Goal: Information Seeking & Learning: Learn about a topic

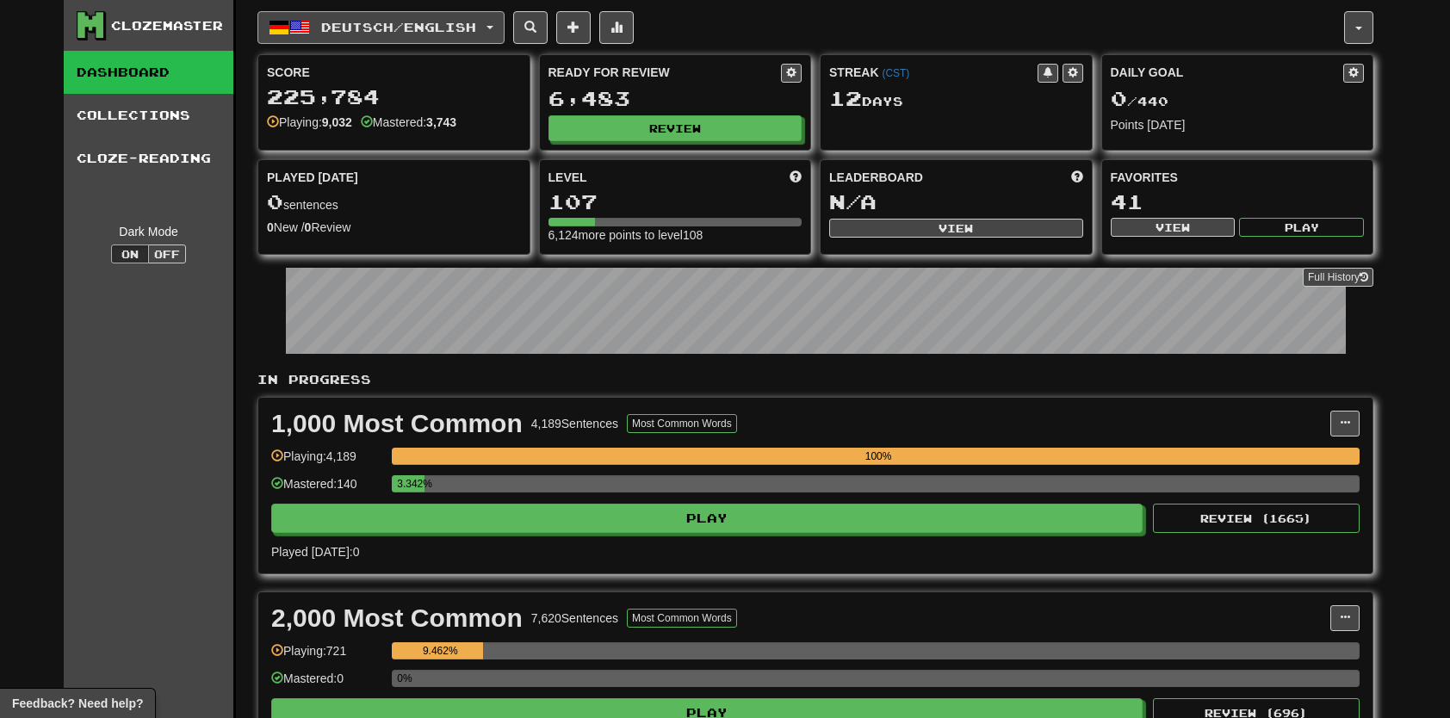
click at [410, 14] on button "Deutsch / English" at bounding box center [380, 27] width 247 height 33
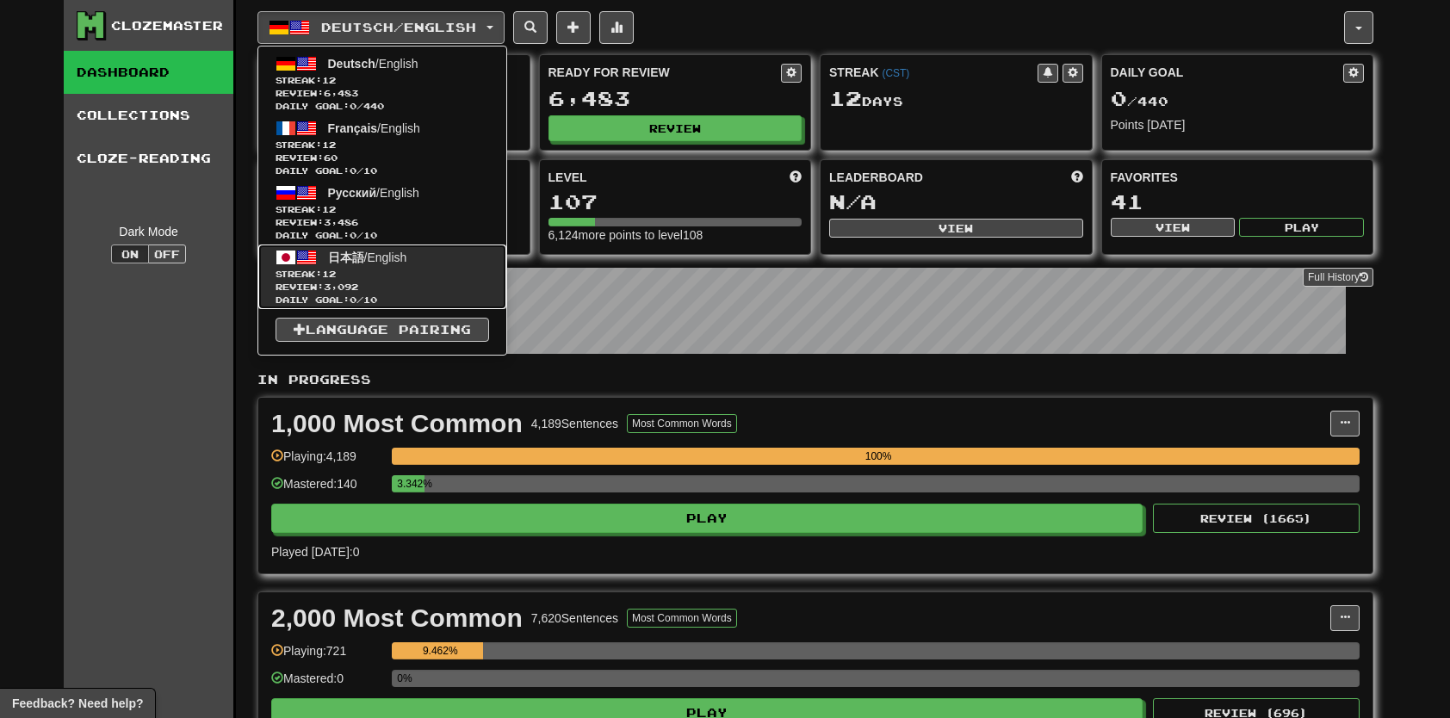
click at [389, 272] on span "Streak: 12" at bounding box center [382, 274] width 214 height 13
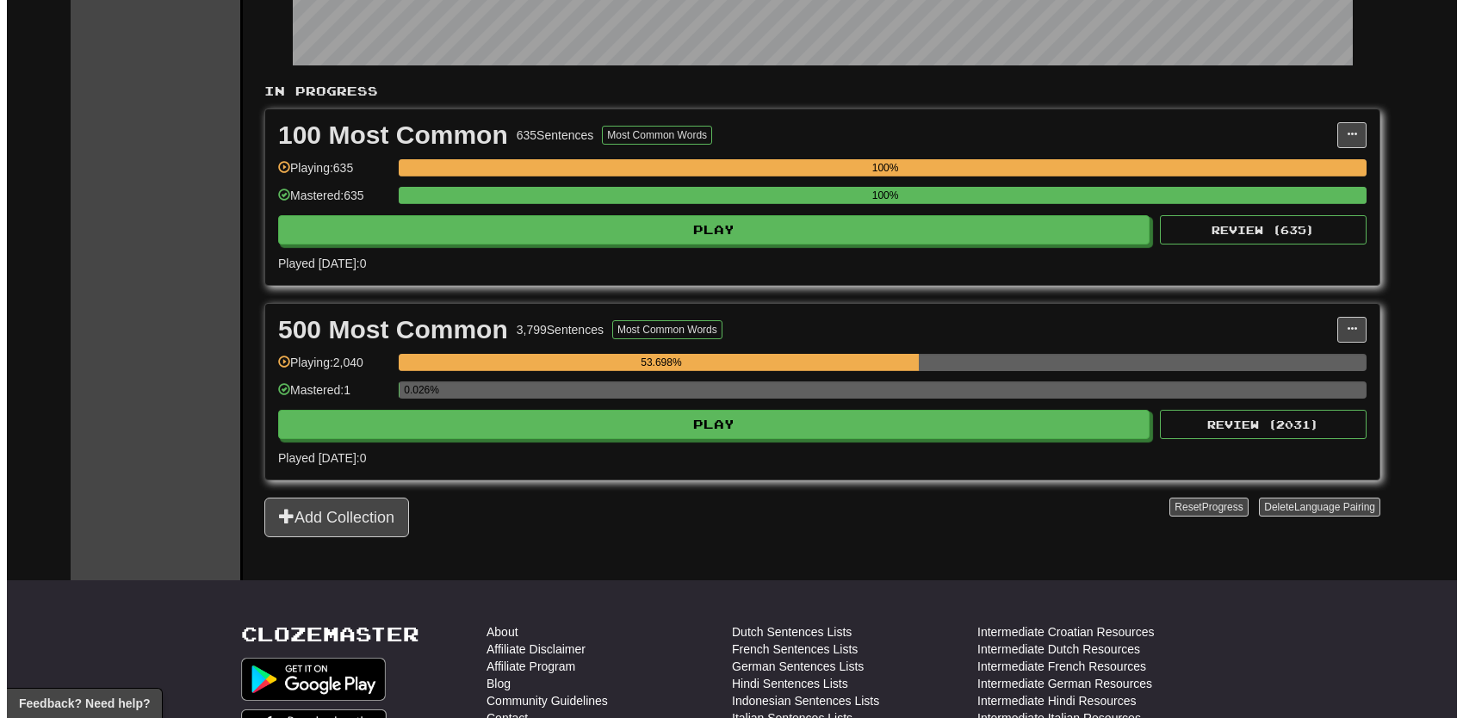
scroll to position [258, 0]
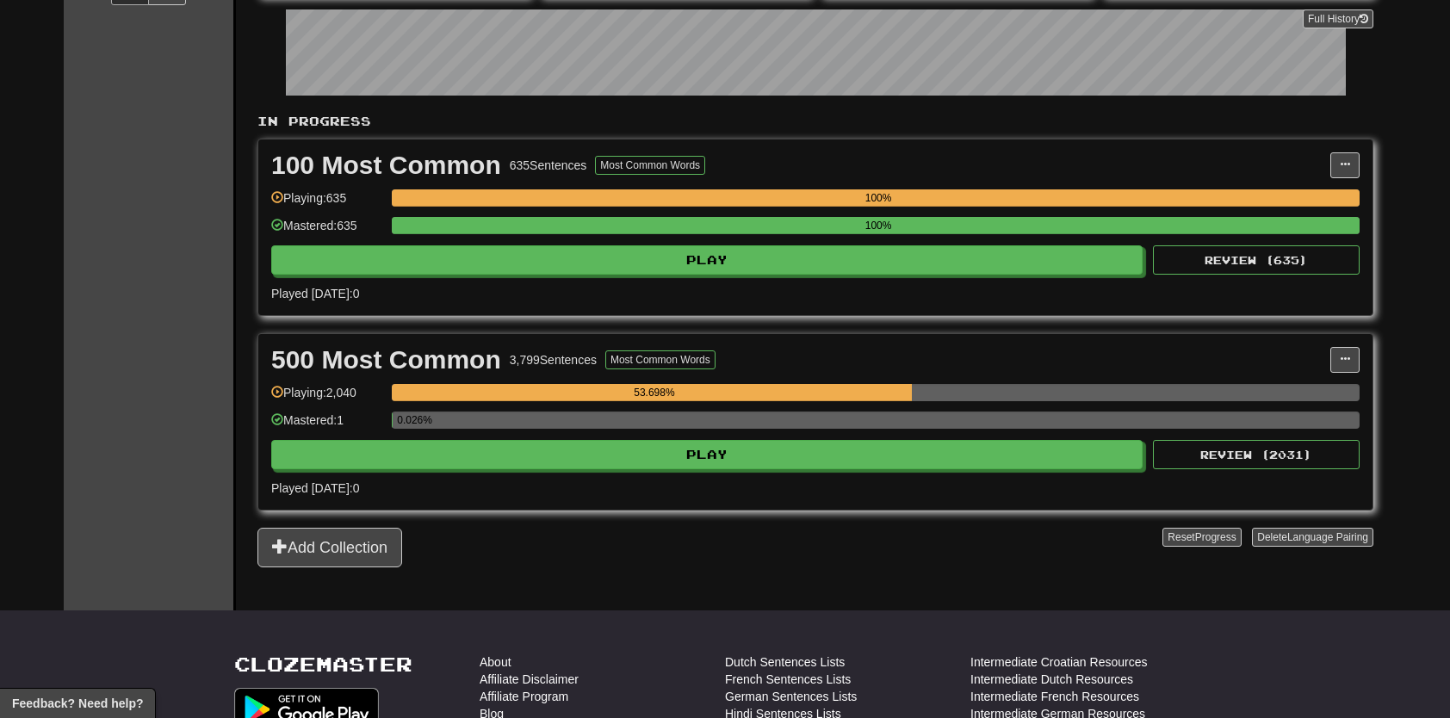
click at [796, 420] on div "0.026%" at bounding box center [876, 420] width 968 height 17
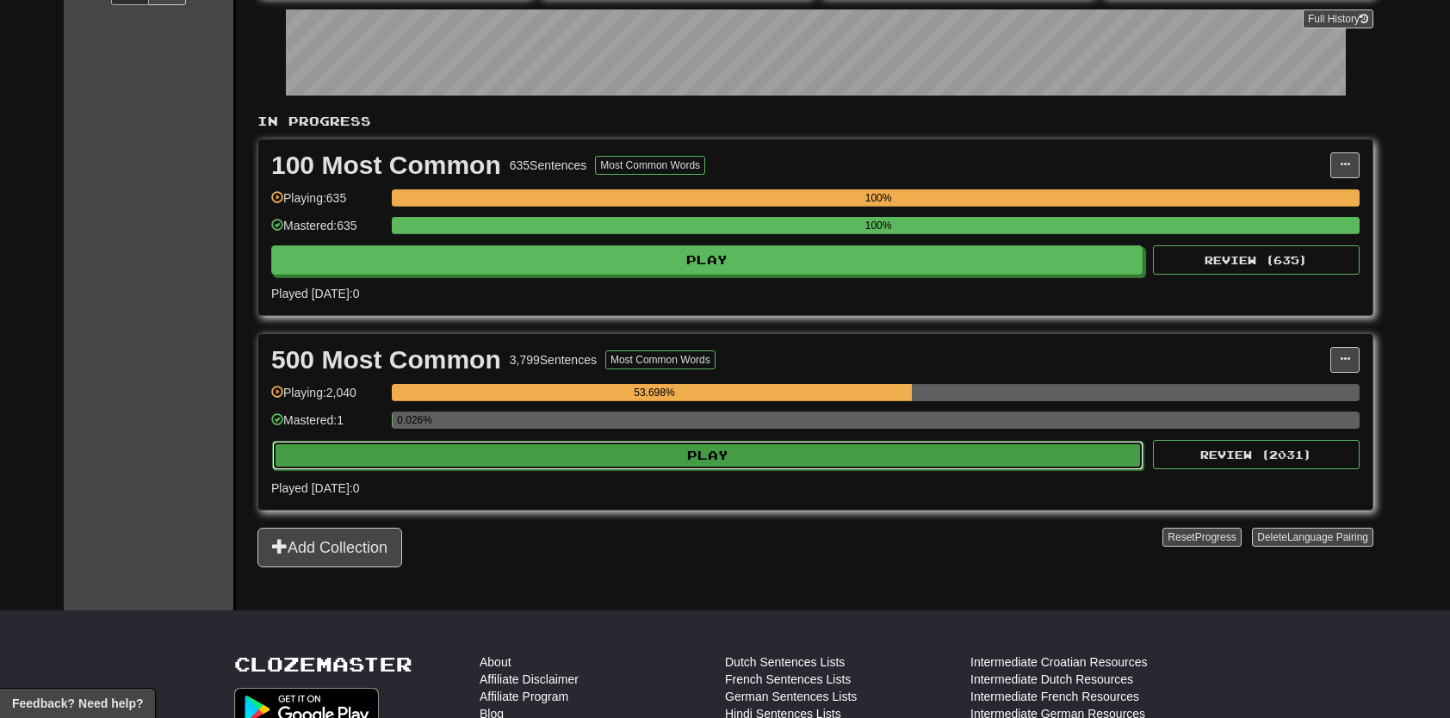
click at [771, 455] on button "Play" at bounding box center [707, 455] width 871 height 29
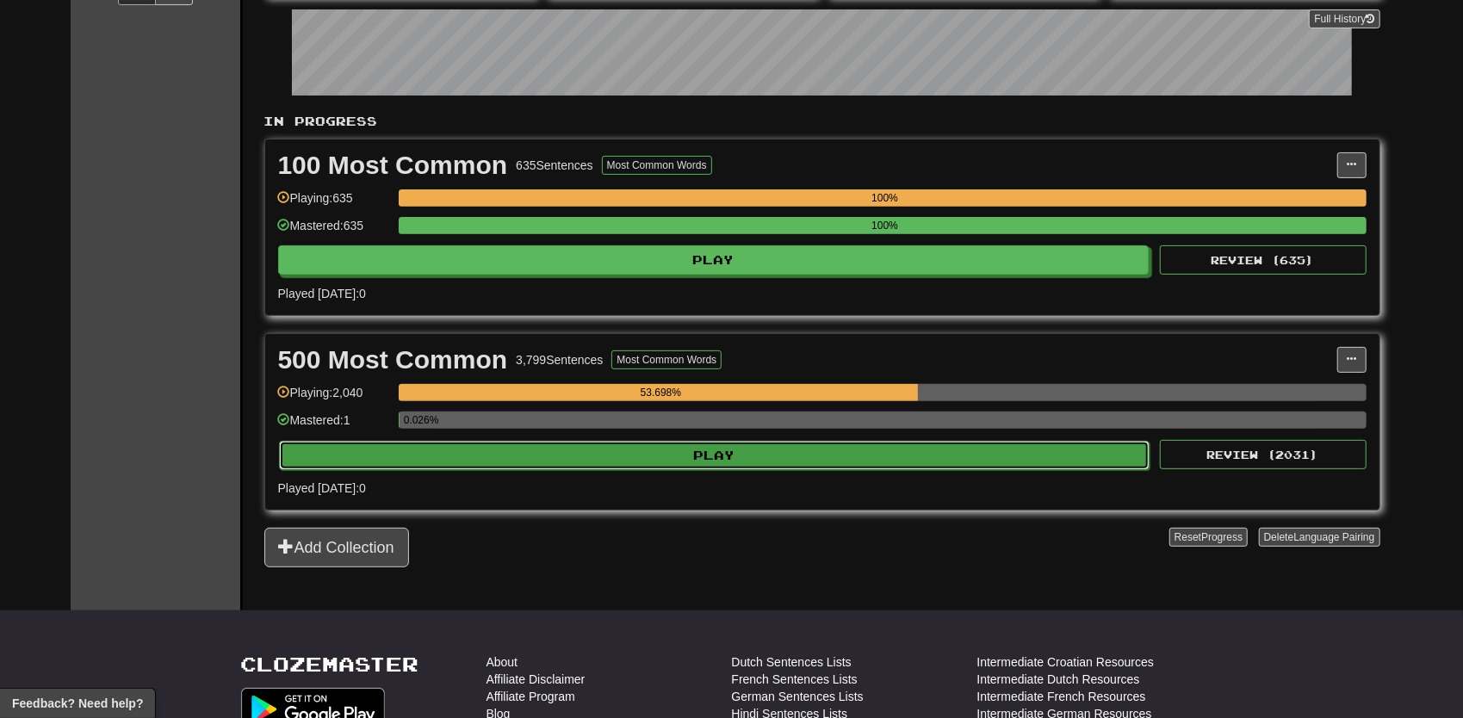
select select "**"
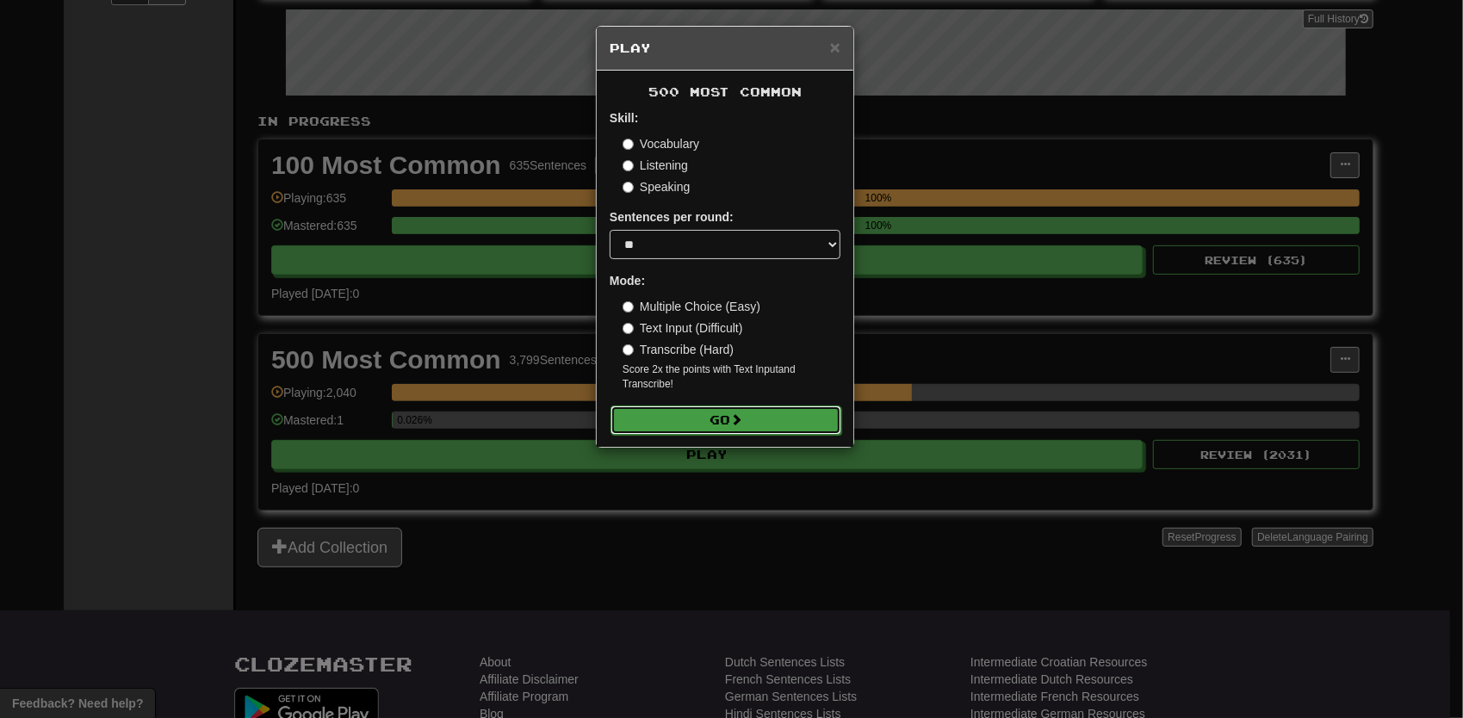
click at [763, 424] on button "Go" at bounding box center [725, 419] width 231 height 29
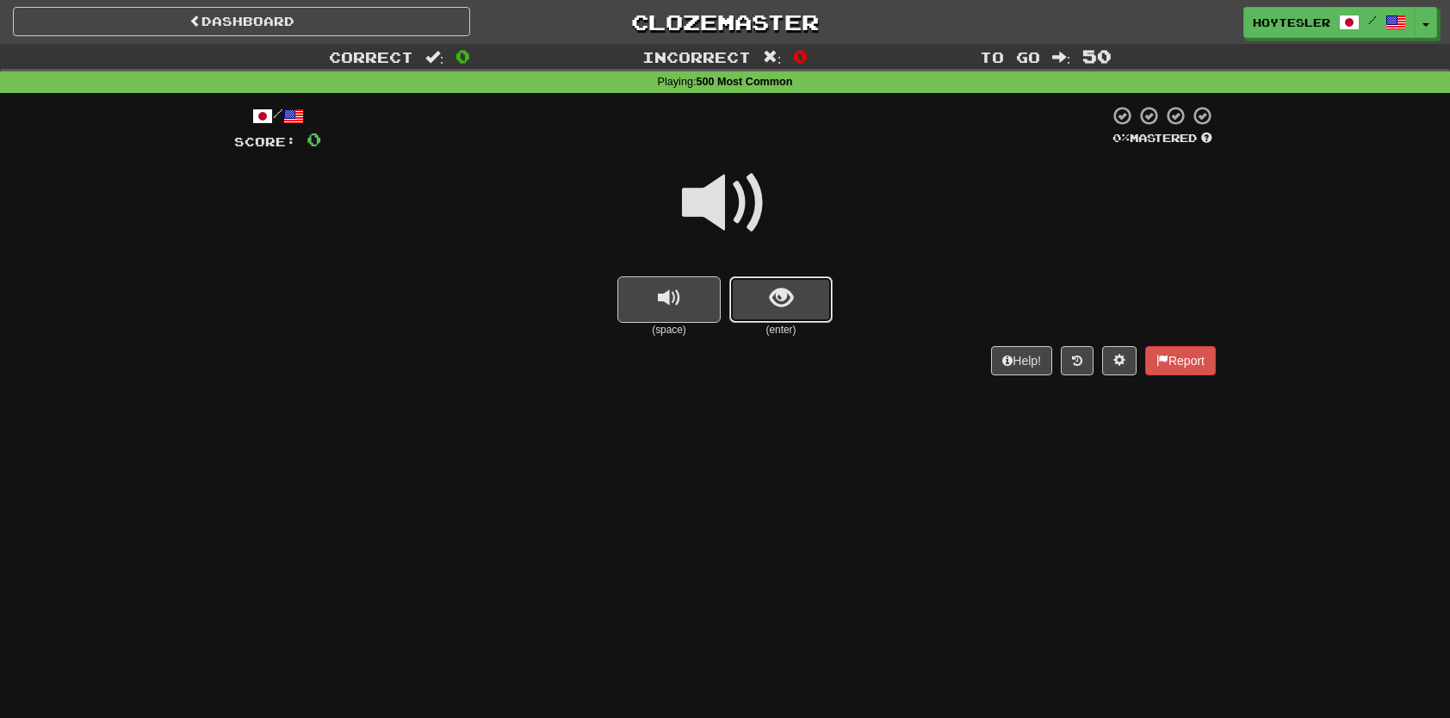
click at [804, 289] on button "show sentence" at bounding box center [780, 299] width 103 height 46
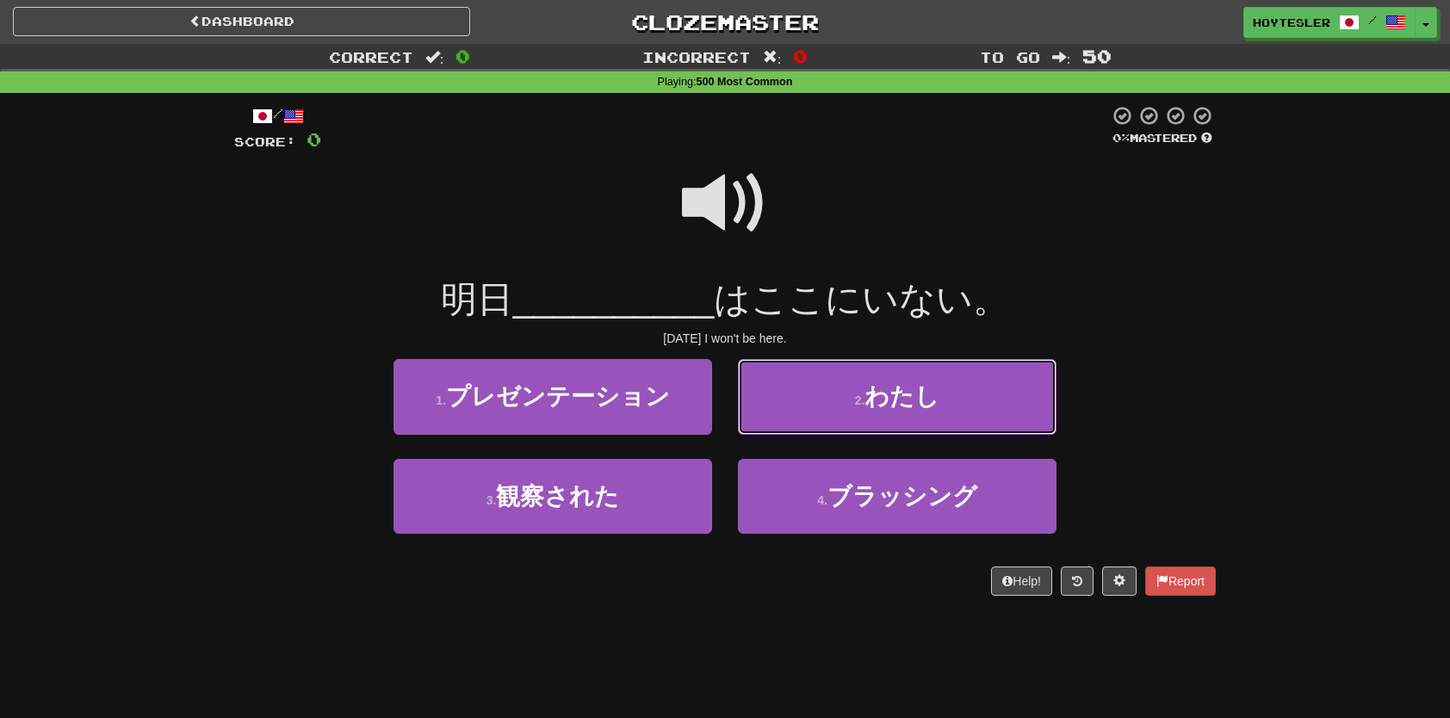
click at [980, 408] on button "2 . わたし" at bounding box center [897, 396] width 319 height 75
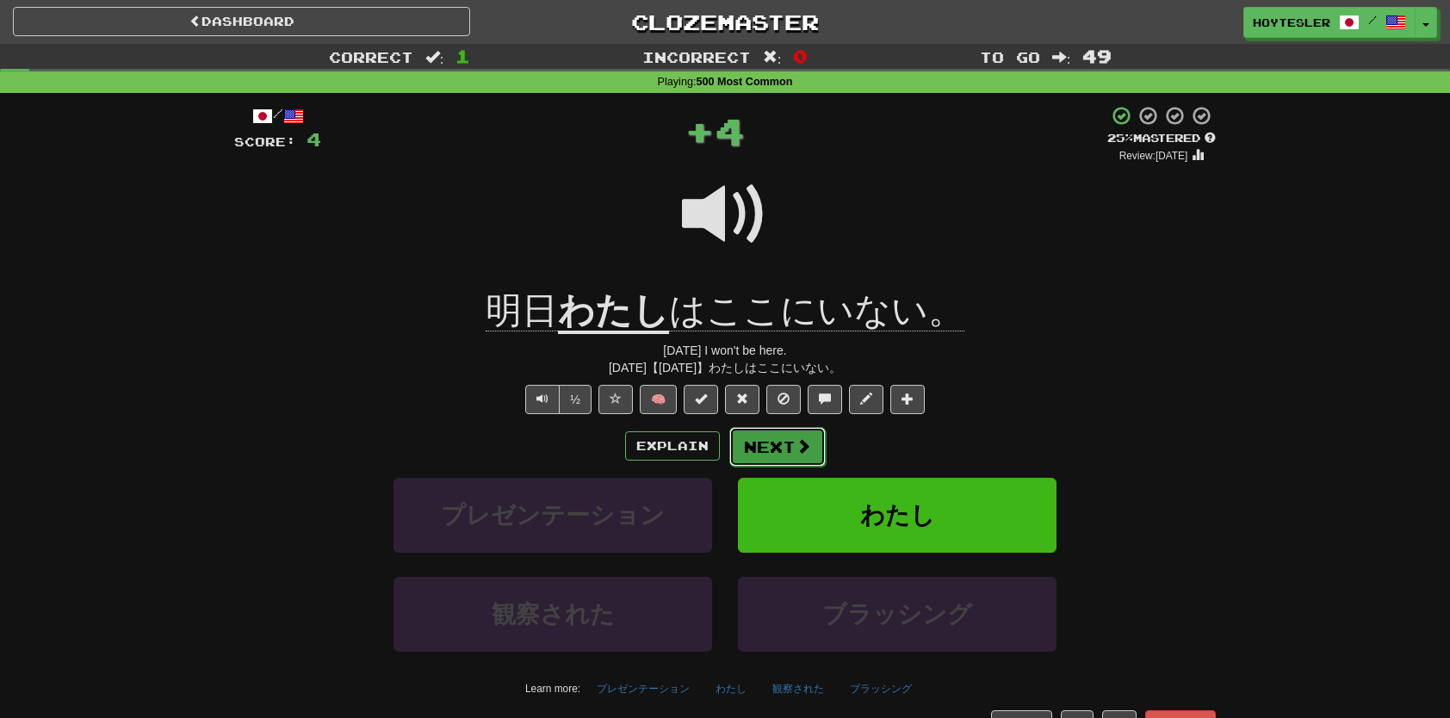
click at [776, 452] on button "Next" at bounding box center [777, 447] width 96 height 40
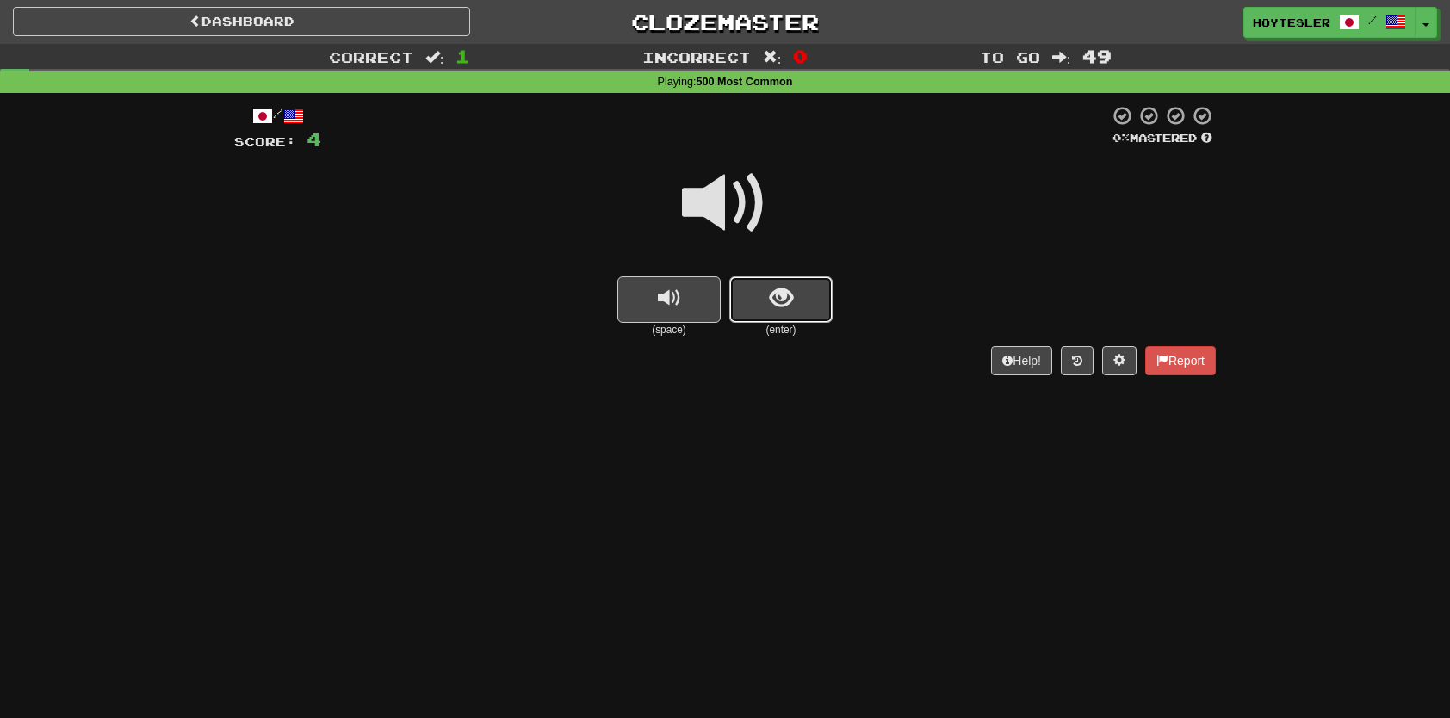
click at [782, 317] on button "show sentence" at bounding box center [780, 299] width 103 height 46
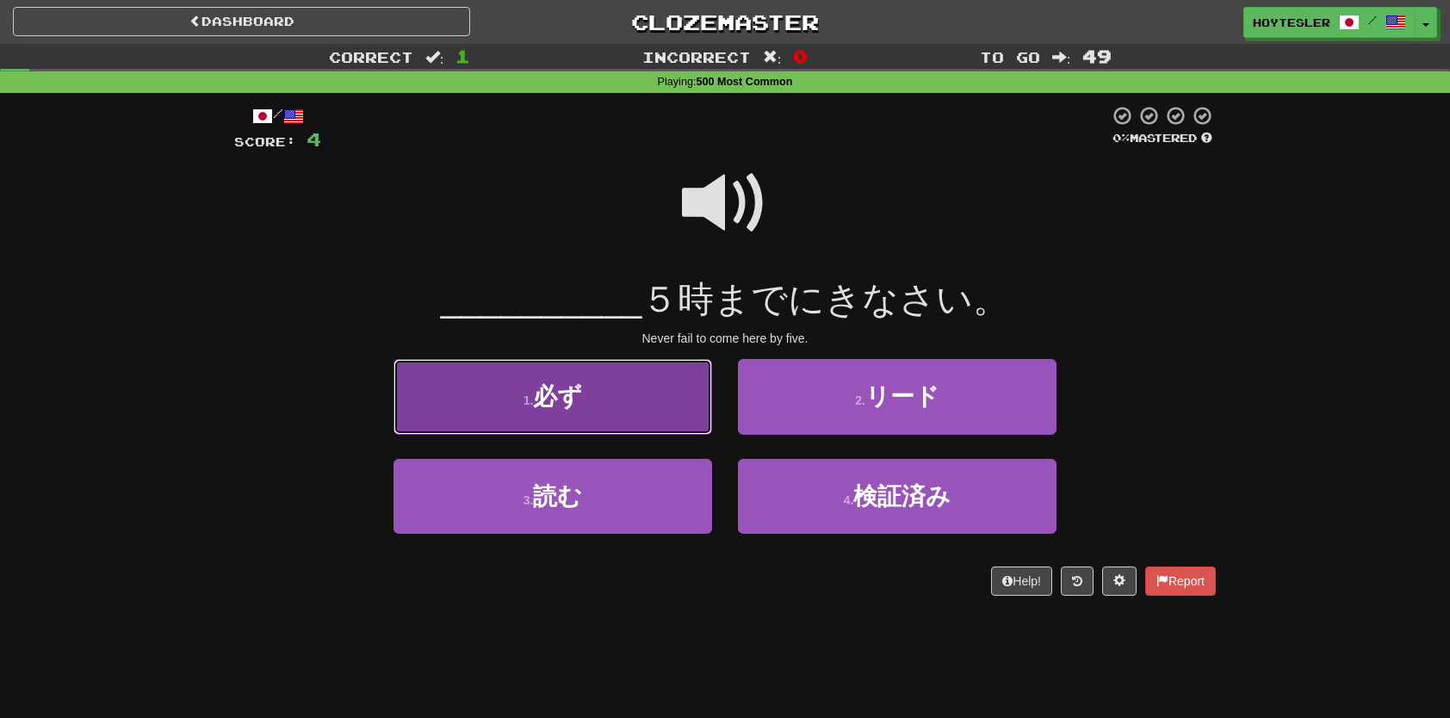
click at [682, 408] on button "1 . 必ず" at bounding box center [552, 396] width 319 height 75
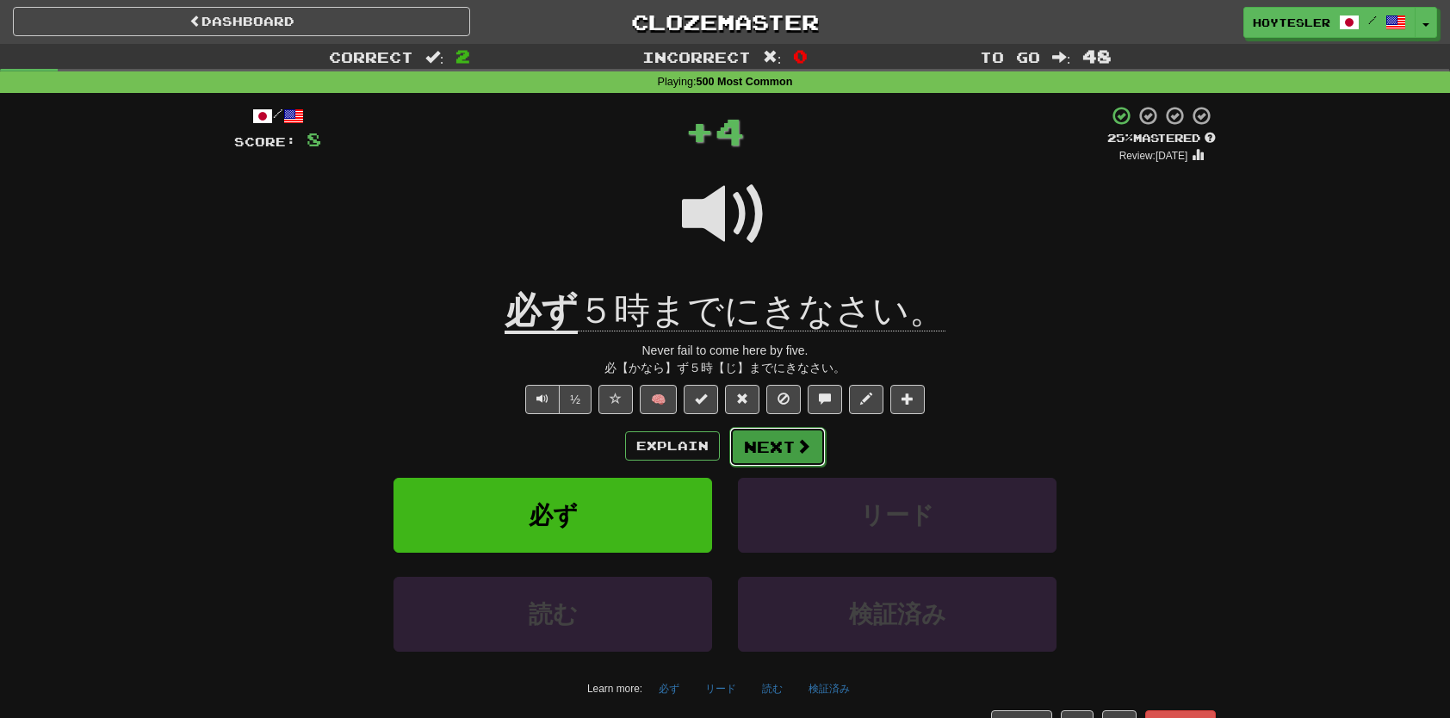
click at [783, 460] on button "Next" at bounding box center [777, 447] width 96 height 40
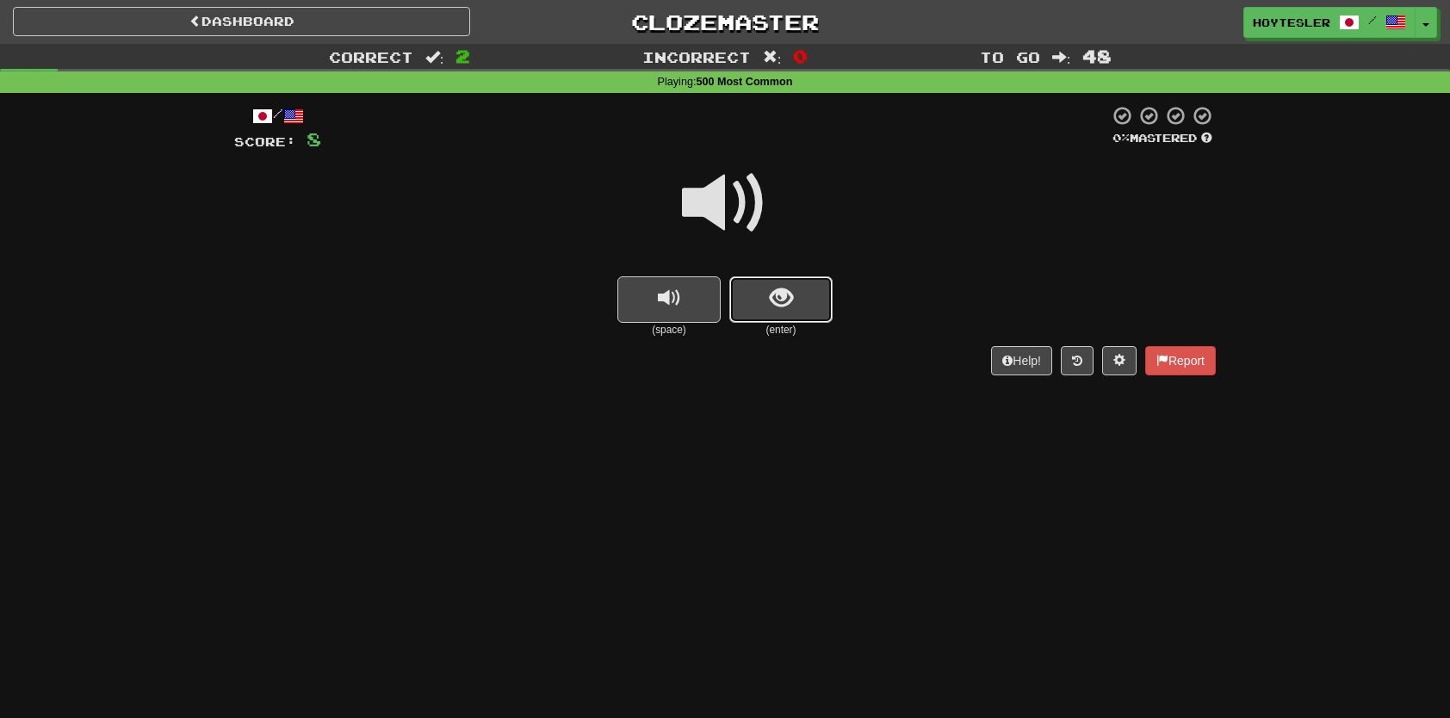
click at [799, 319] on button "show sentence" at bounding box center [780, 299] width 103 height 46
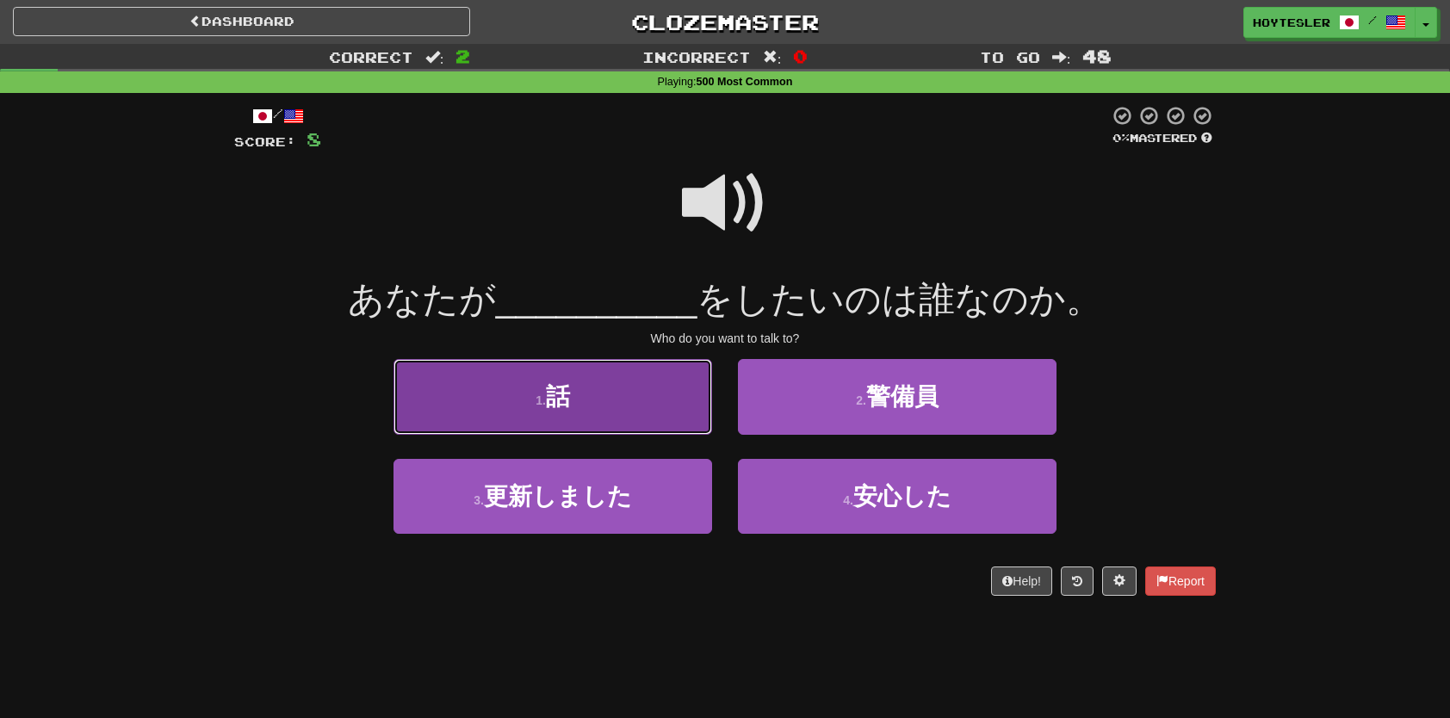
click at [592, 386] on button "1 . 話" at bounding box center [552, 396] width 319 height 75
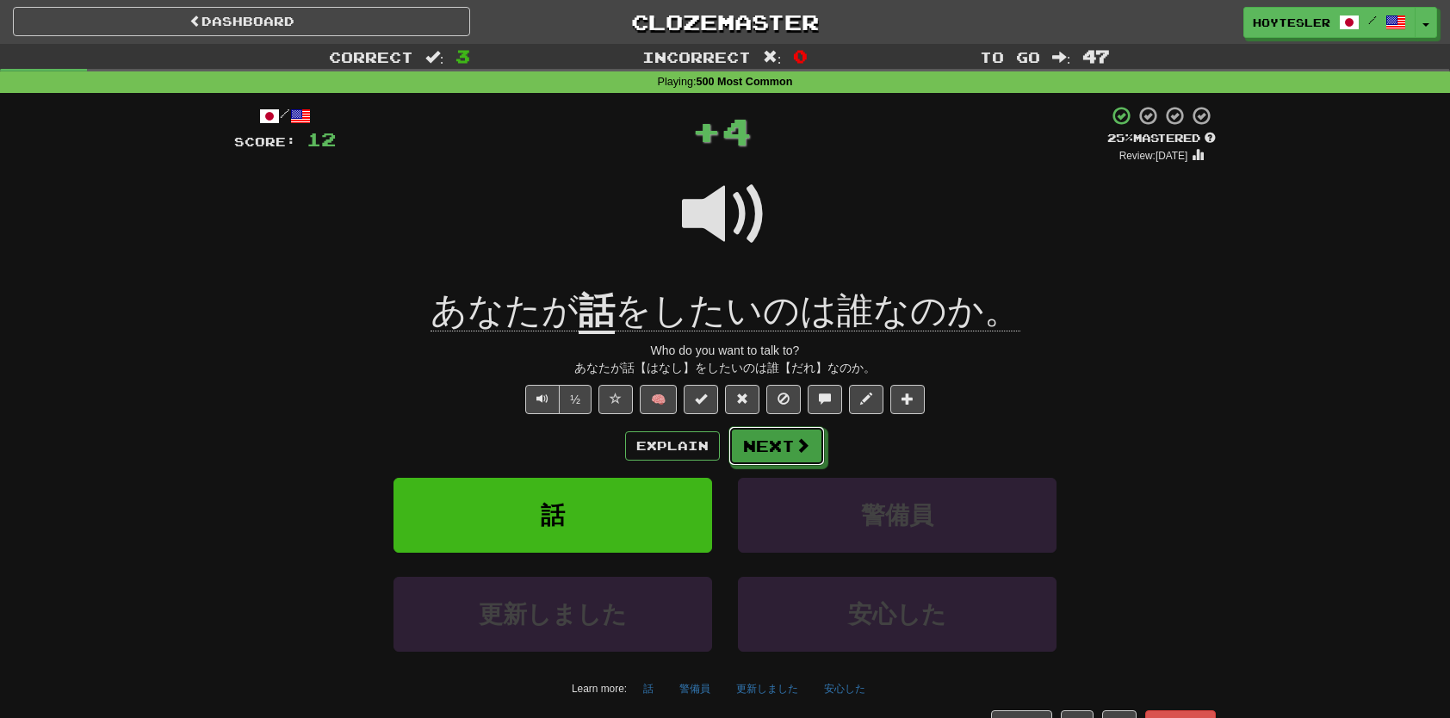
click at [804, 440] on span at bounding box center [802, 444] width 15 height 15
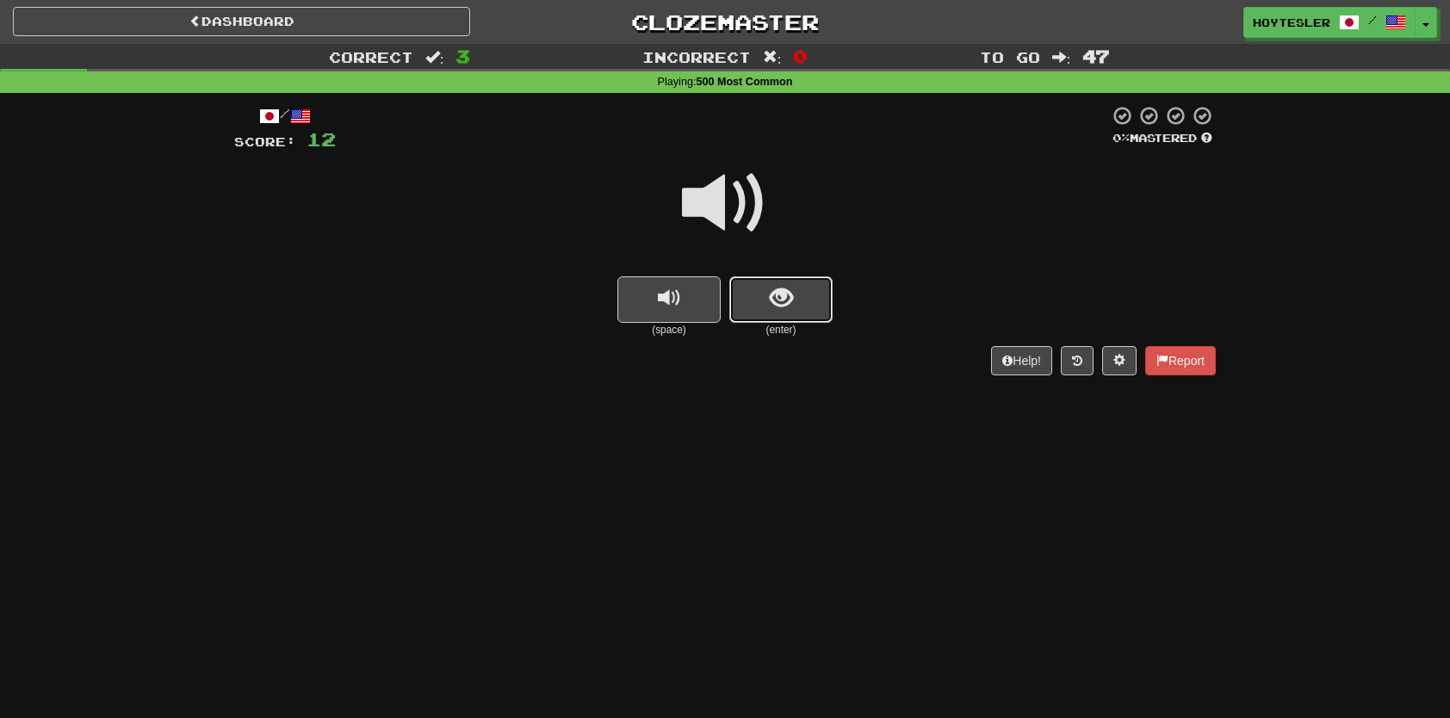
click at [816, 316] on button "show sentence" at bounding box center [780, 299] width 103 height 46
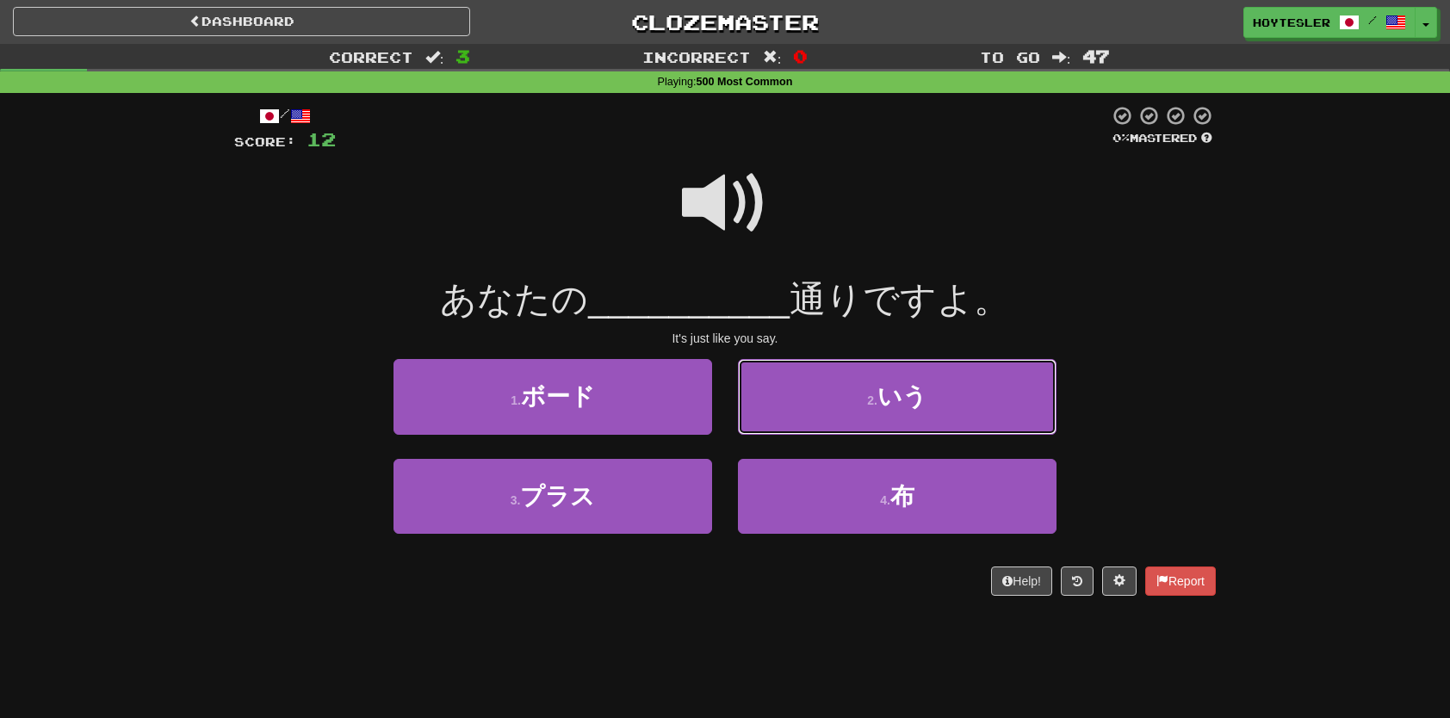
drag, startPoint x: 999, startPoint y: 391, endPoint x: 937, endPoint y: 394, distance: 62.1
click at [992, 393] on button "2 . いう" at bounding box center [897, 396] width 319 height 75
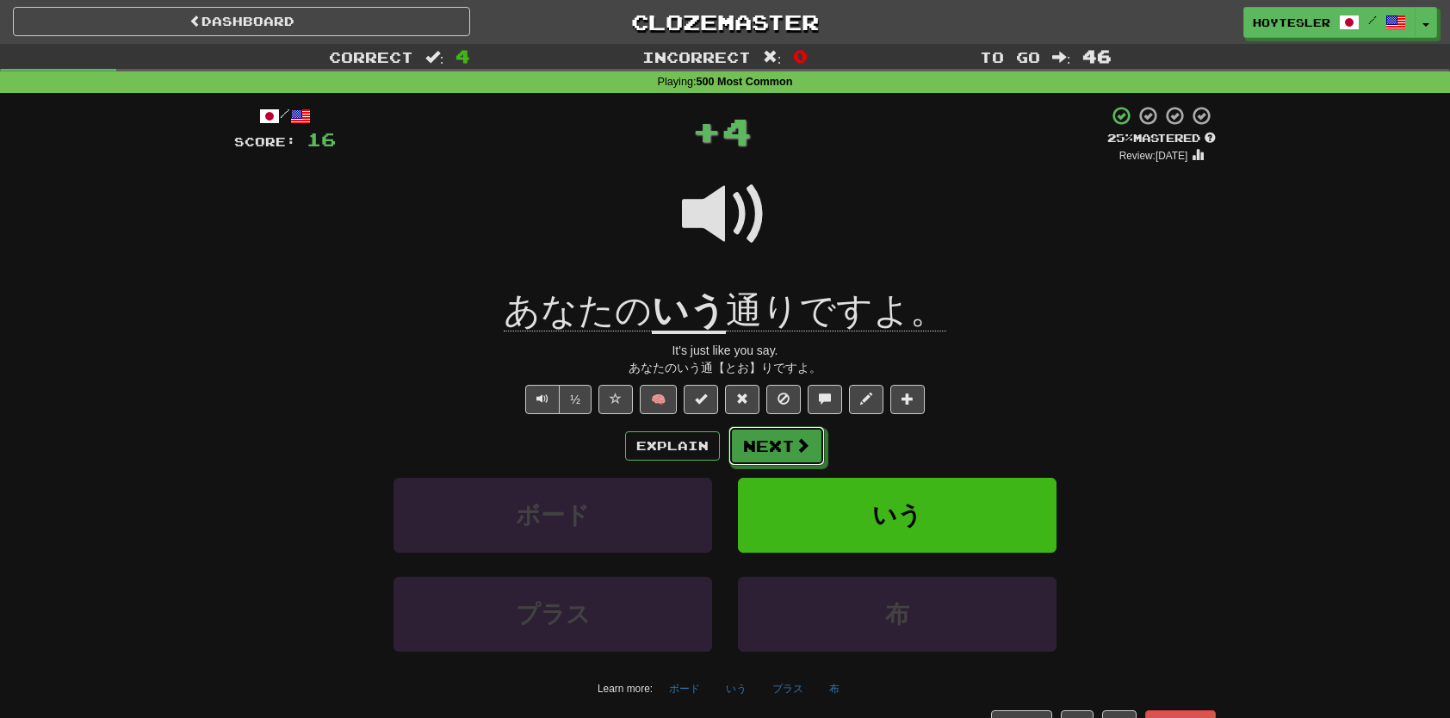
click at [772, 444] on button "Next" at bounding box center [776, 446] width 96 height 40
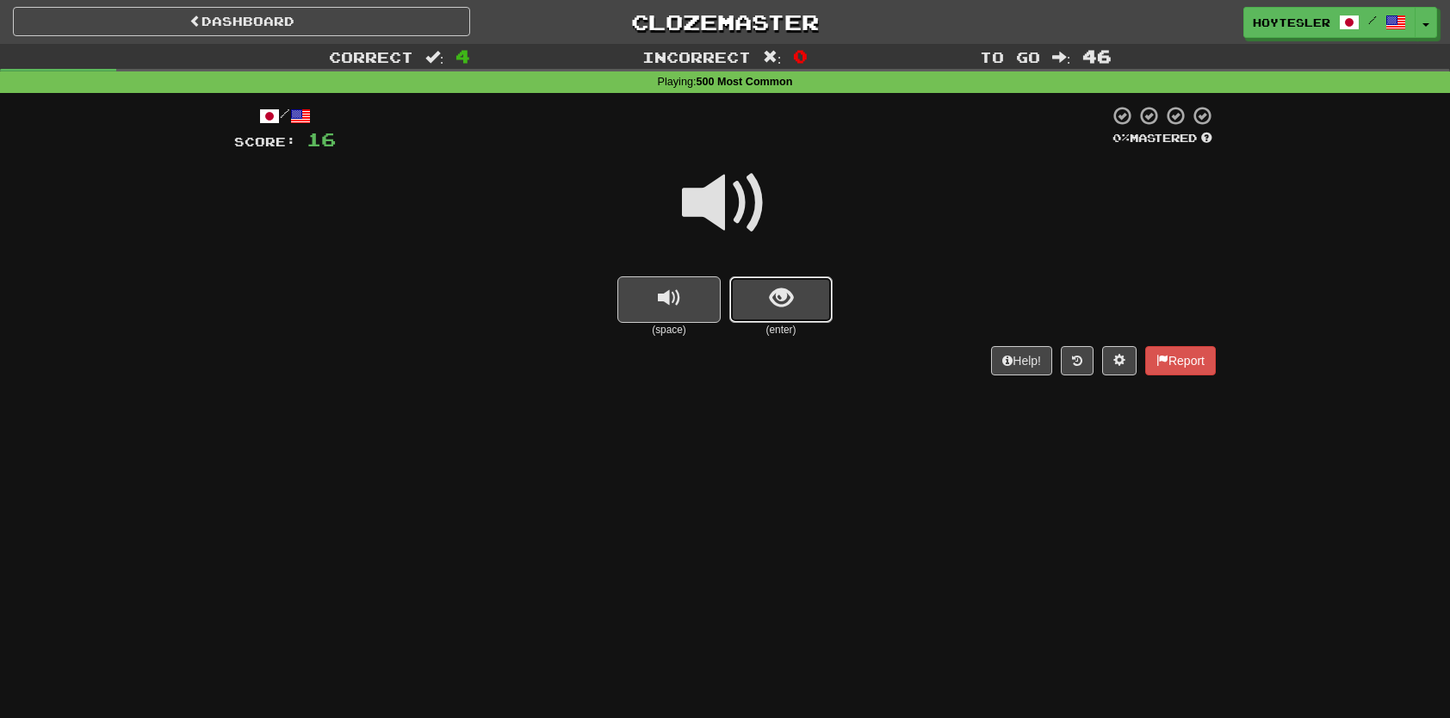
click at [827, 294] on button "show sentence" at bounding box center [780, 299] width 103 height 46
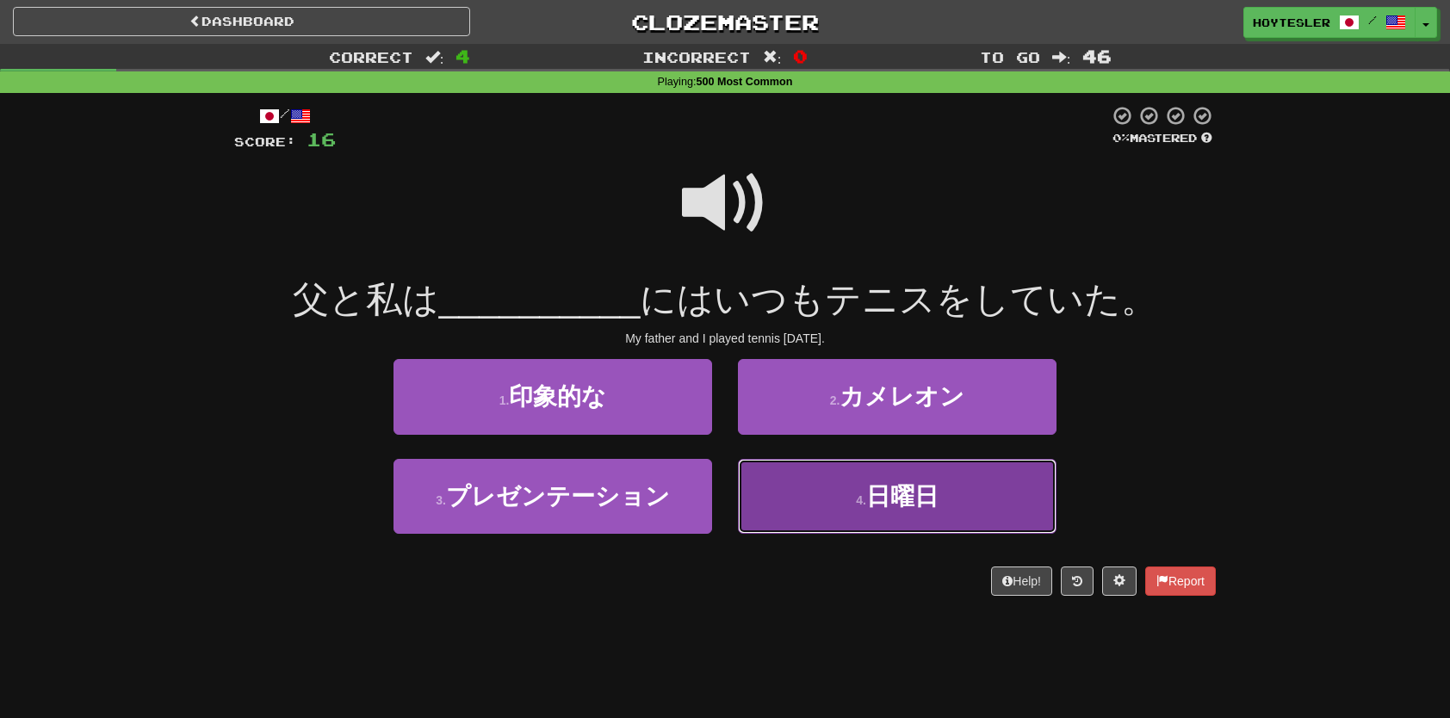
click at [921, 507] on span "日曜日" at bounding box center [902, 496] width 72 height 27
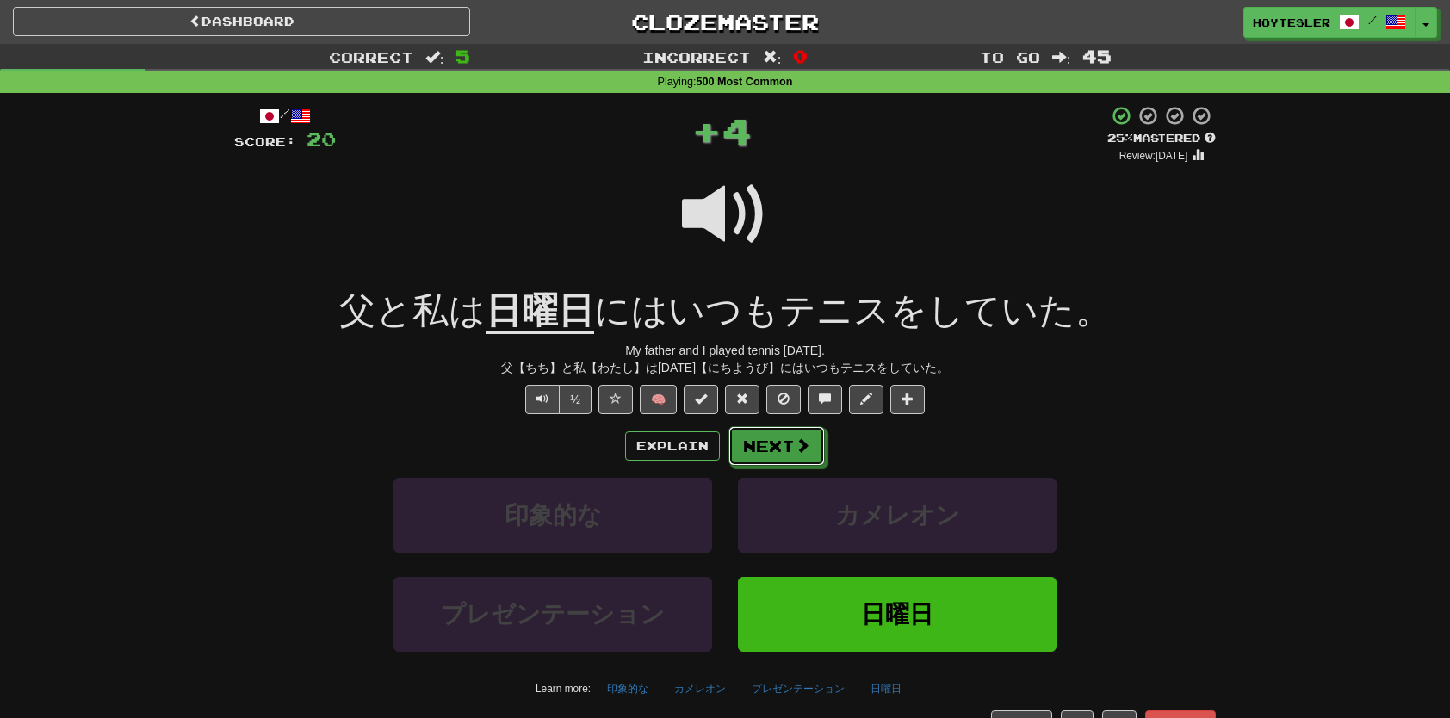
click at [785, 443] on button "Next" at bounding box center [776, 446] width 96 height 40
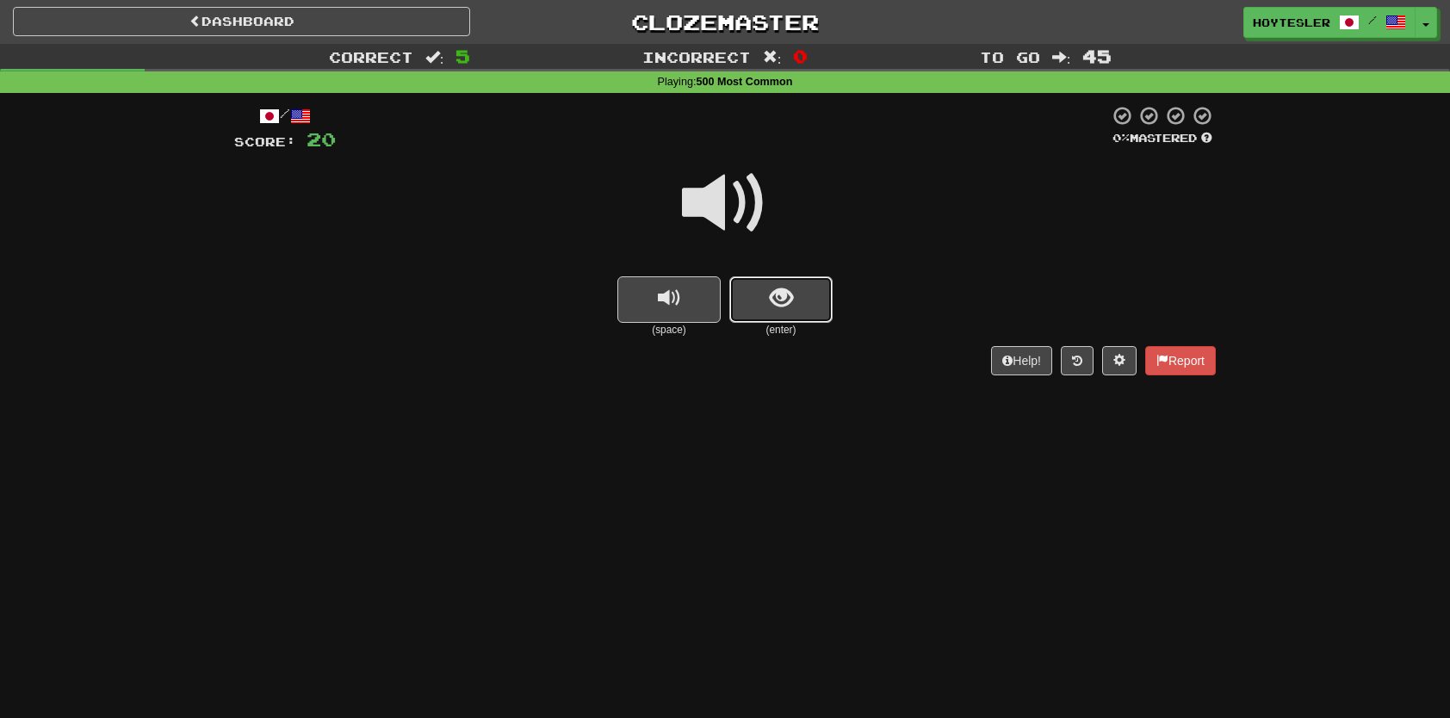
click at [800, 312] on button "show sentence" at bounding box center [780, 299] width 103 height 46
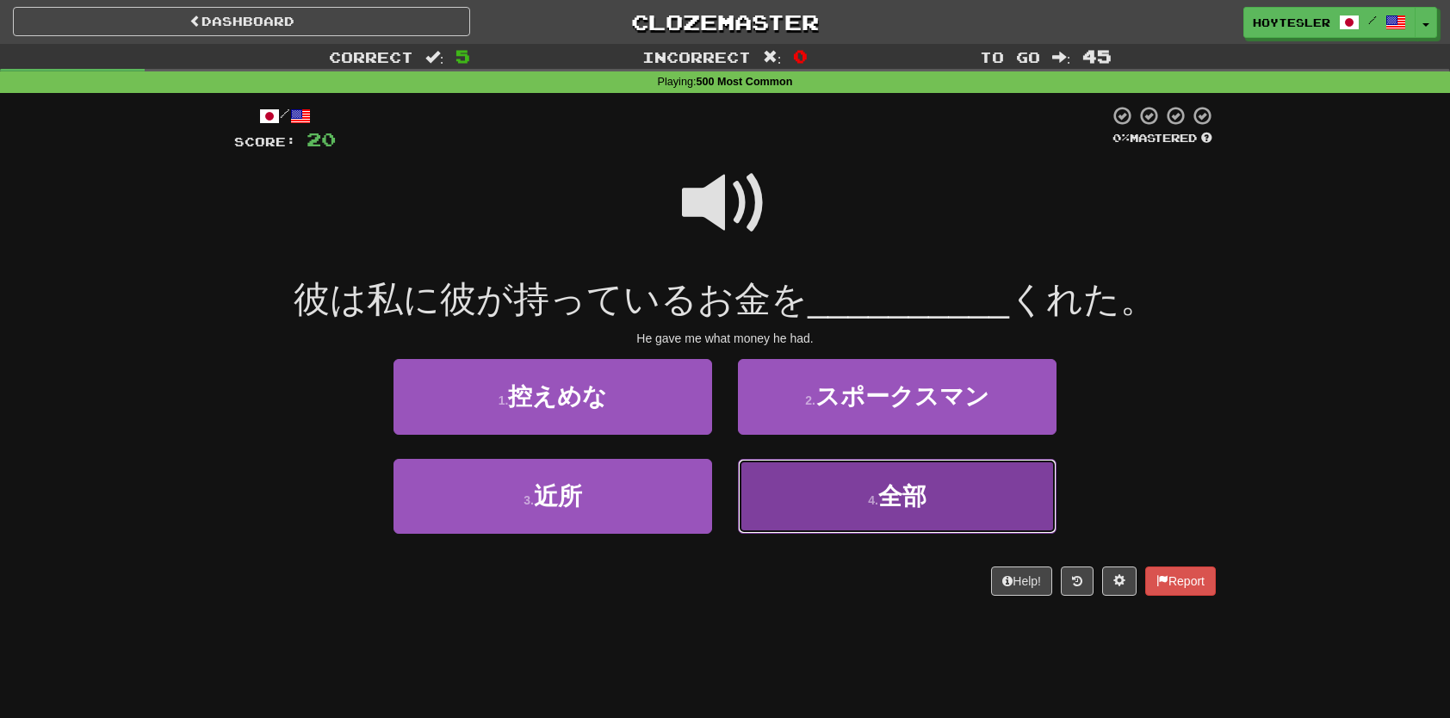
click at [1037, 492] on button "4 . 全部" at bounding box center [897, 496] width 319 height 75
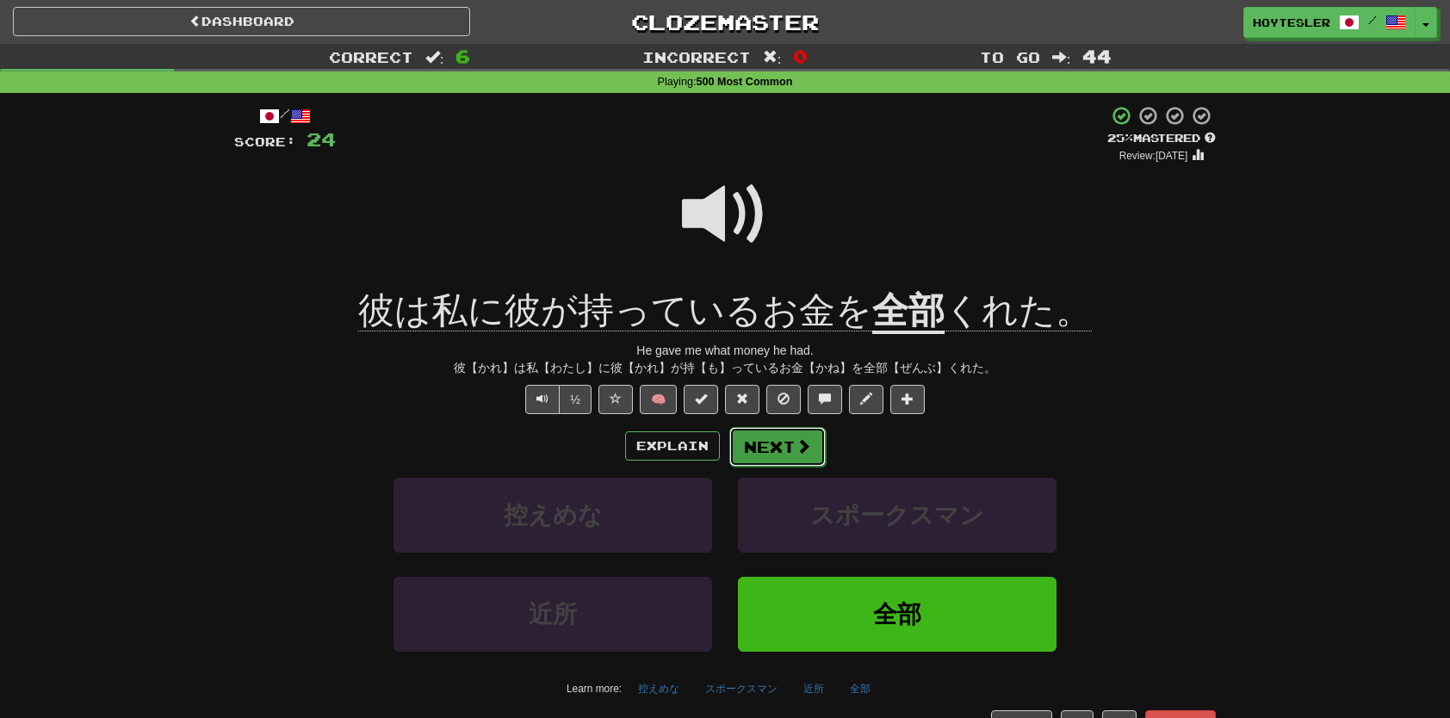
click at [811, 443] on button "Next" at bounding box center [777, 447] width 96 height 40
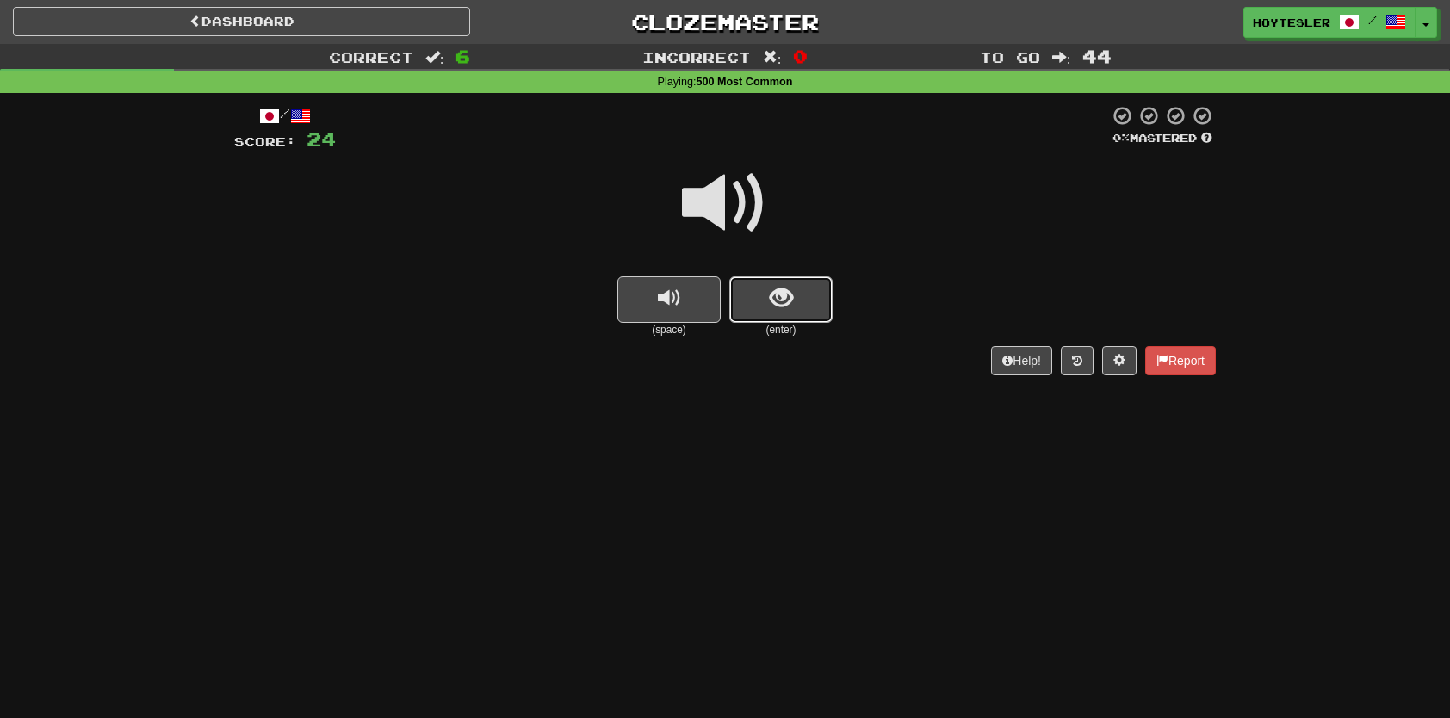
click at [813, 297] on button "show sentence" at bounding box center [780, 299] width 103 height 46
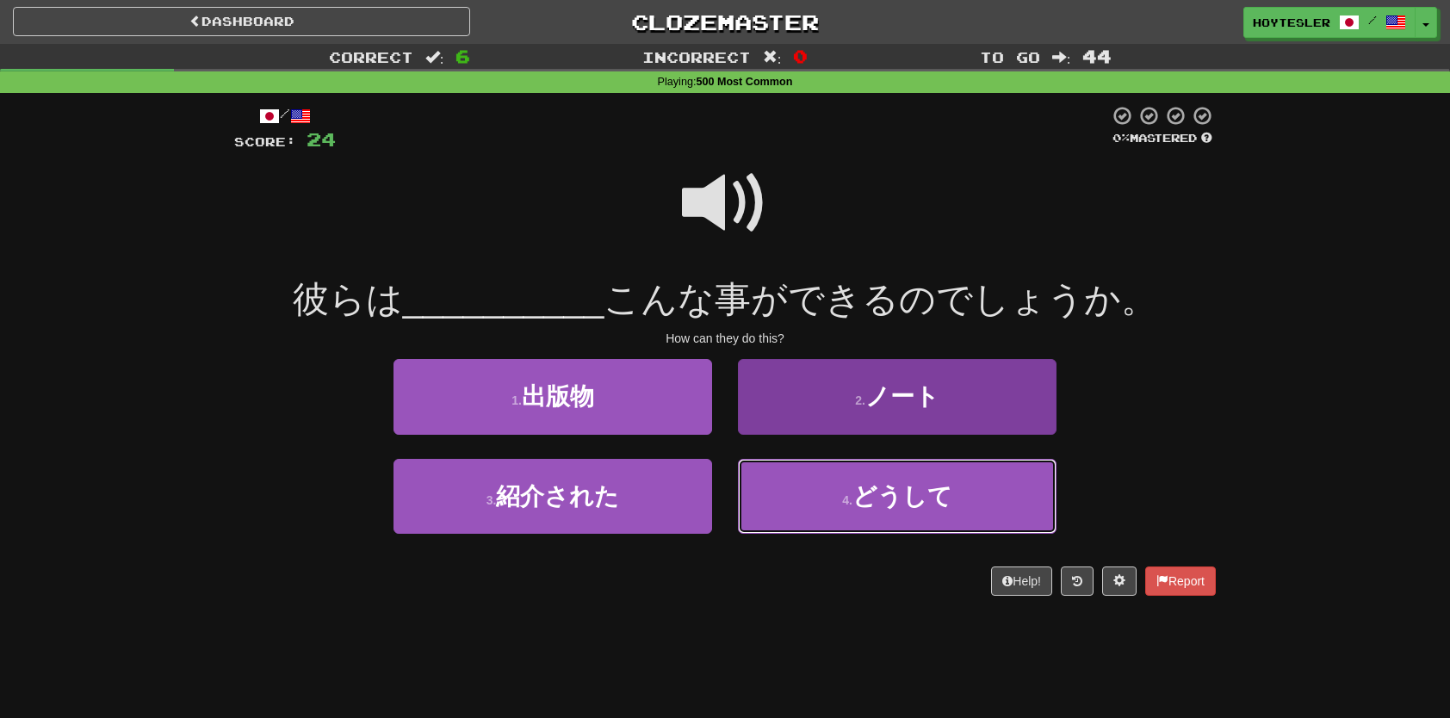
drag, startPoint x: 1026, startPoint y: 503, endPoint x: 1012, endPoint y: 504, distance: 14.7
click at [1024, 504] on button "4 . どうして" at bounding box center [897, 496] width 319 height 75
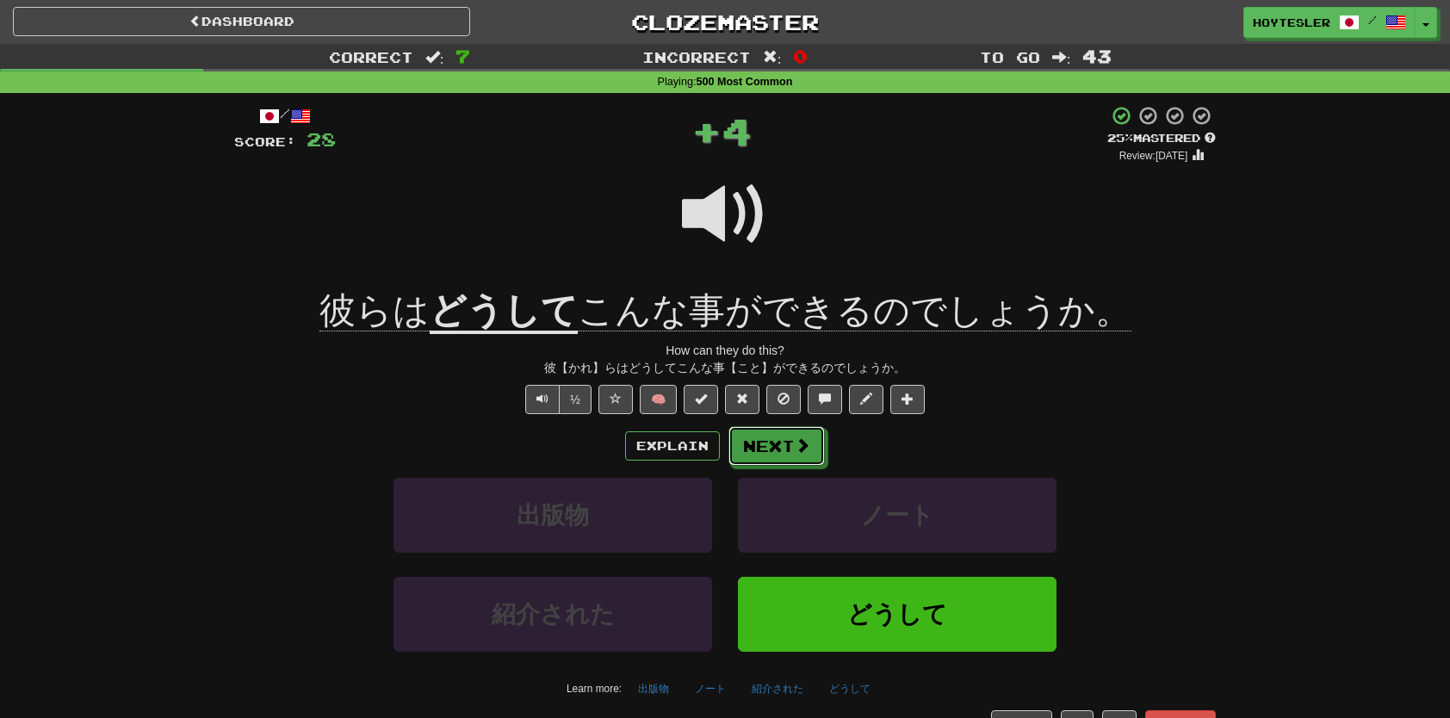
click at [808, 443] on button "Next" at bounding box center [776, 446] width 96 height 40
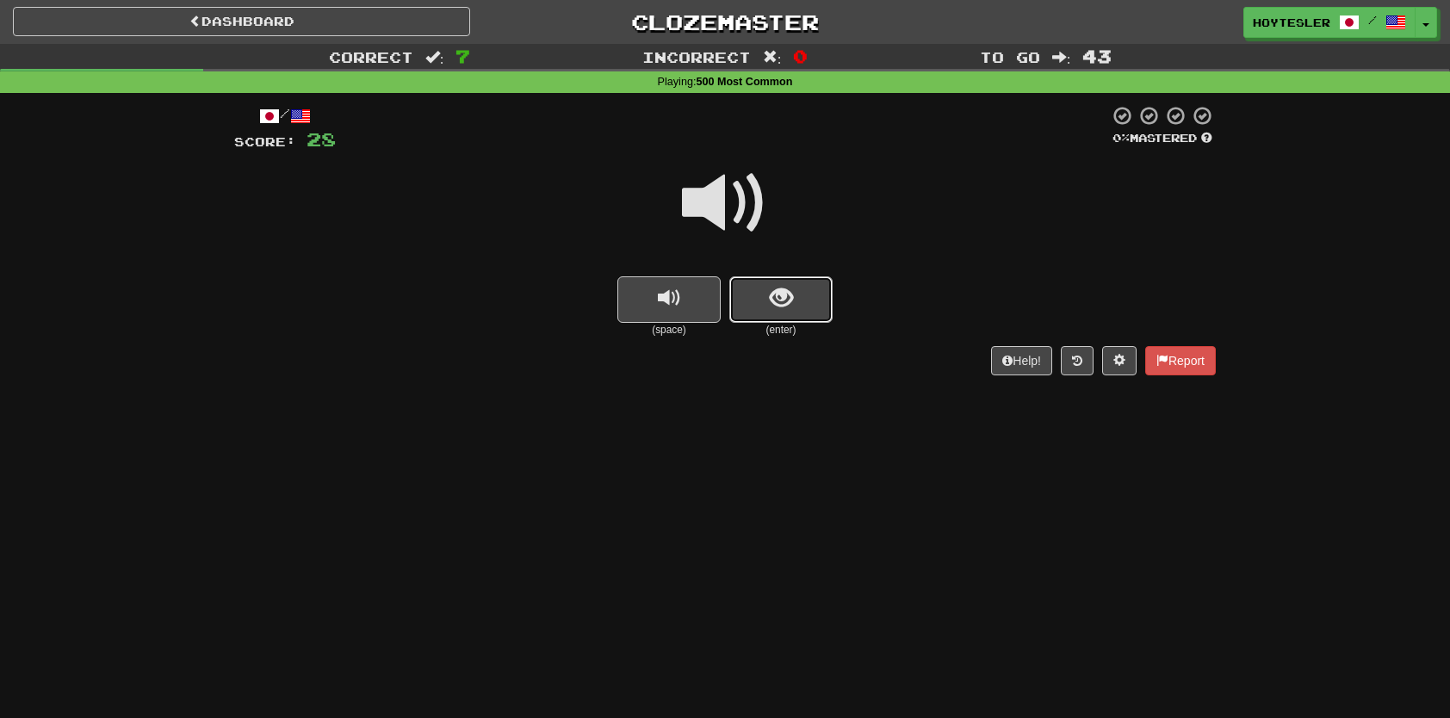
click at [792, 313] on button "show sentence" at bounding box center [780, 299] width 103 height 46
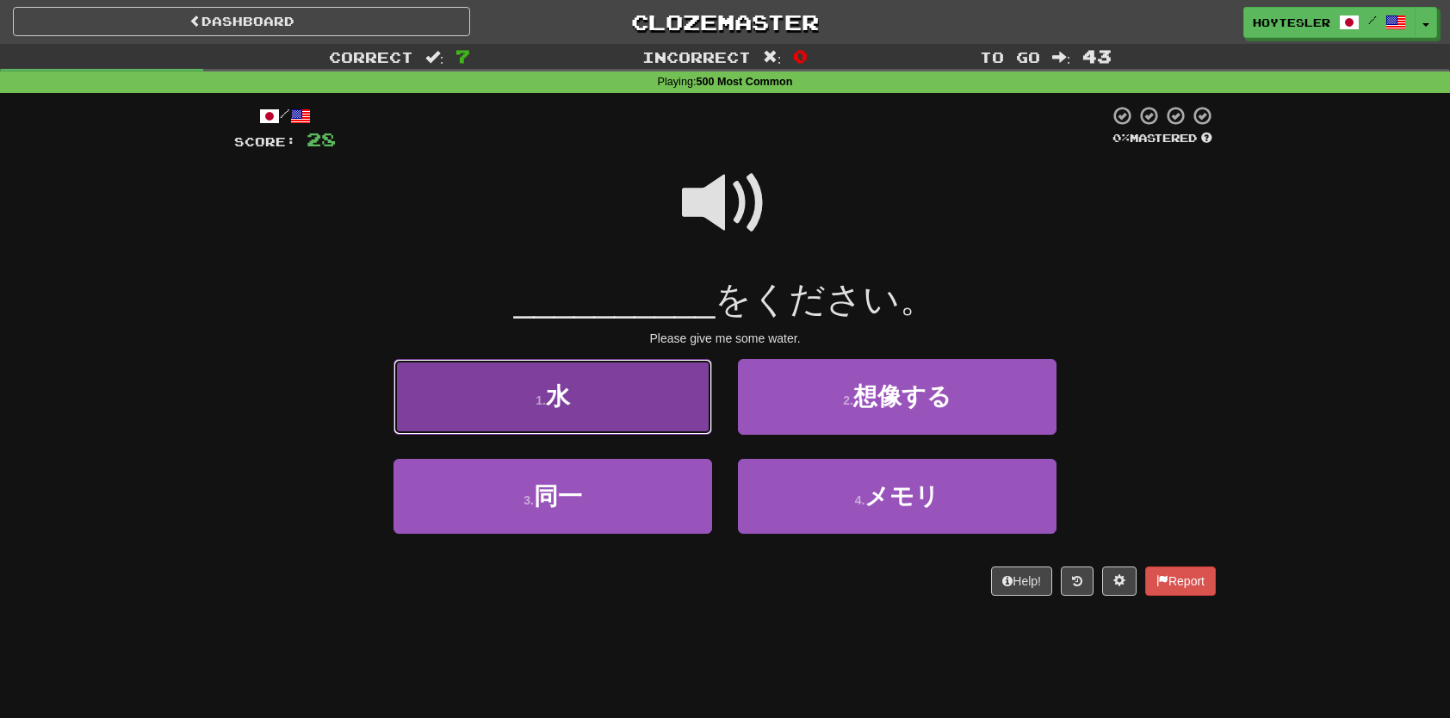
click at [616, 386] on button "1 . 水" at bounding box center [552, 396] width 319 height 75
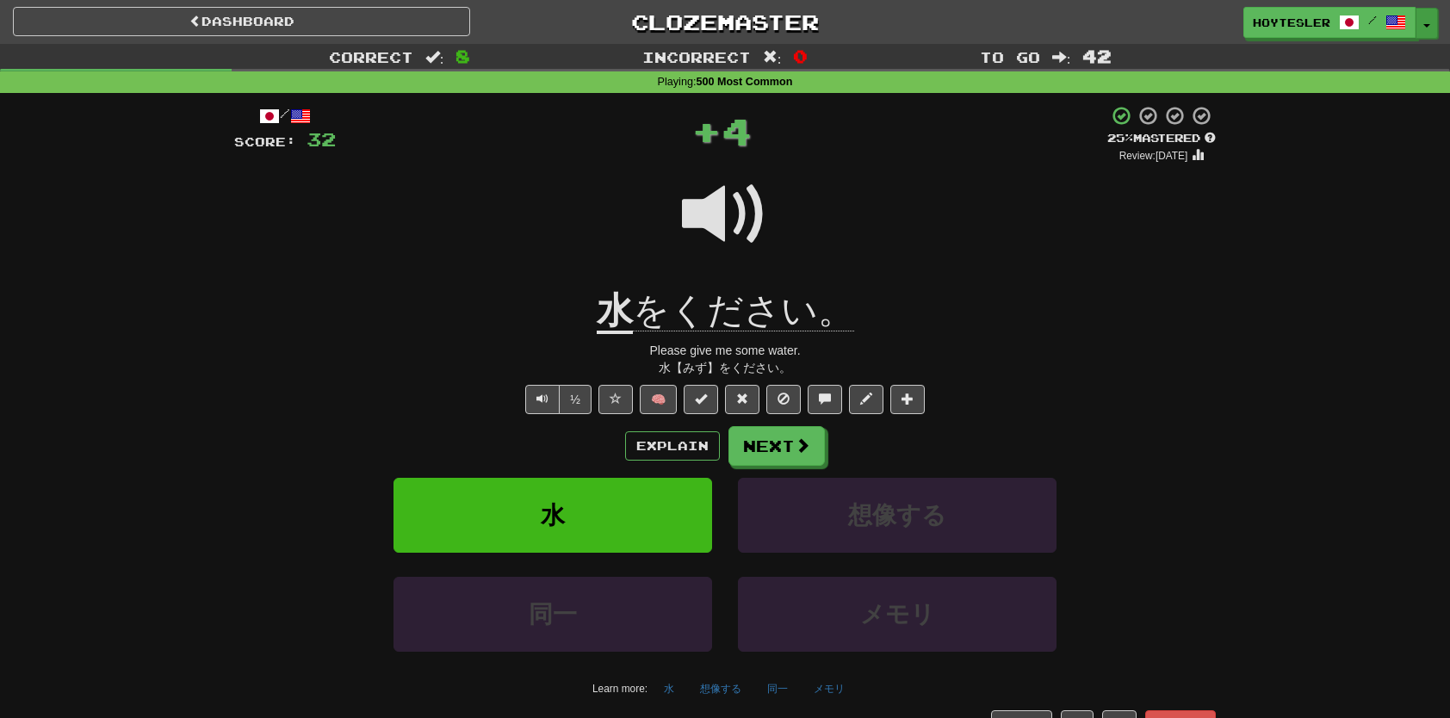
click at [1426, 34] on button "Toggle Dropdown" at bounding box center [1426, 23] width 22 height 31
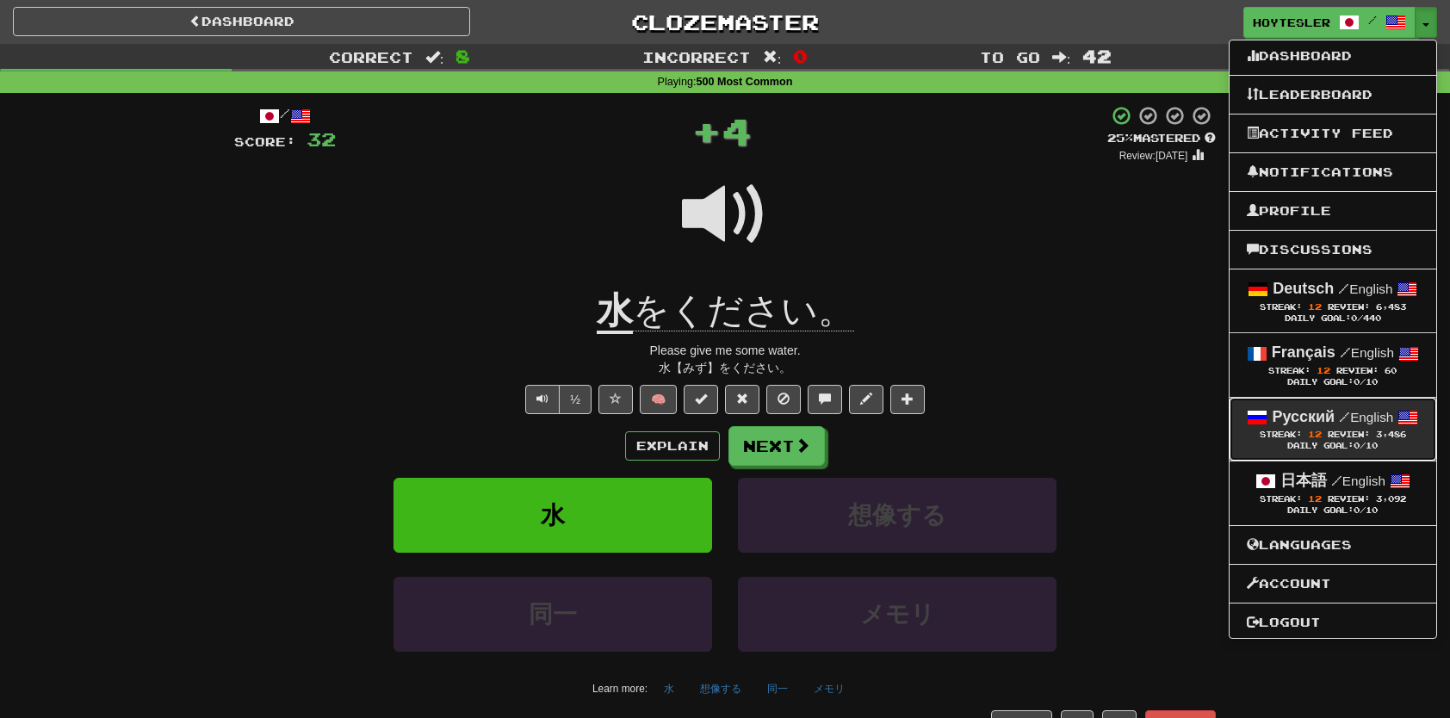
click at [1354, 422] on small "/ English" at bounding box center [1366, 417] width 54 height 15
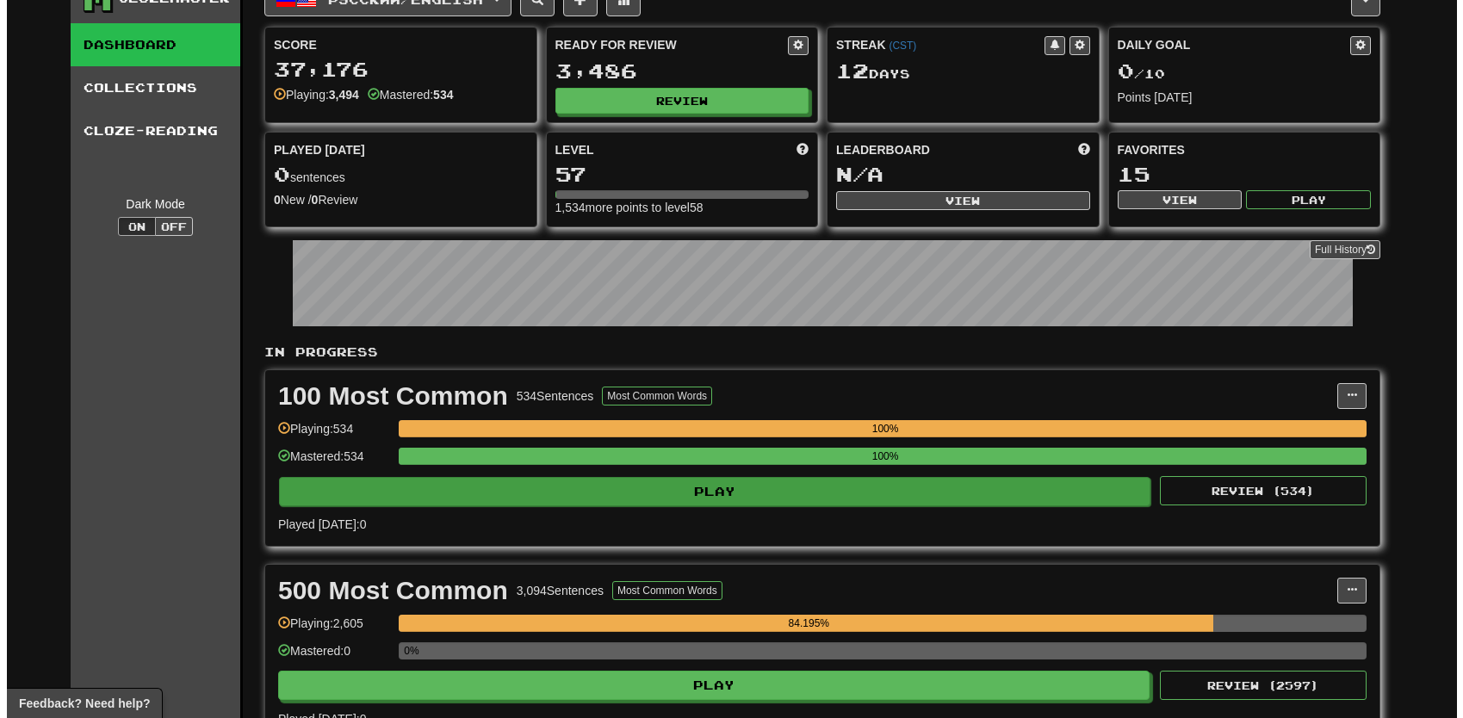
scroll to position [86, 0]
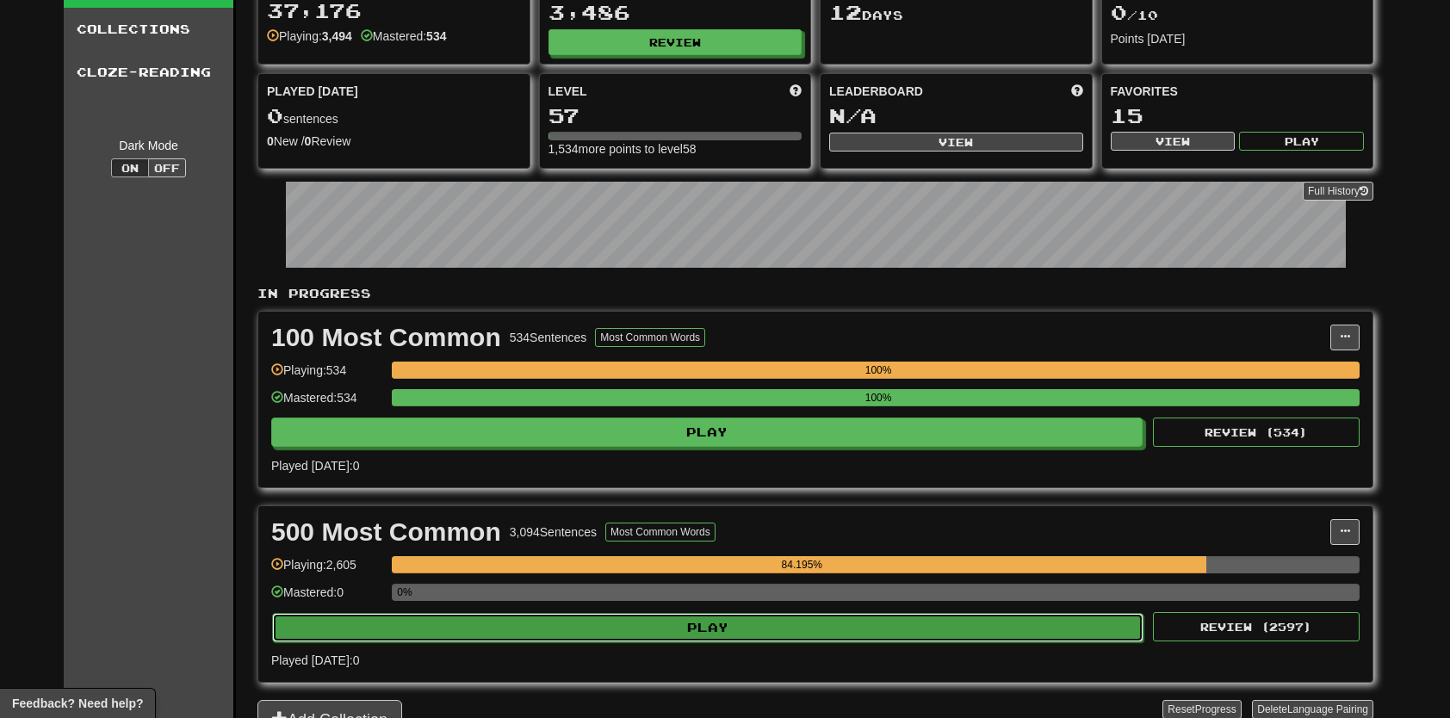
click at [832, 620] on button "Play" at bounding box center [707, 627] width 871 height 29
select select "**"
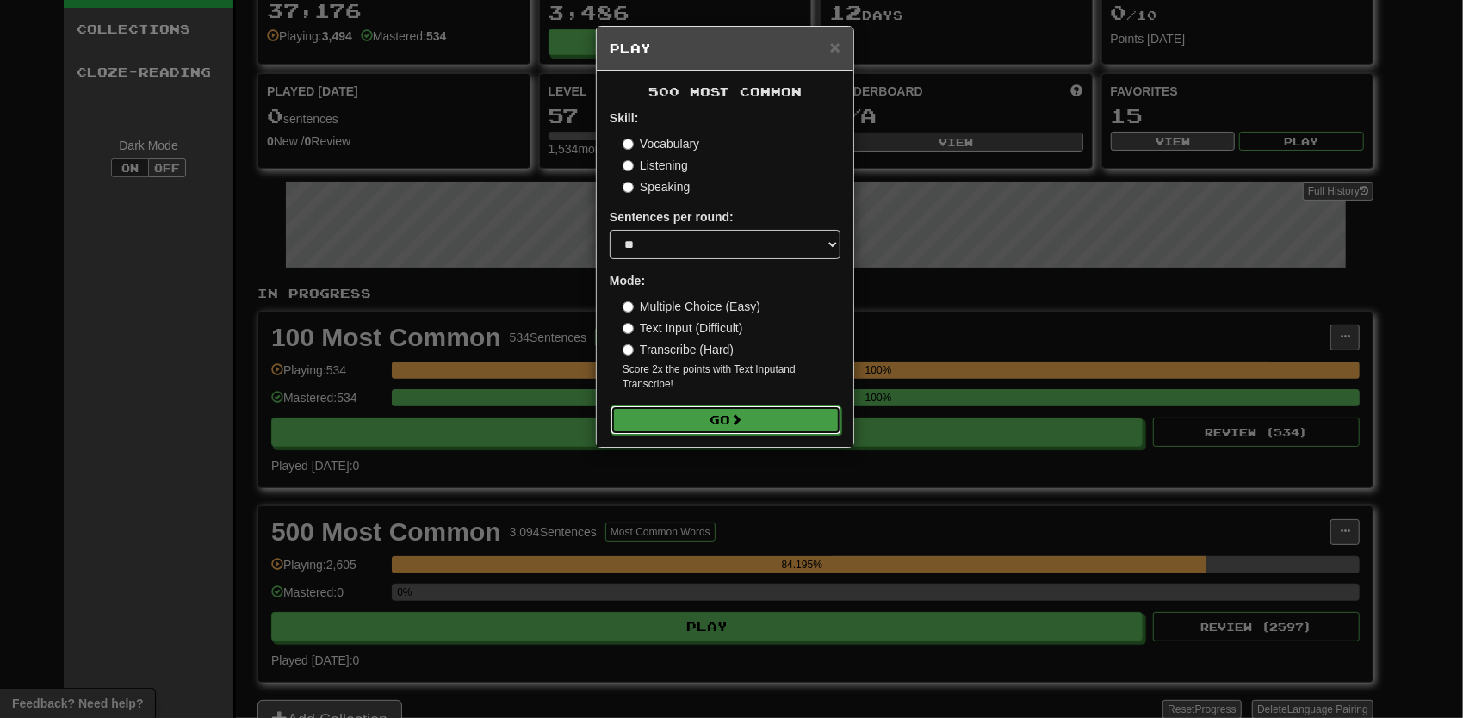
click at [789, 417] on button "Go" at bounding box center [725, 419] width 231 height 29
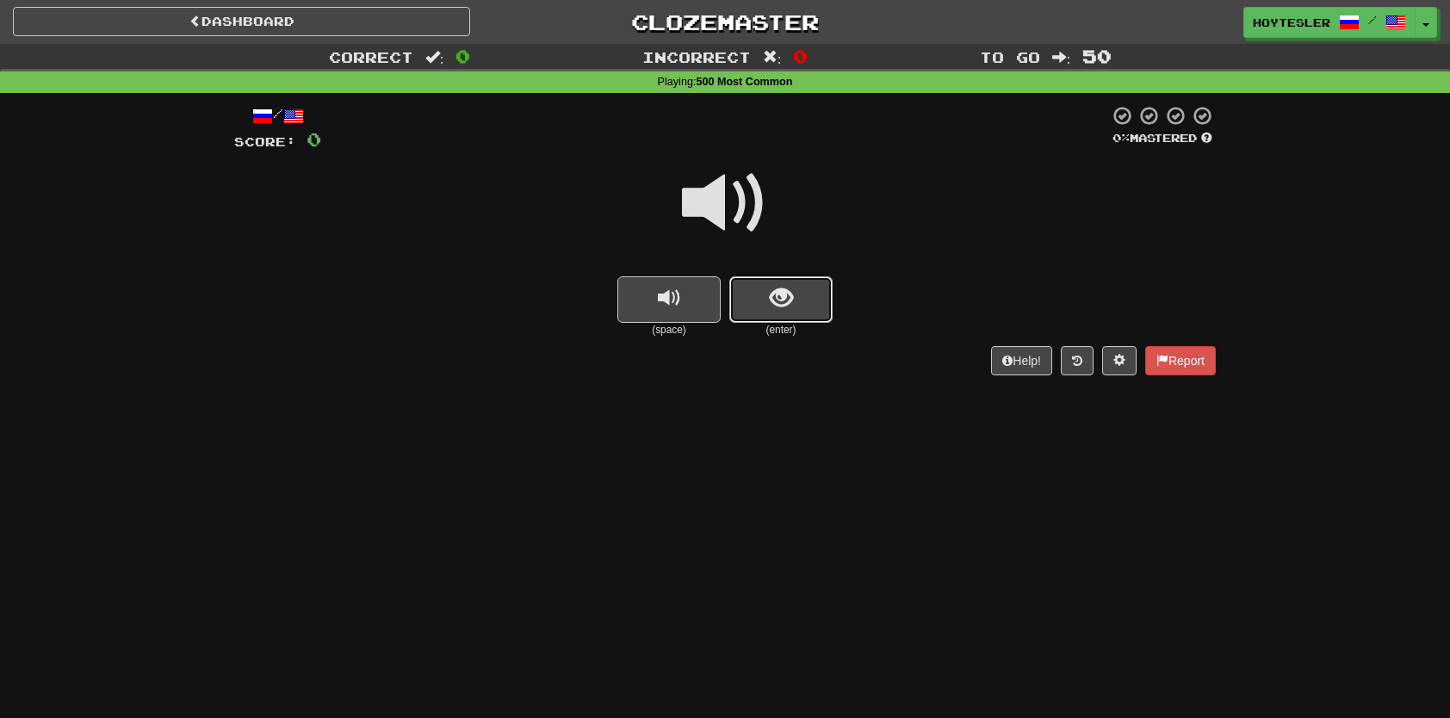
click at [802, 308] on button "show sentence" at bounding box center [780, 299] width 103 height 46
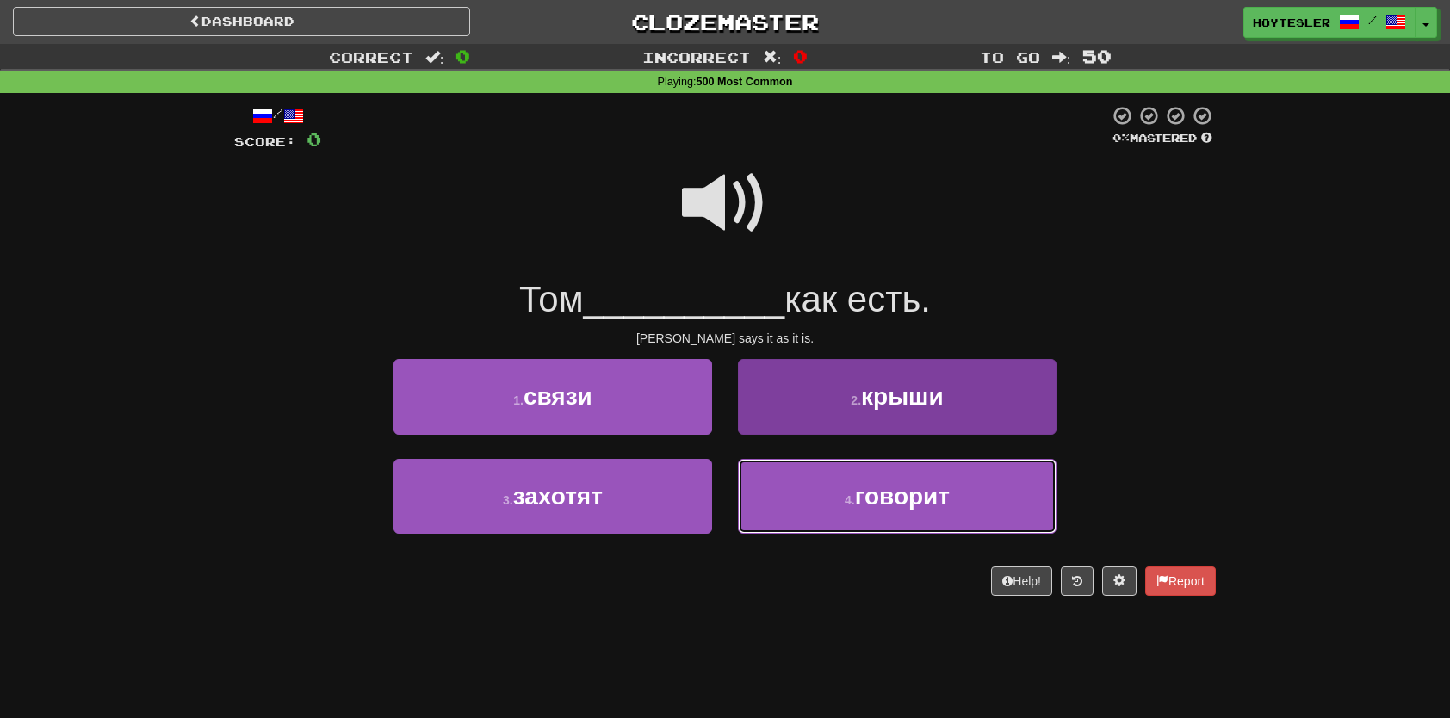
drag, startPoint x: 870, startPoint y: 508, endPoint x: 859, endPoint y: 491, distance: 20.1
click at [870, 508] on span "говорит" at bounding box center [902, 496] width 95 height 27
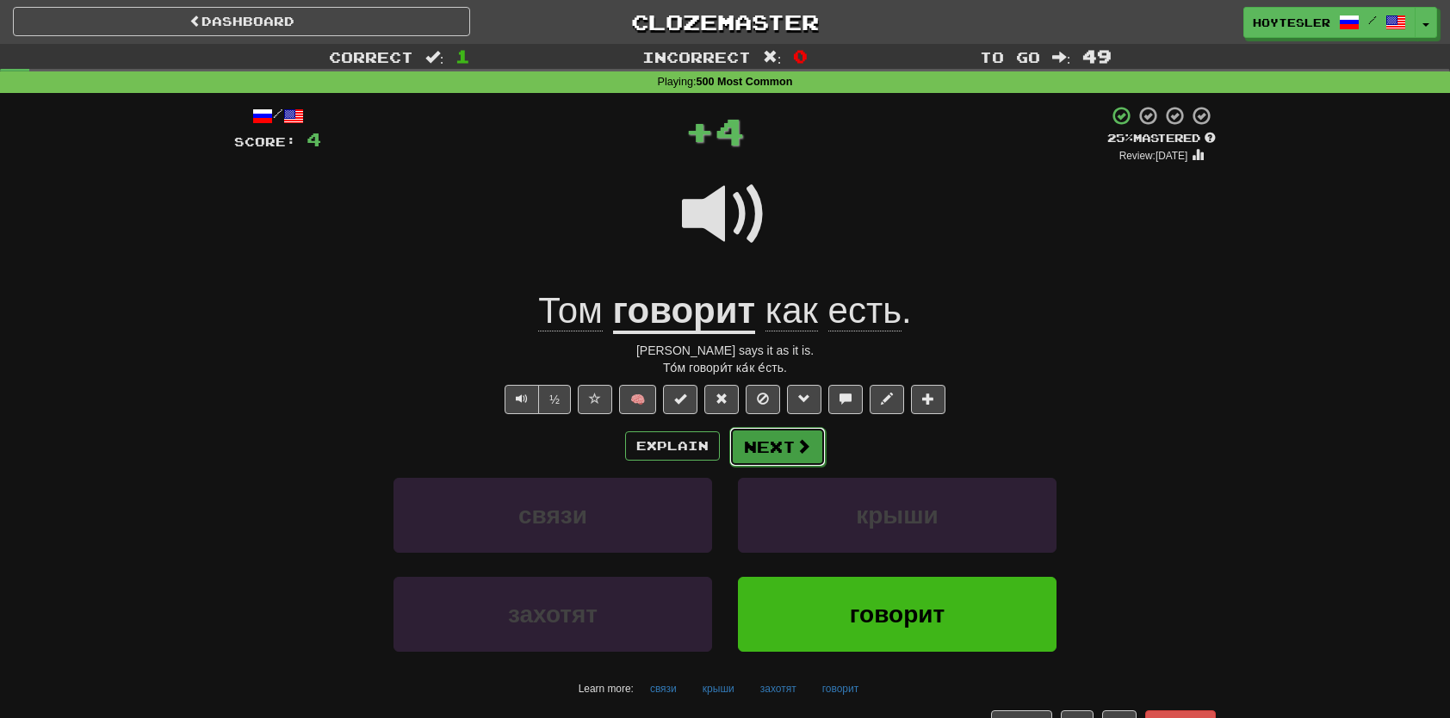
click at [808, 453] on span at bounding box center [802, 445] width 15 height 15
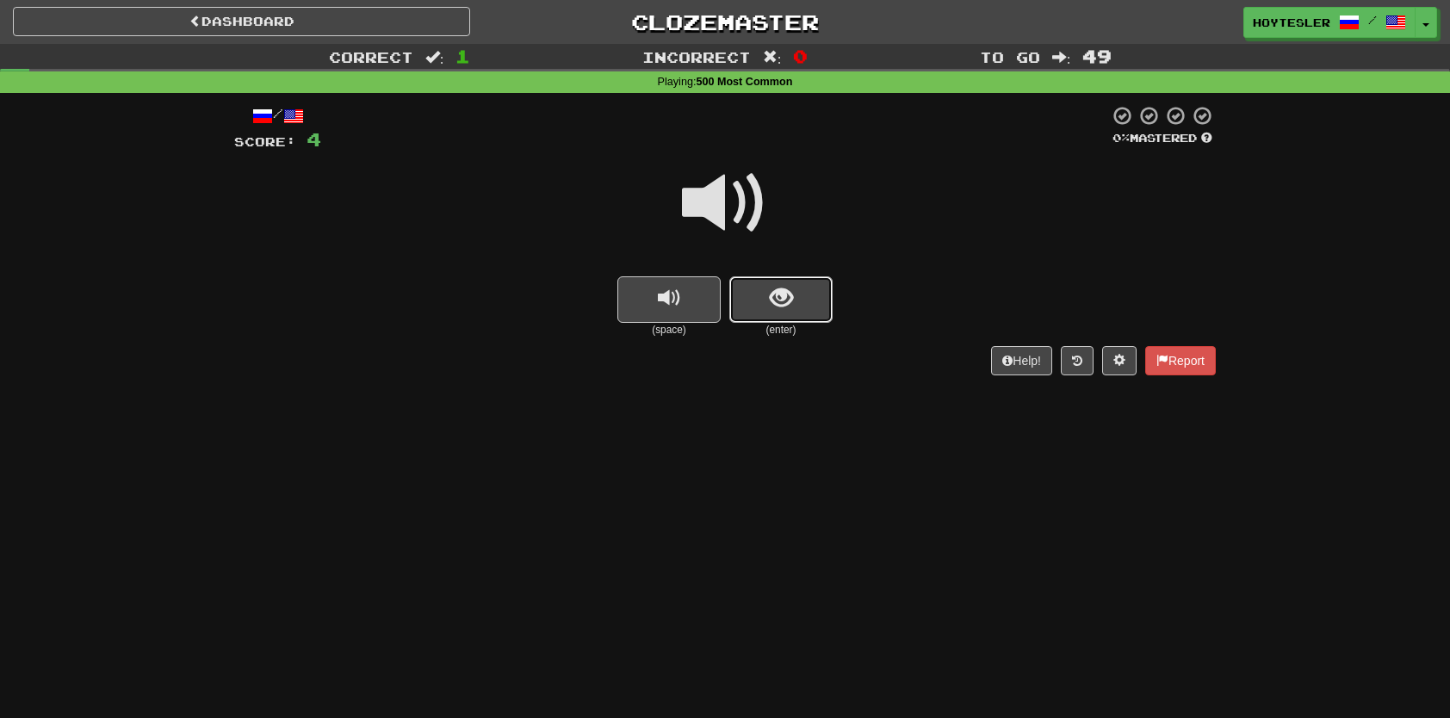
click at [797, 312] on button "show sentence" at bounding box center [780, 299] width 103 height 46
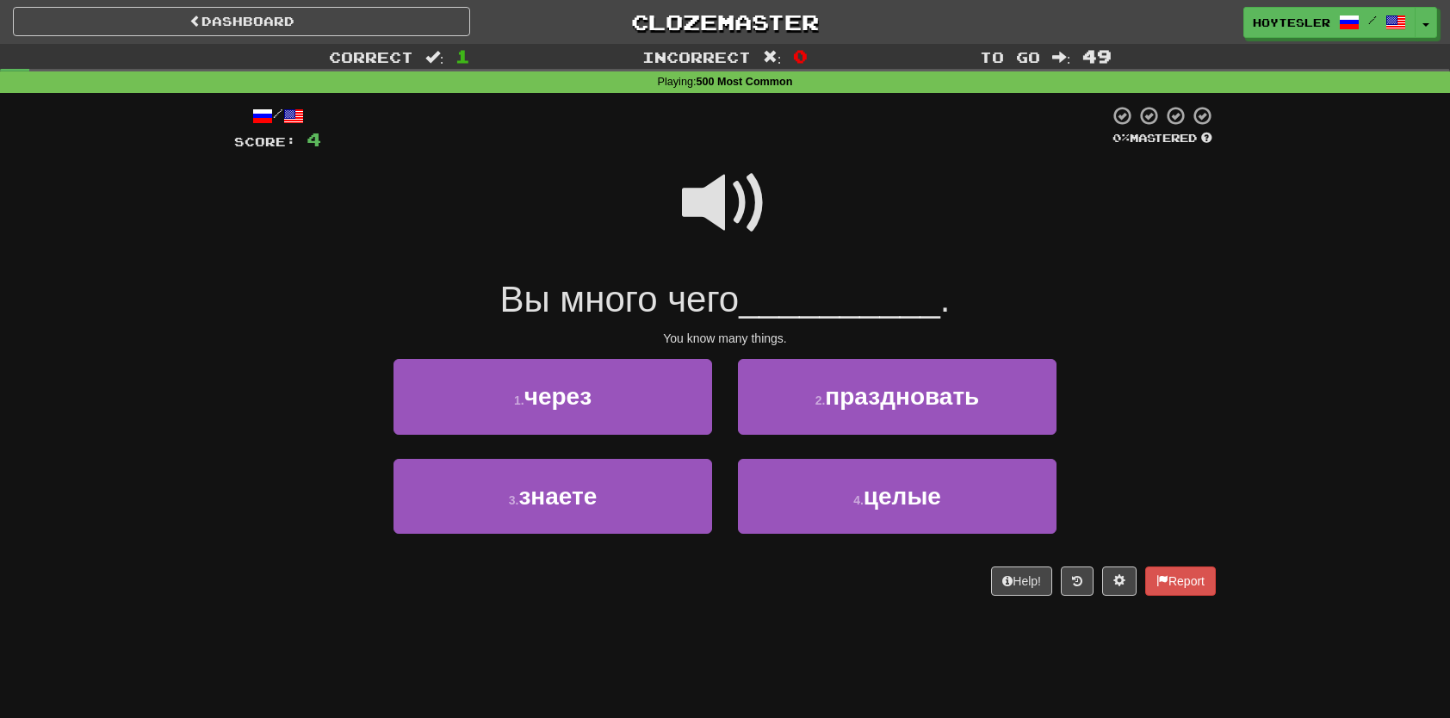
drag, startPoint x: 895, startPoint y: 687, endPoint x: 742, endPoint y: 661, distance: 155.4
click at [895, 686] on div "Dashboard Clozemaster Hoytesler / Toggle Dropdown Dashboard Leaderboard Activit…" at bounding box center [725, 359] width 1450 height 718
click at [701, 186] on span at bounding box center [725, 203] width 86 height 86
click at [530, 542] on div "3 . знаете" at bounding box center [553, 508] width 344 height 99
click at [529, 534] on div "3 . знаете" at bounding box center [553, 508] width 344 height 99
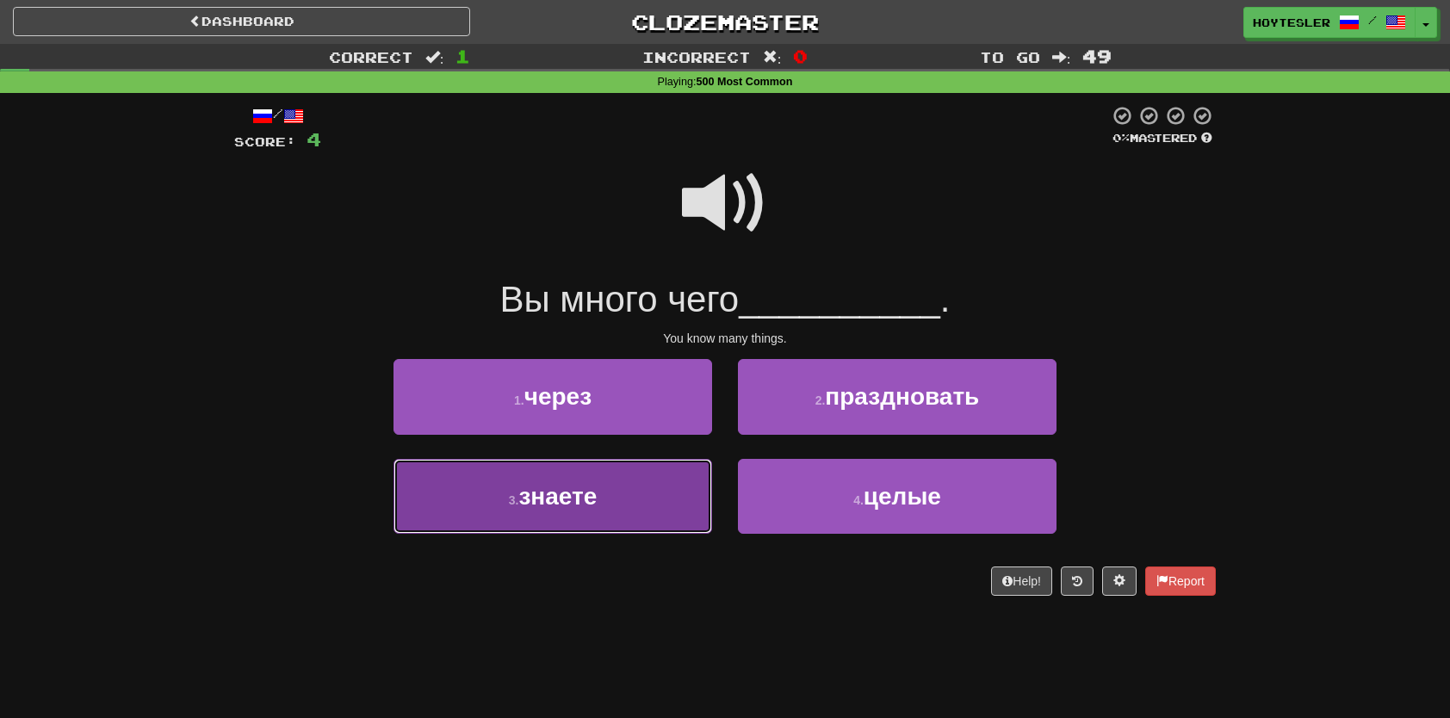
click at [586, 508] on span "знаете" at bounding box center [557, 496] width 78 height 27
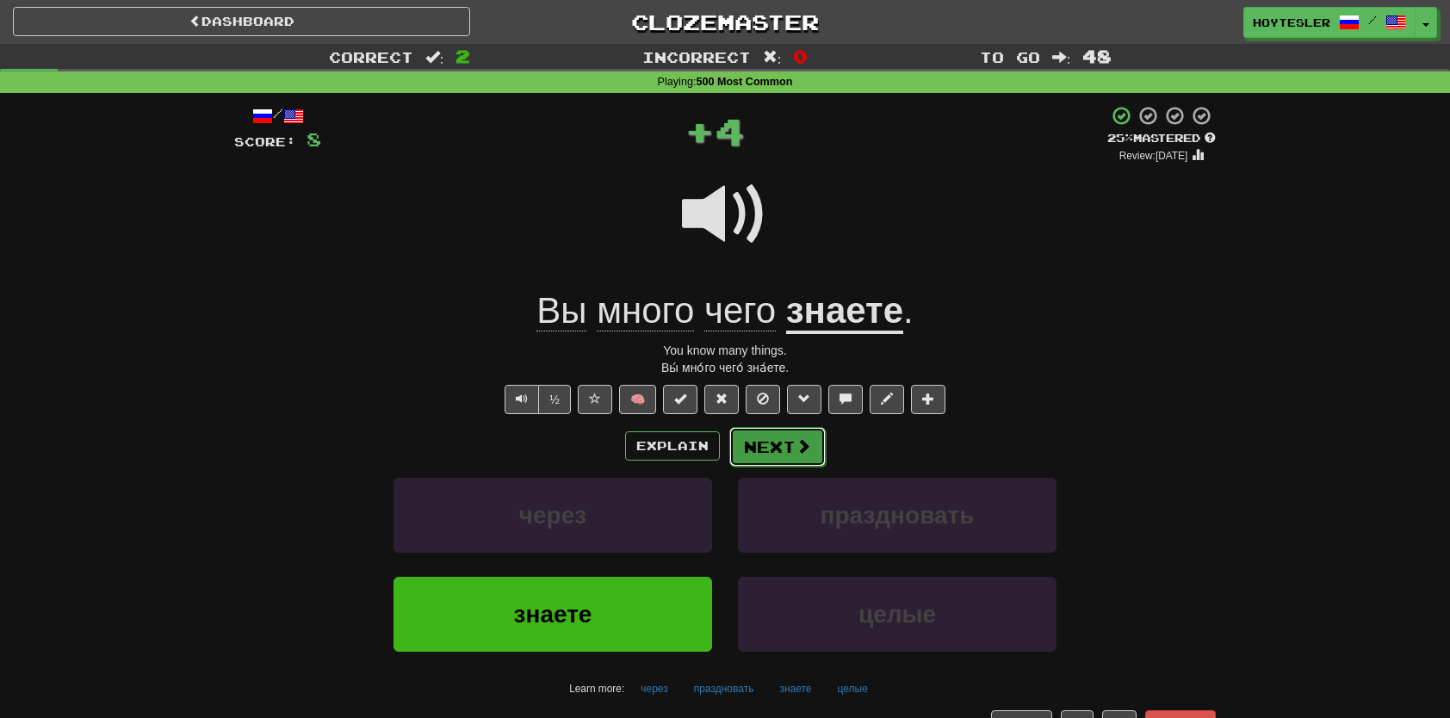
click at [778, 456] on button "Next" at bounding box center [777, 447] width 96 height 40
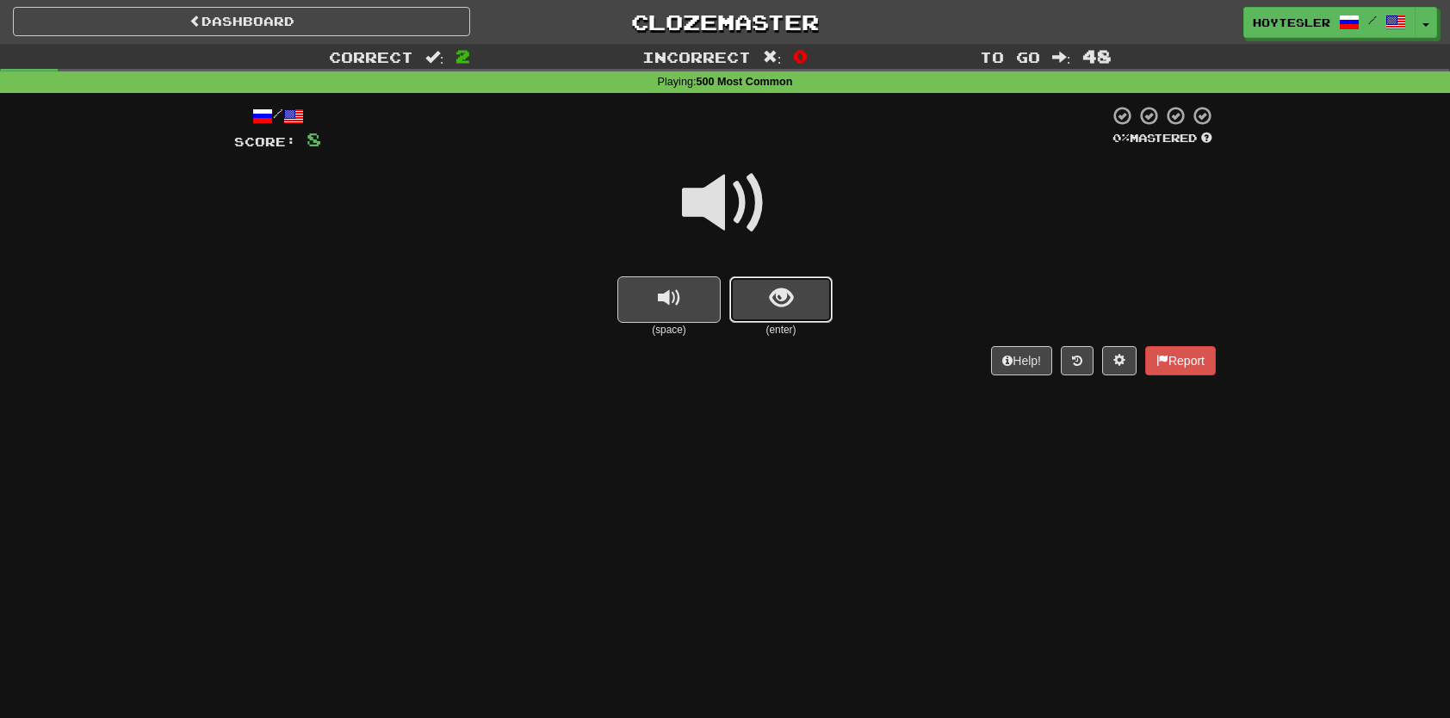
click at [771, 299] on span "show sentence" at bounding box center [781, 298] width 23 height 23
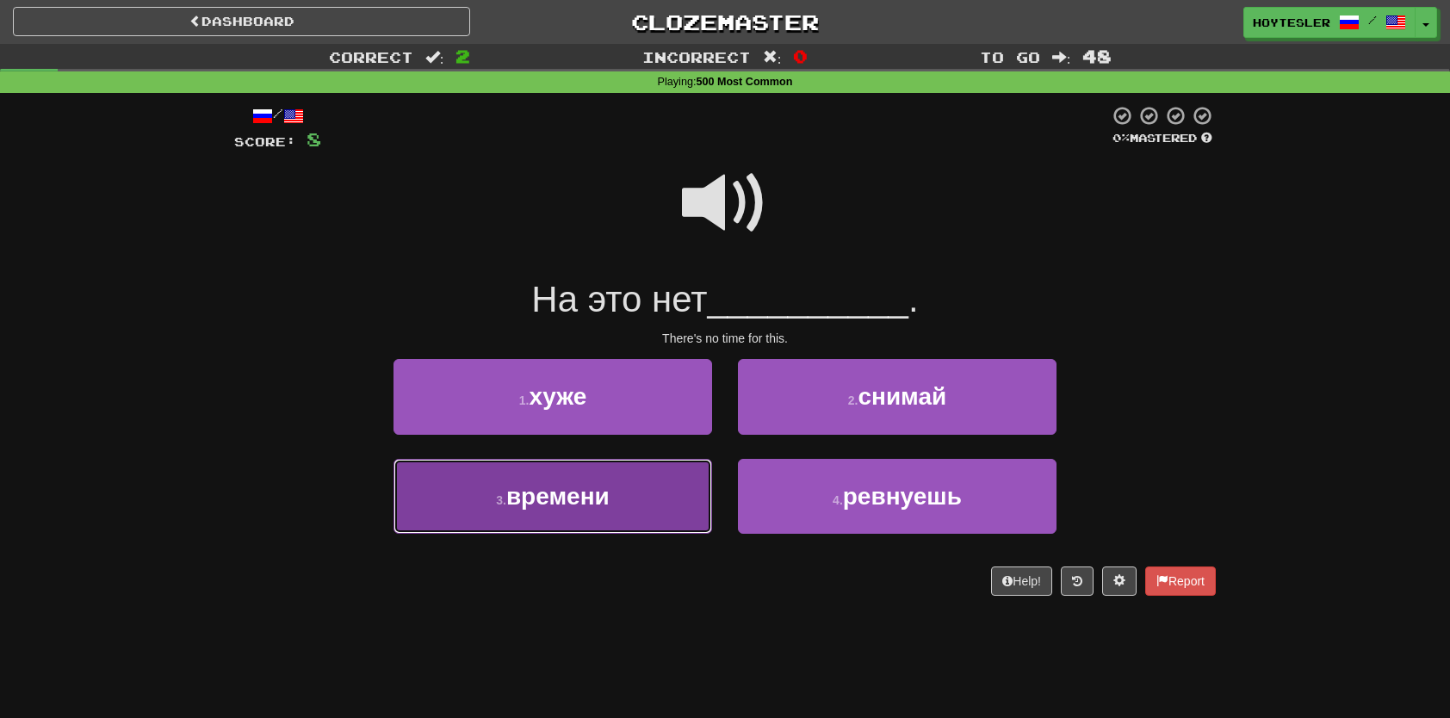
click at [574, 520] on button "3 . времени" at bounding box center [552, 496] width 319 height 75
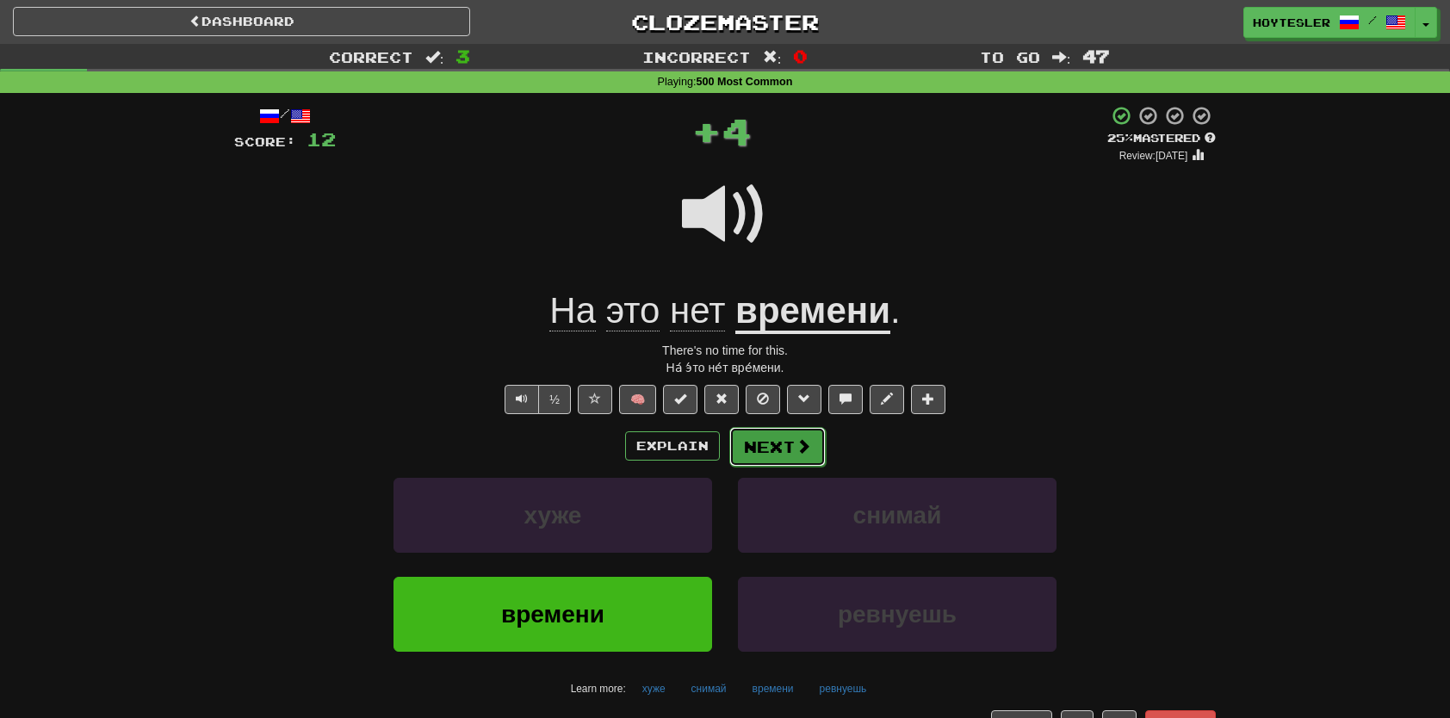
click at [783, 448] on button "Next" at bounding box center [777, 447] width 96 height 40
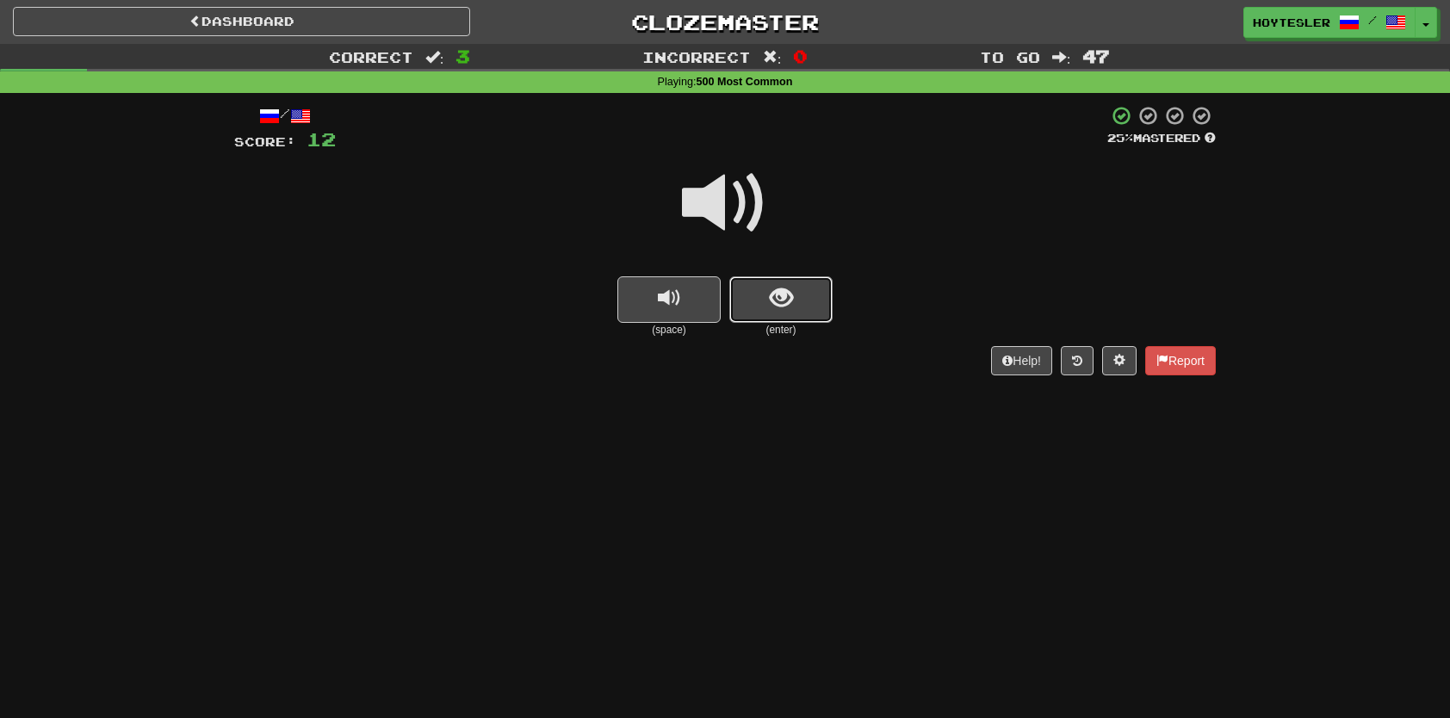
click at [792, 320] on button "show sentence" at bounding box center [780, 299] width 103 height 46
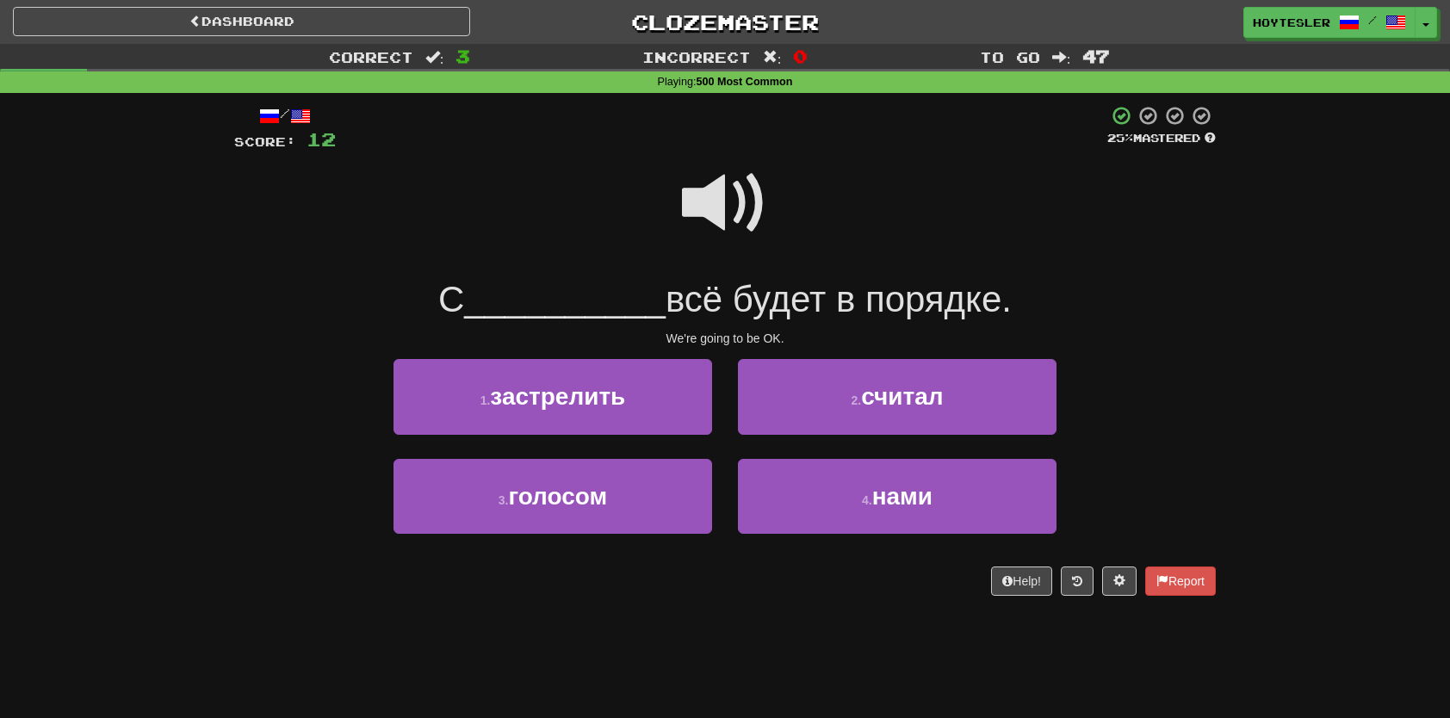
click at [742, 185] on span at bounding box center [725, 203] width 86 height 86
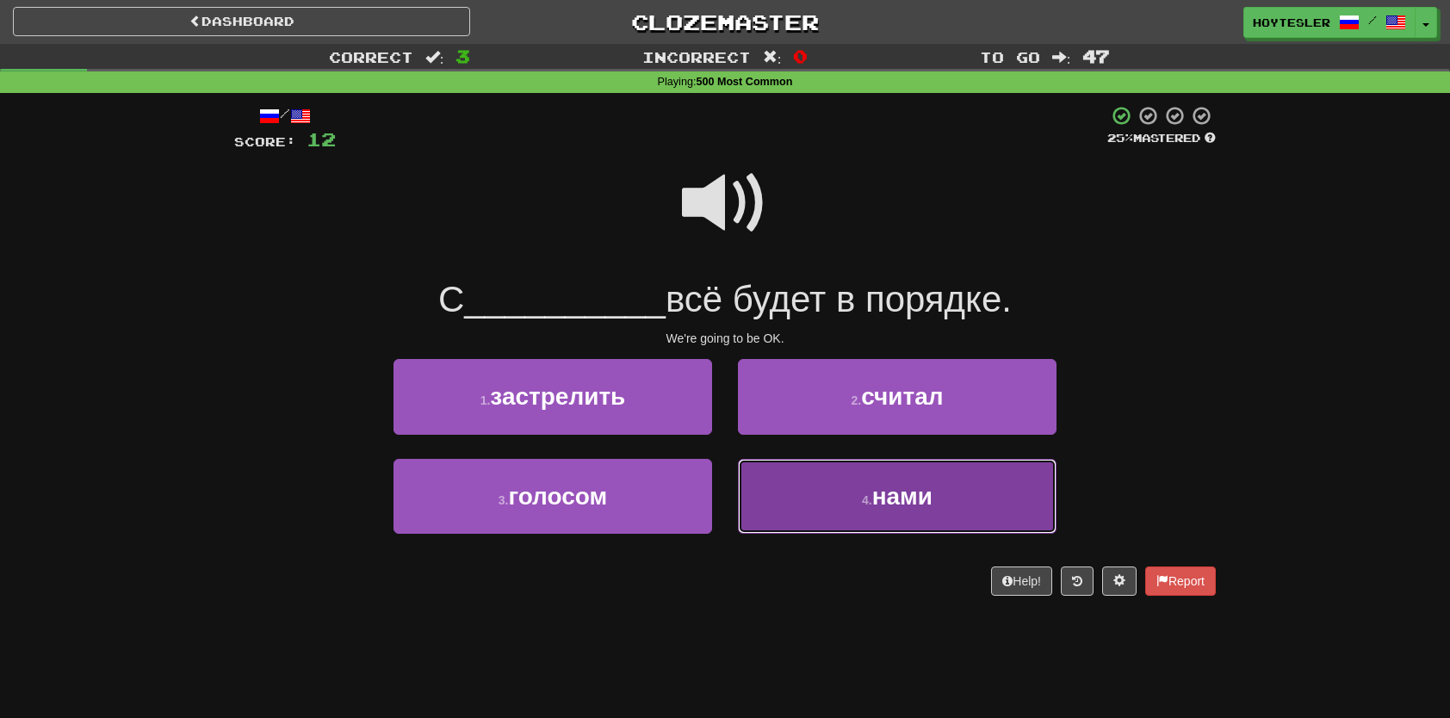
click at [883, 518] on button "4 . нами" at bounding box center [897, 496] width 319 height 75
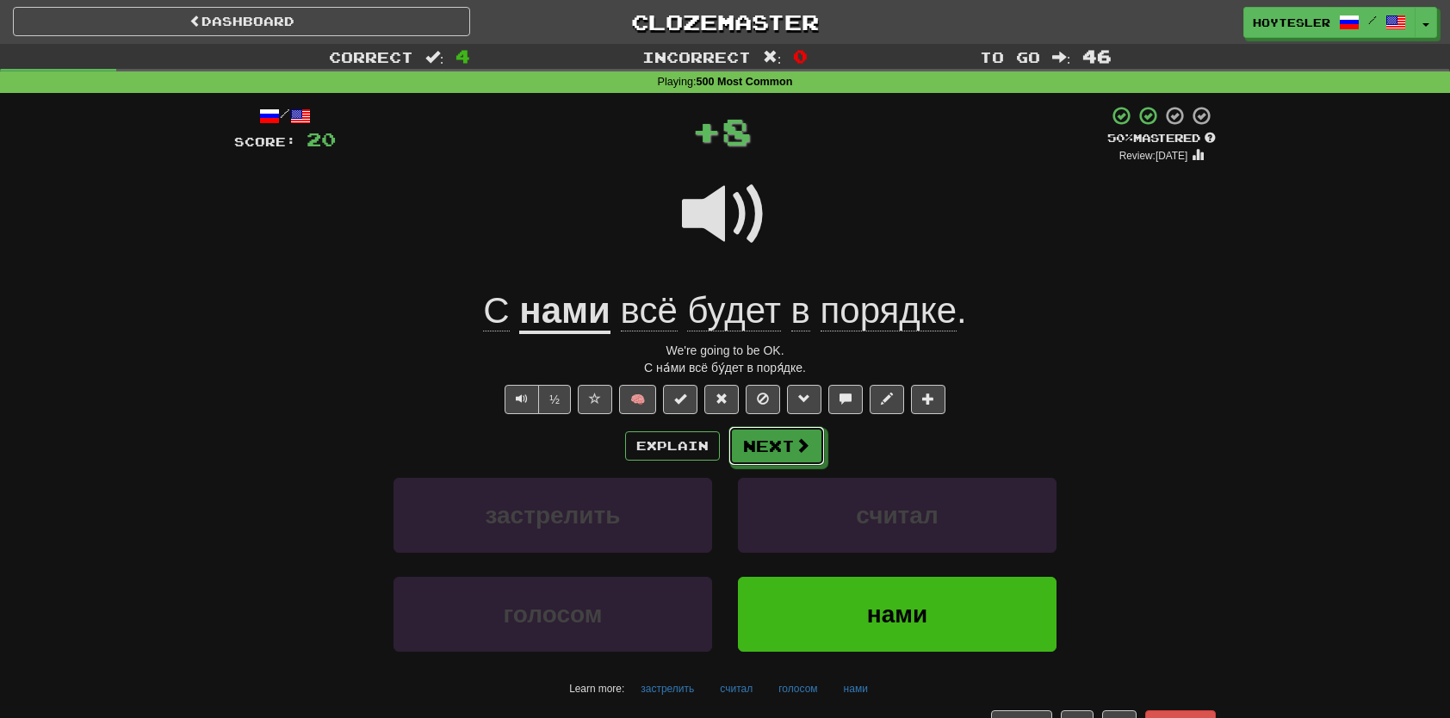
drag, startPoint x: 763, startPoint y: 449, endPoint x: 754, endPoint y: 455, distance: 10.5
click at [760, 451] on button "Next" at bounding box center [776, 446] width 96 height 40
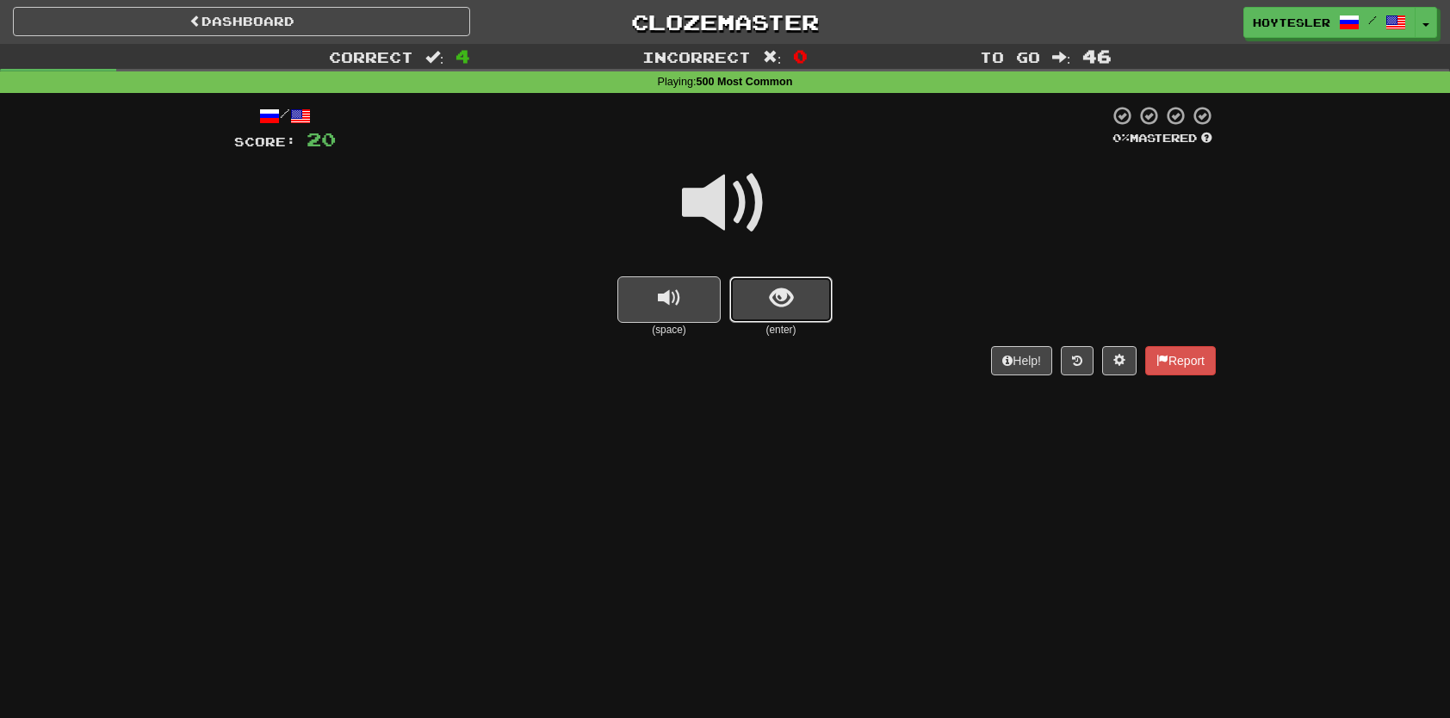
click at [814, 299] on button "show sentence" at bounding box center [780, 299] width 103 height 46
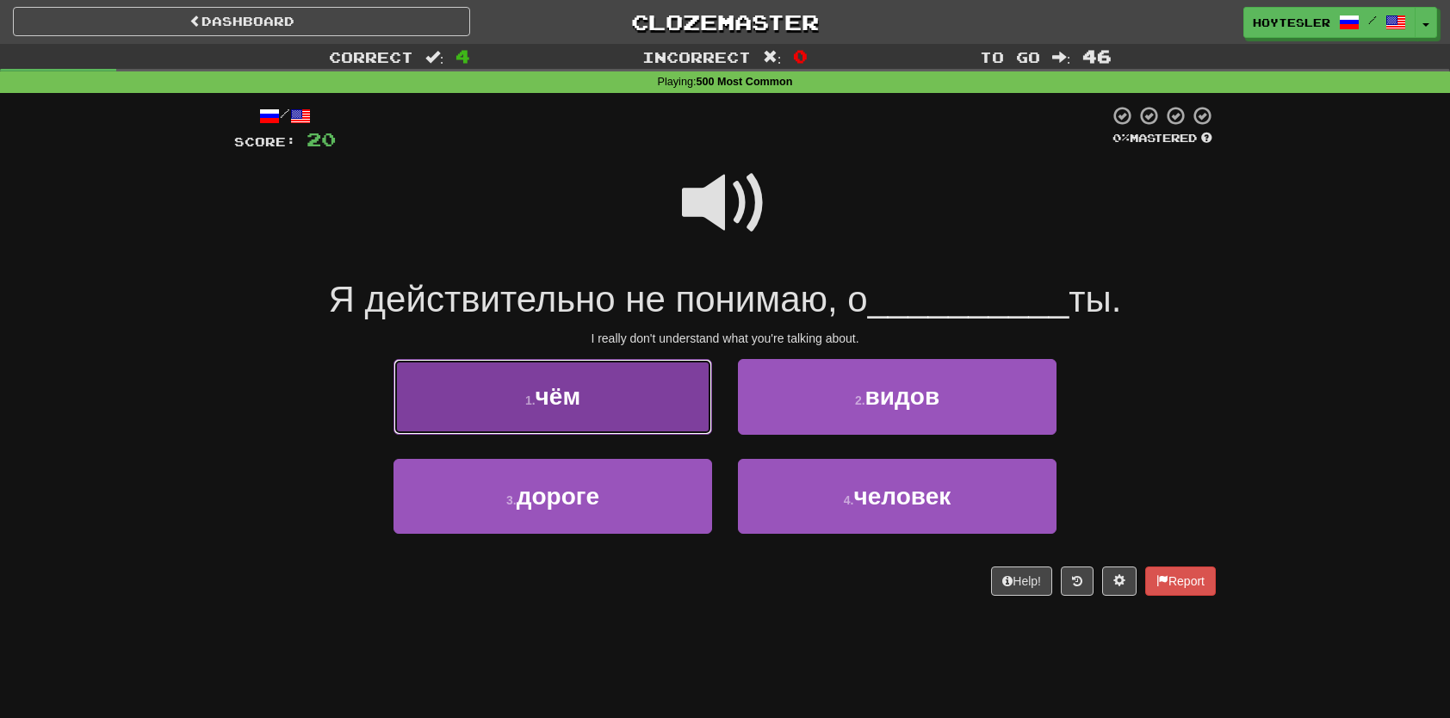
click at [498, 416] on button "1 . чём" at bounding box center [552, 396] width 319 height 75
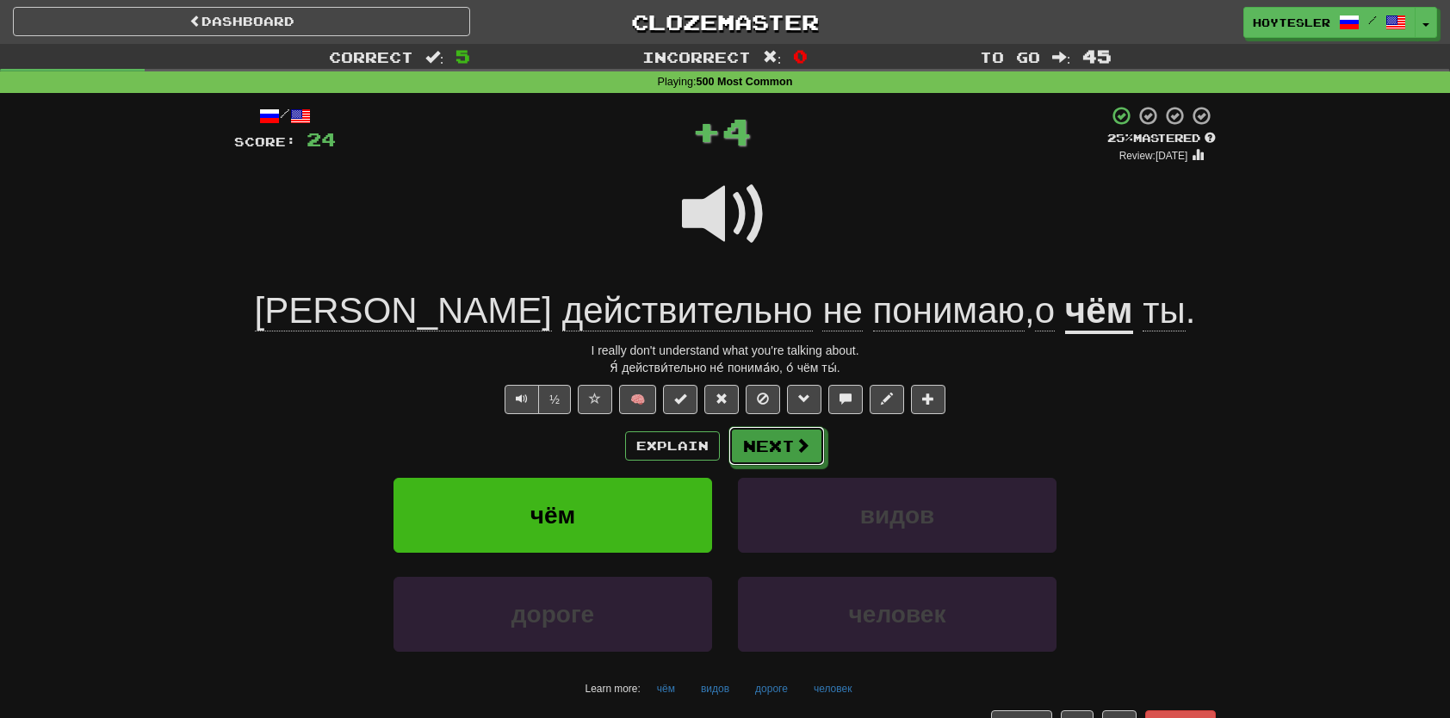
click at [789, 437] on button "Next" at bounding box center [776, 446] width 96 height 40
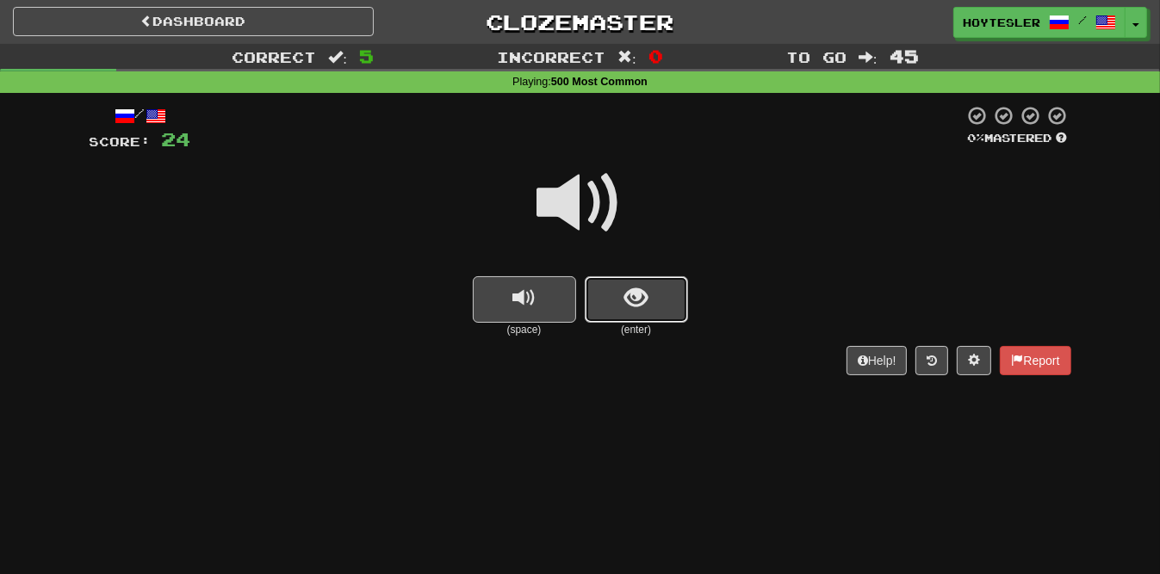
click at [654, 310] on button "show sentence" at bounding box center [636, 299] width 103 height 46
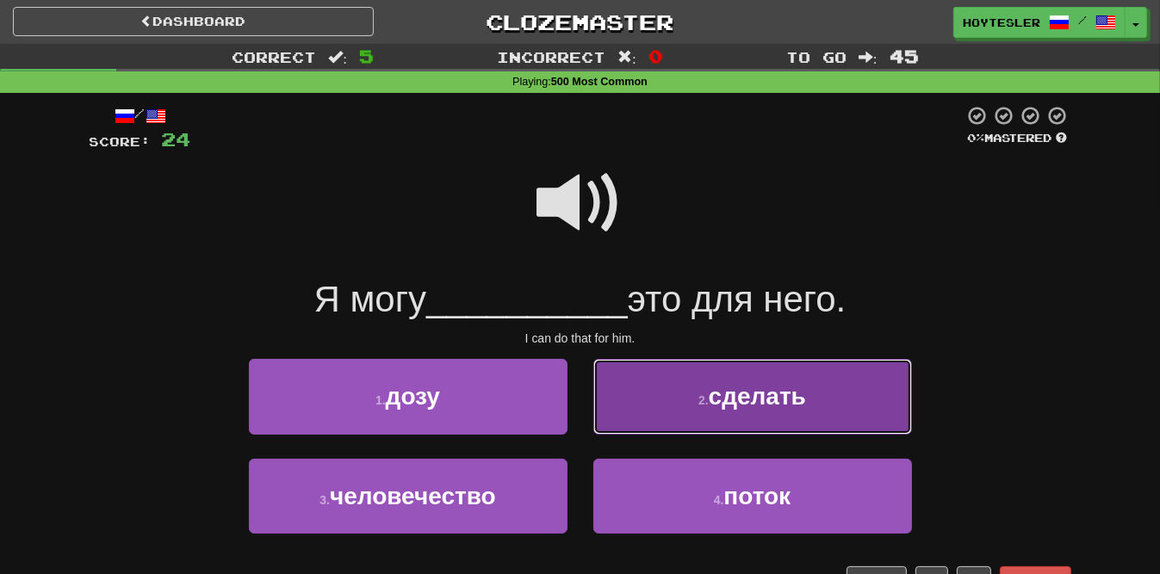
click at [723, 380] on button "2 . сделать" at bounding box center [752, 396] width 319 height 75
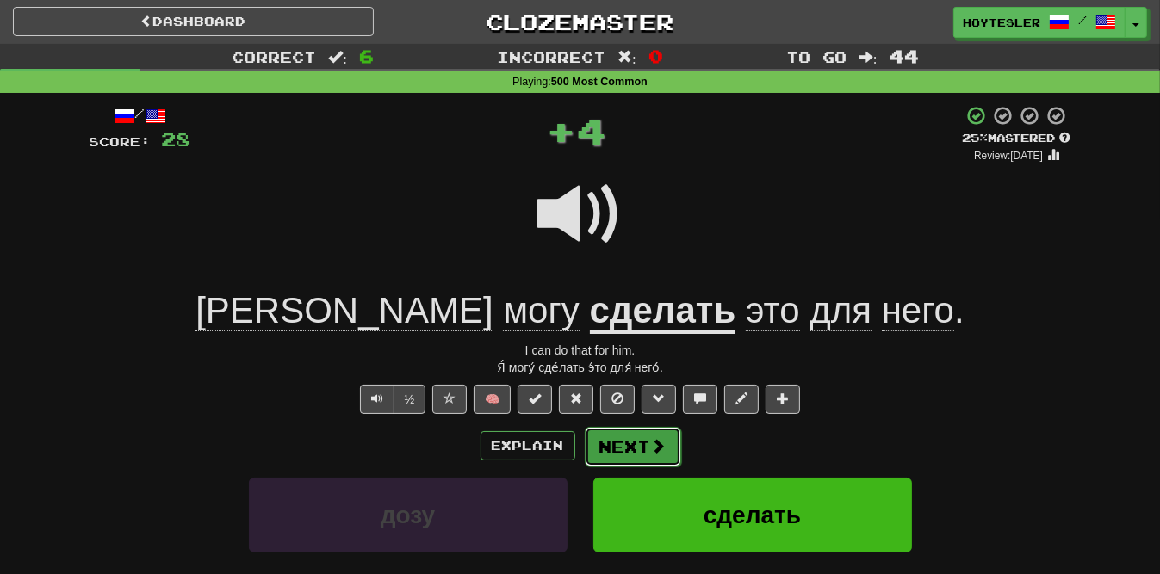
click at [636, 455] on button "Next" at bounding box center [633, 447] width 96 height 40
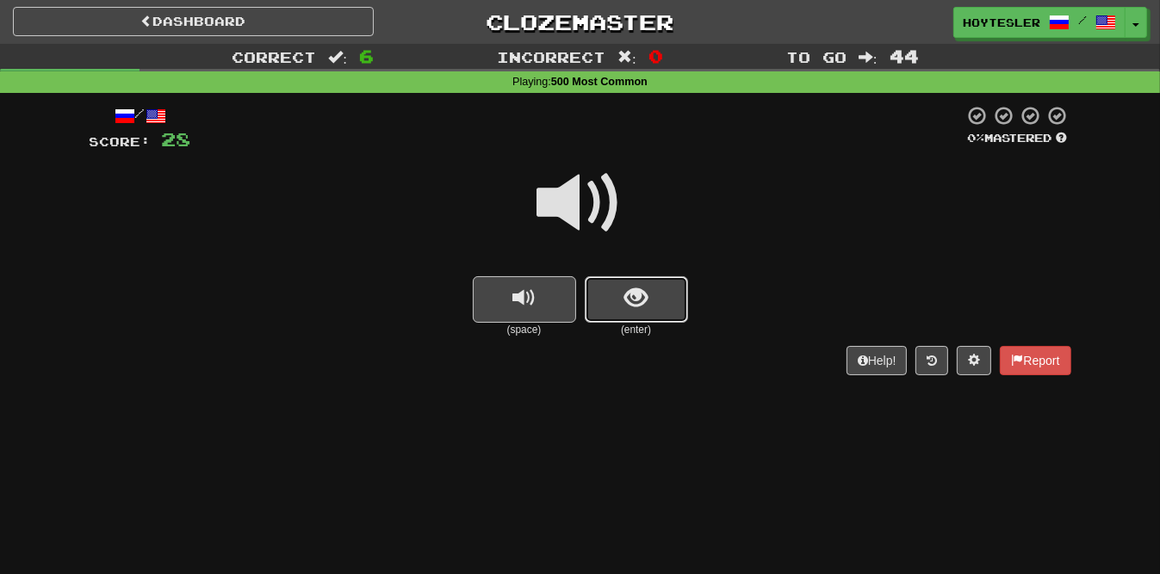
click at [625, 287] on span "show sentence" at bounding box center [635, 298] width 23 height 23
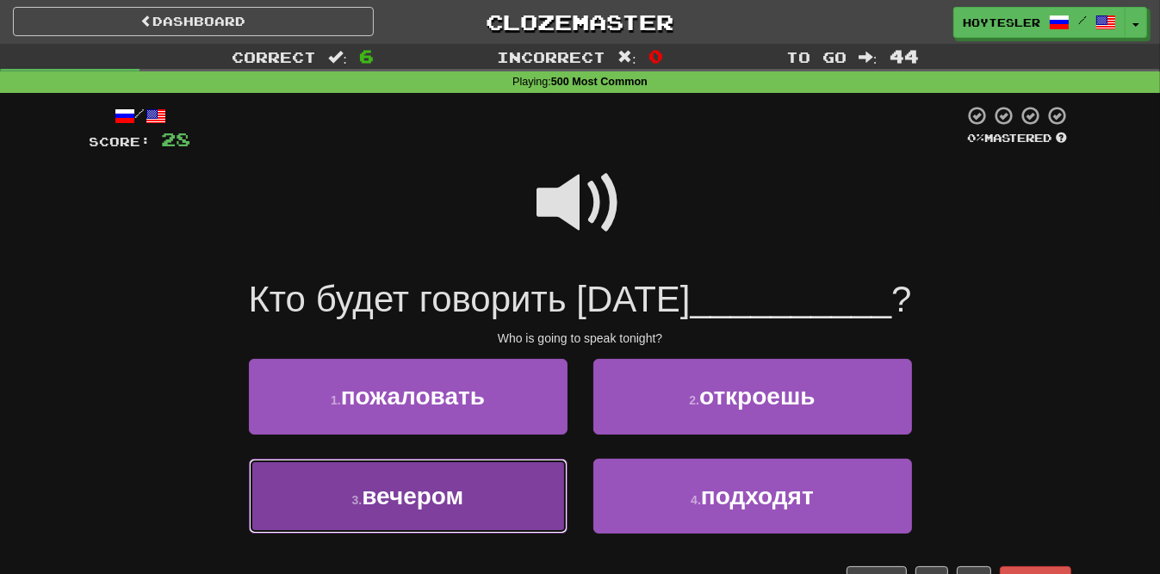
click at [511, 521] on button "3 . вечером" at bounding box center [408, 496] width 319 height 75
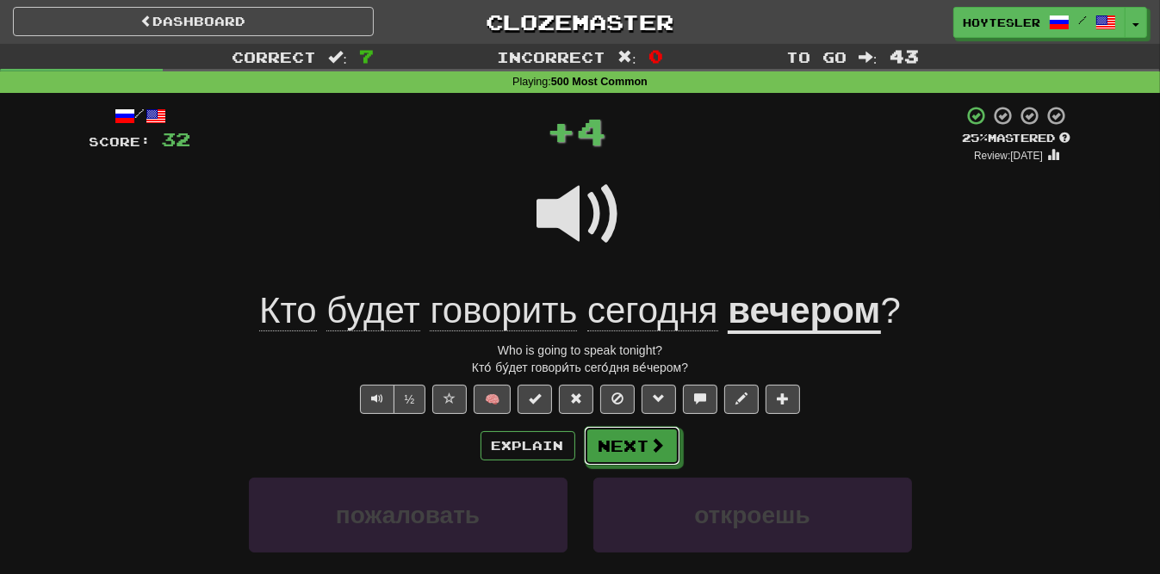
click at [644, 452] on button "Next" at bounding box center [632, 446] width 96 height 40
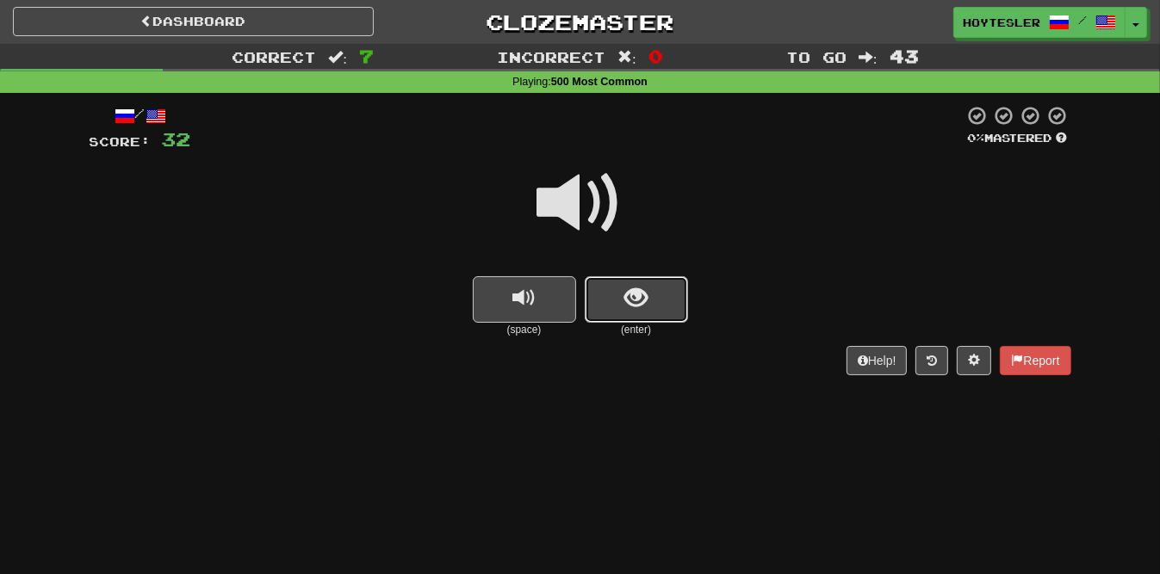
click at [644, 295] on span "show sentence" at bounding box center [635, 298] width 23 height 23
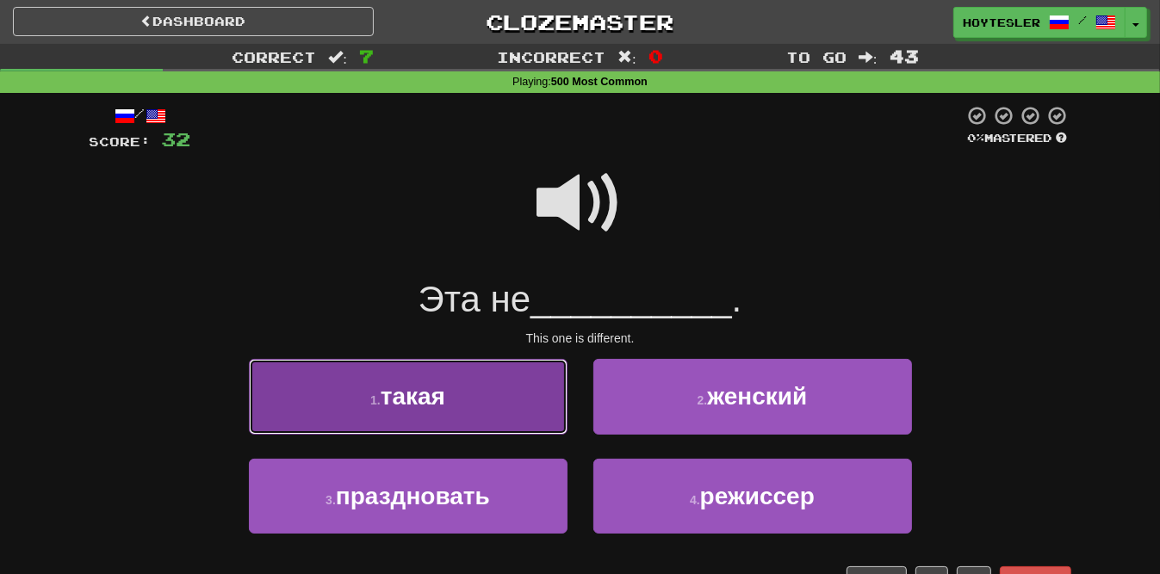
click at [494, 424] on button "1 . такая" at bounding box center [408, 396] width 319 height 75
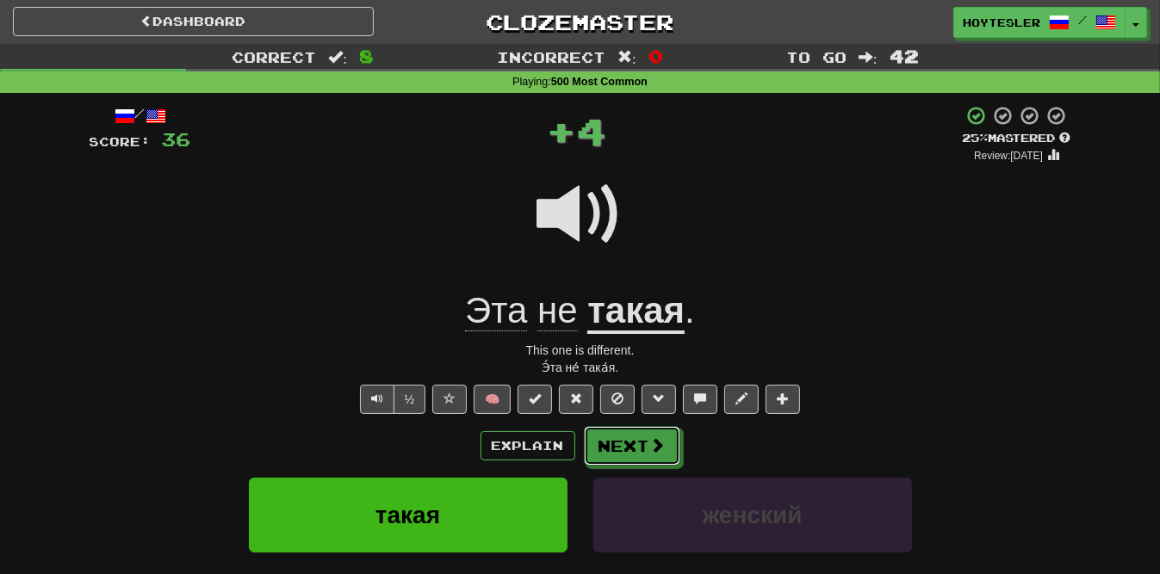
click at [606, 444] on button "Next" at bounding box center [632, 446] width 96 height 40
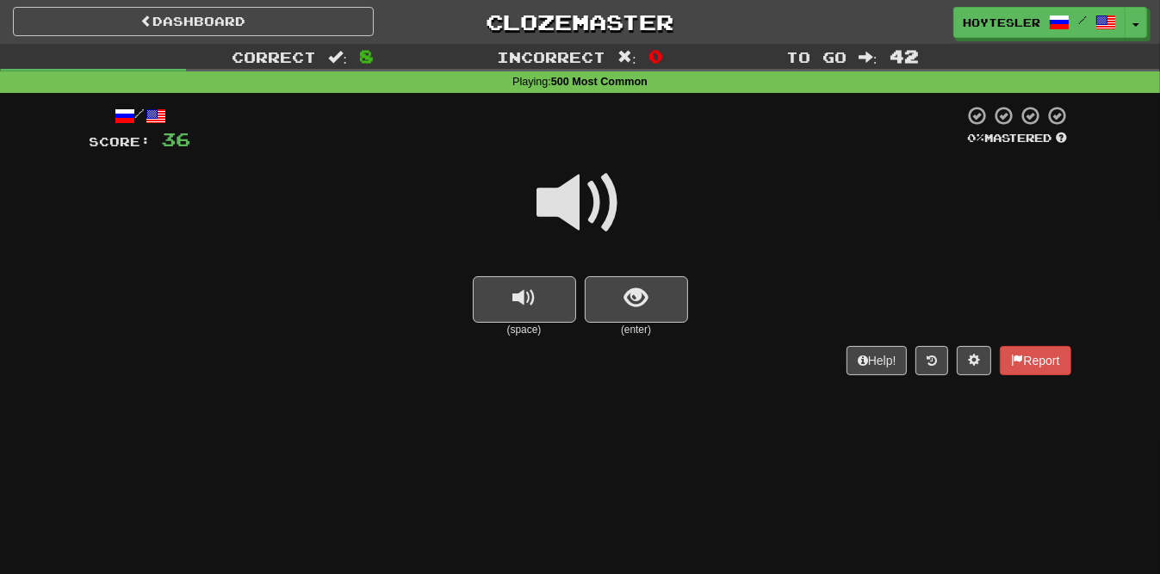
click at [671, 287] on button "show sentence" at bounding box center [636, 299] width 103 height 46
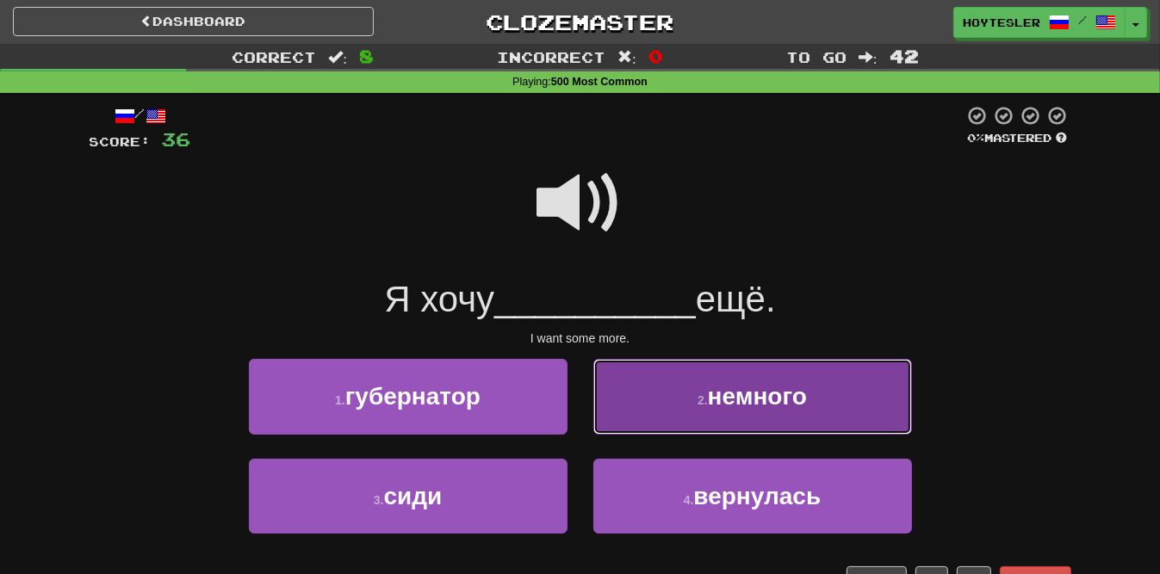
click at [861, 398] on button "2 . немного" at bounding box center [752, 396] width 319 height 75
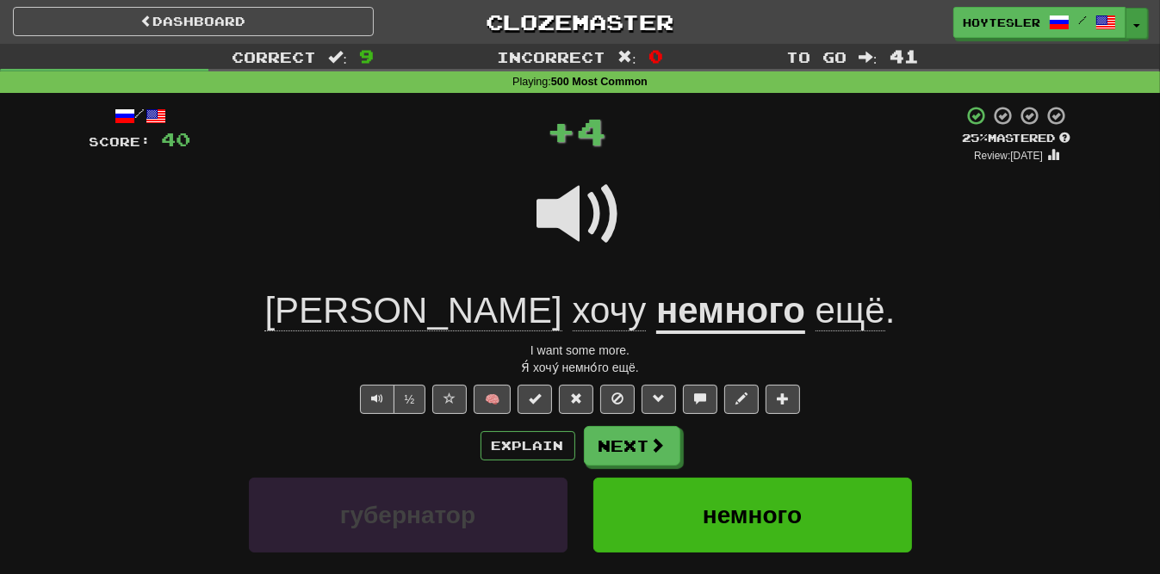
click at [1146, 31] on div "Hoytesler / Toggle Dropdown Dashboard Leaderboard Activity Feed Notifications P…" at bounding box center [966, 22] width 387 height 31
click at [1142, 33] on button "Toggle Dropdown" at bounding box center [1136, 23] width 22 height 31
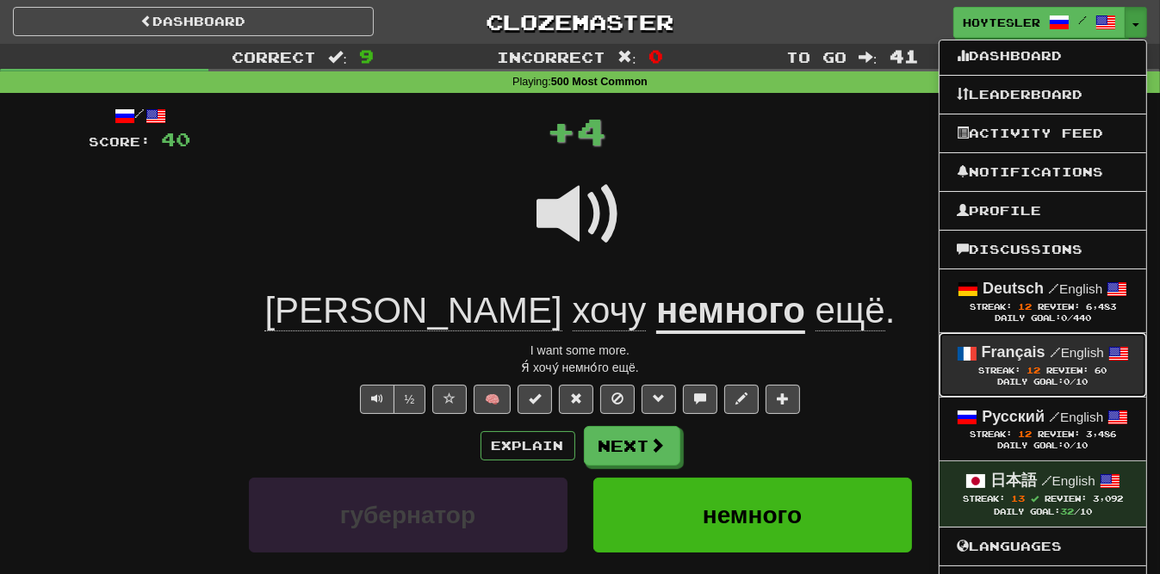
click at [1050, 381] on div "Daily Goal: 0 /10" at bounding box center [1042, 382] width 172 height 11
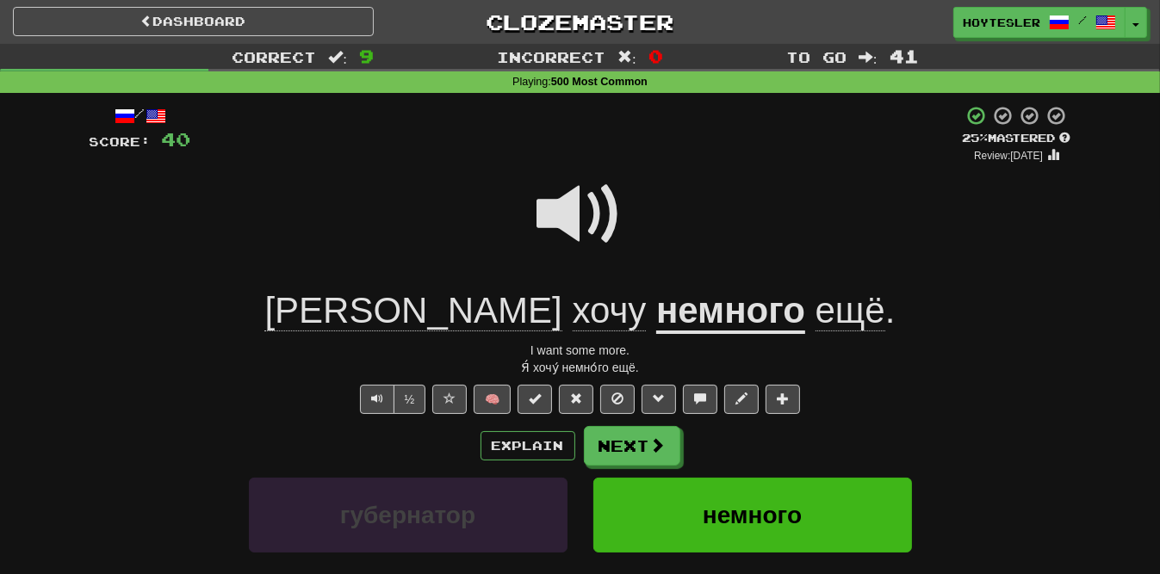
click at [343, 301] on div "Я хочу немного ещё ." at bounding box center [580, 311] width 981 height 47
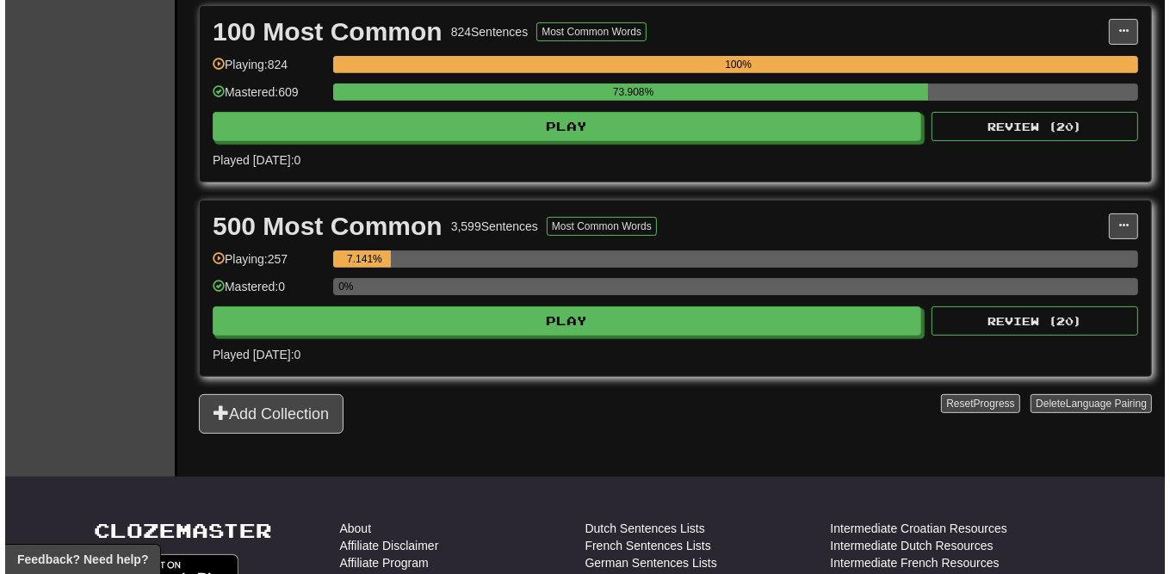
scroll to position [413, 0]
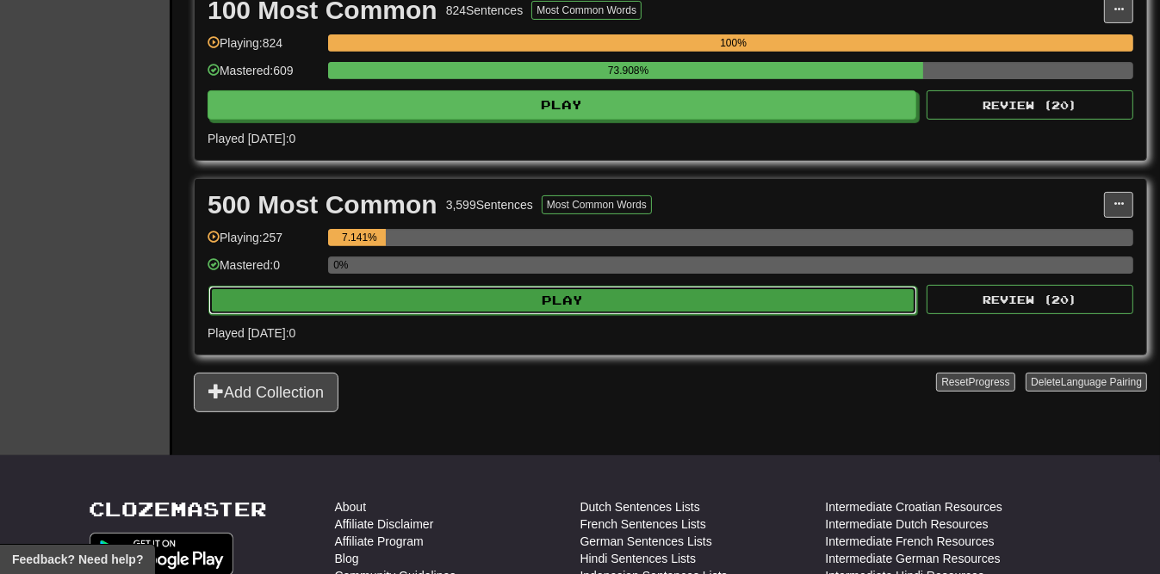
click at [592, 299] on button "Play" at bounding box center [562, 300] width 709 height 29
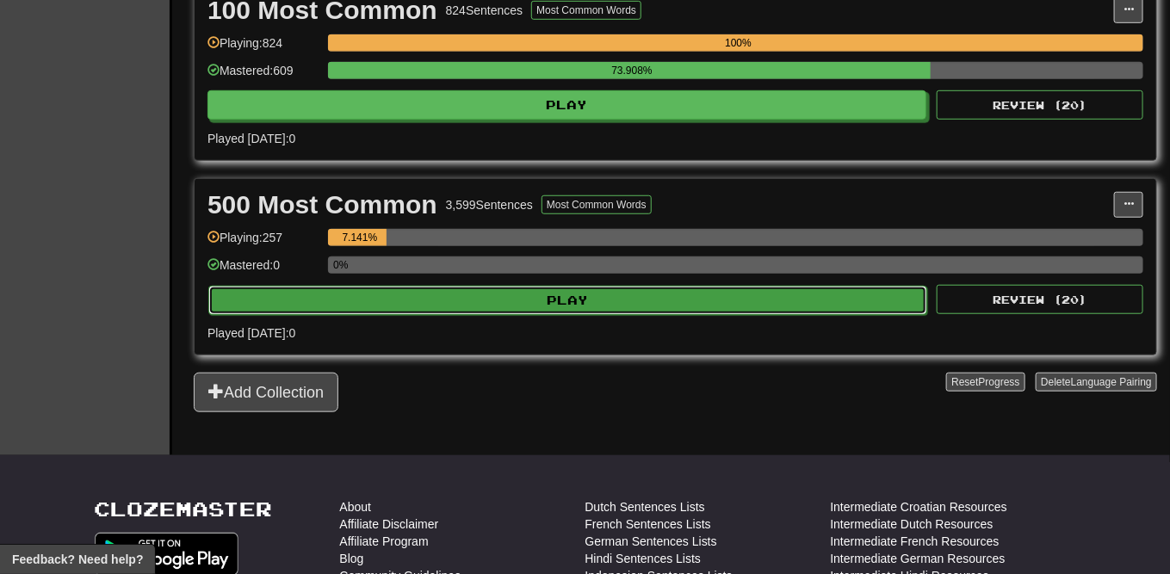
select select "**"
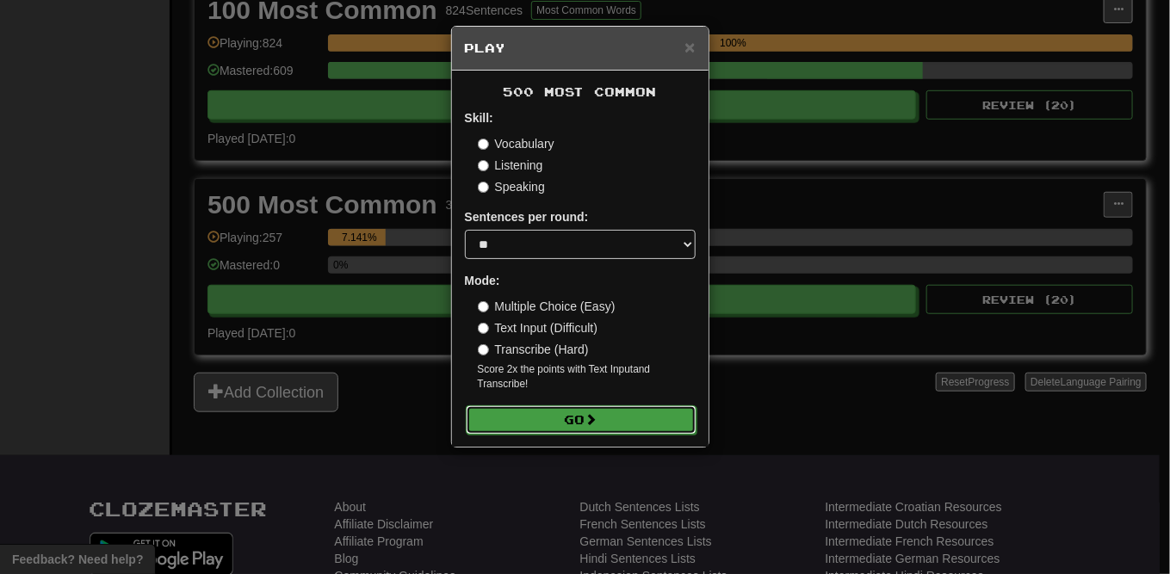
click at [581, 418] on button "Go" at bounding box center [581, 419] width 231 height 29
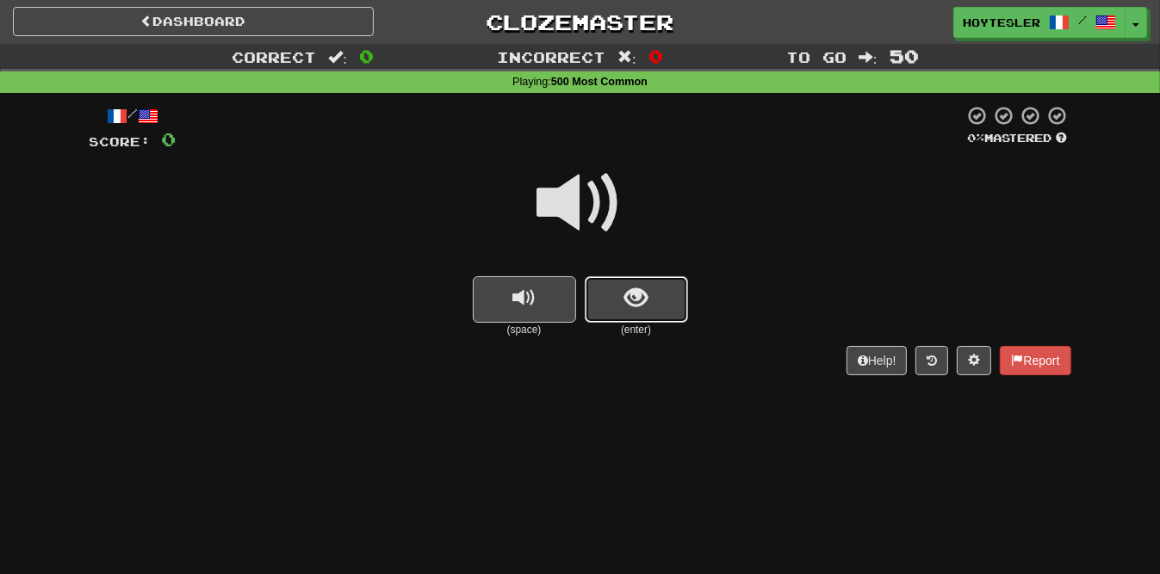
click at [646, 300] on span "show sentence" at bounding box center [635, 298] width 23 height 23
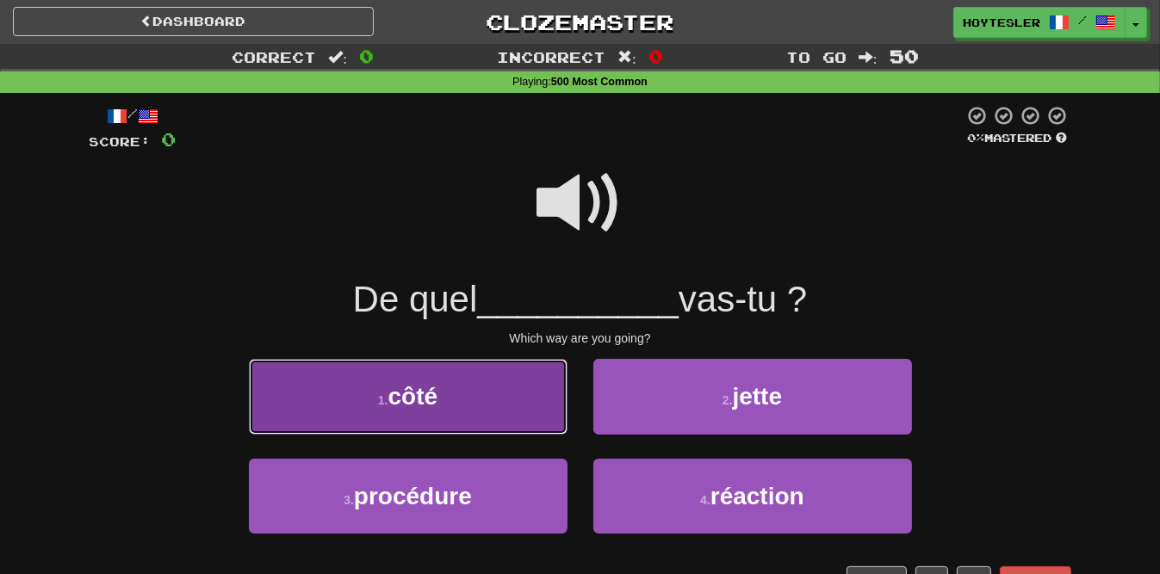
drag, startPoint x: 464, startPoint y: 407, endPoint x: 469, endPoint y: 421, distance: 14.7
click at [469, 421] on button "1 . côté" at bounding box center [408, 396] width 319 height 75
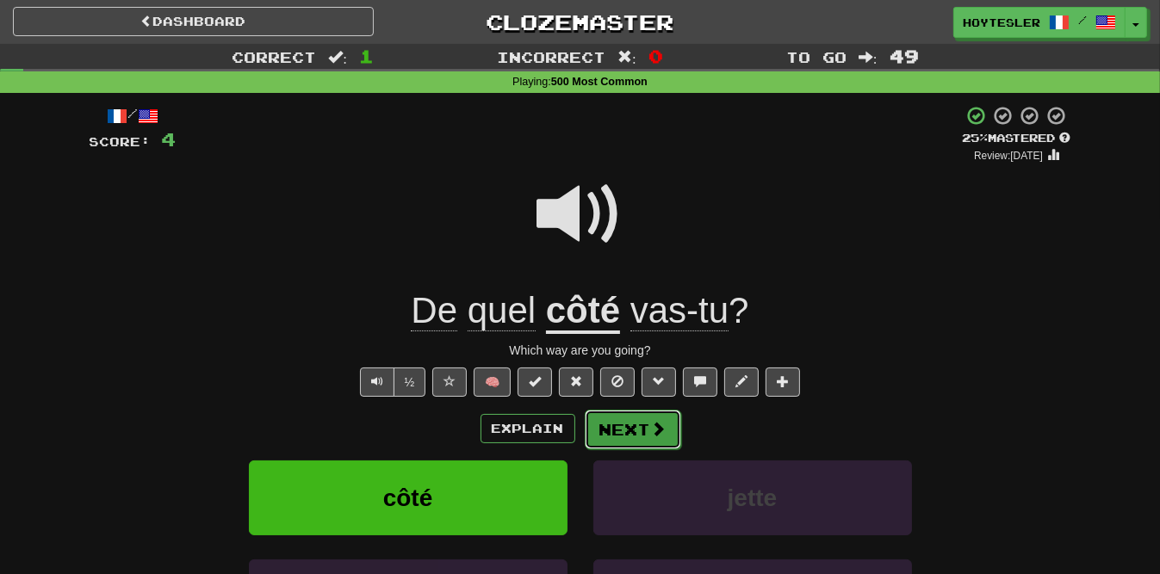
click at [646, 438] on button "Next" at bounding box center [633, 430] width 96 height 40
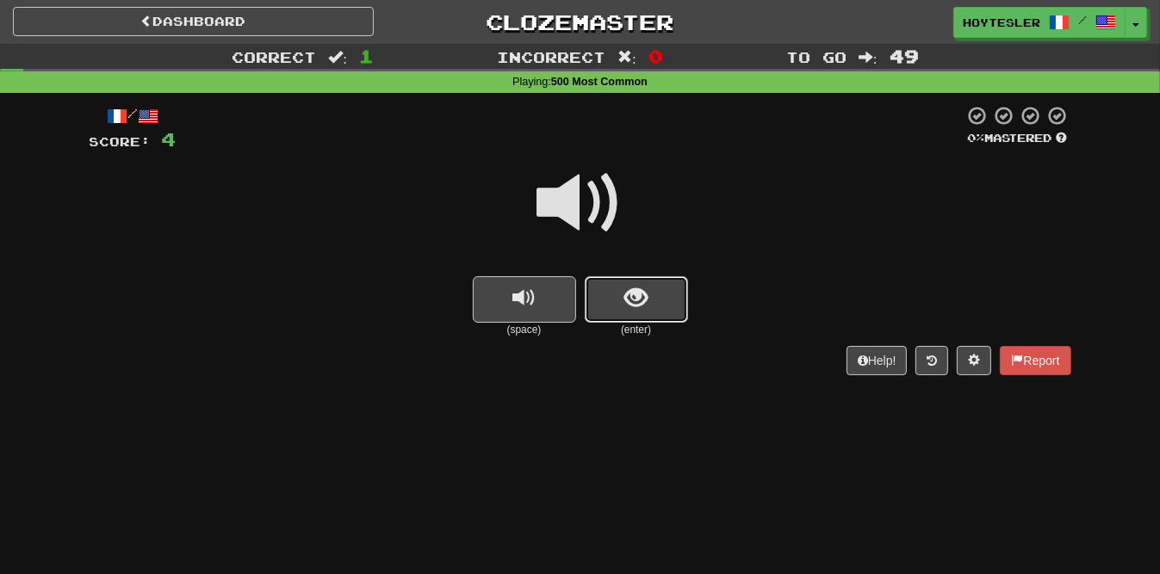
click at [644, 287] on span "show sentence" at bounding box center [635, 298] width 23 height 23
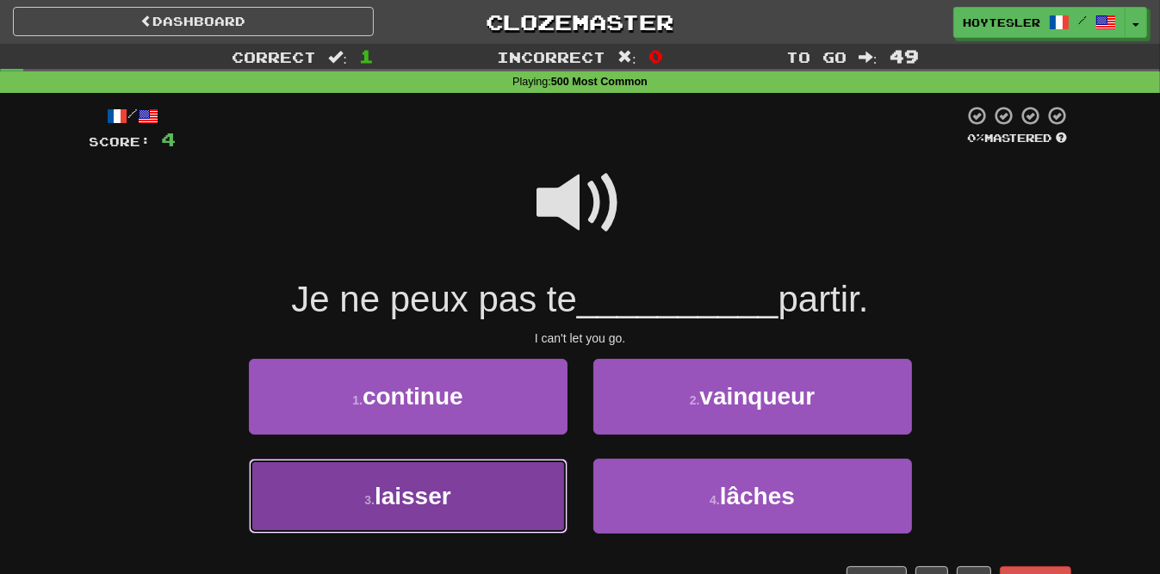
click at [528, 501] on button "3 . laisser" at bounding box center [408, 496] width 319 height 75
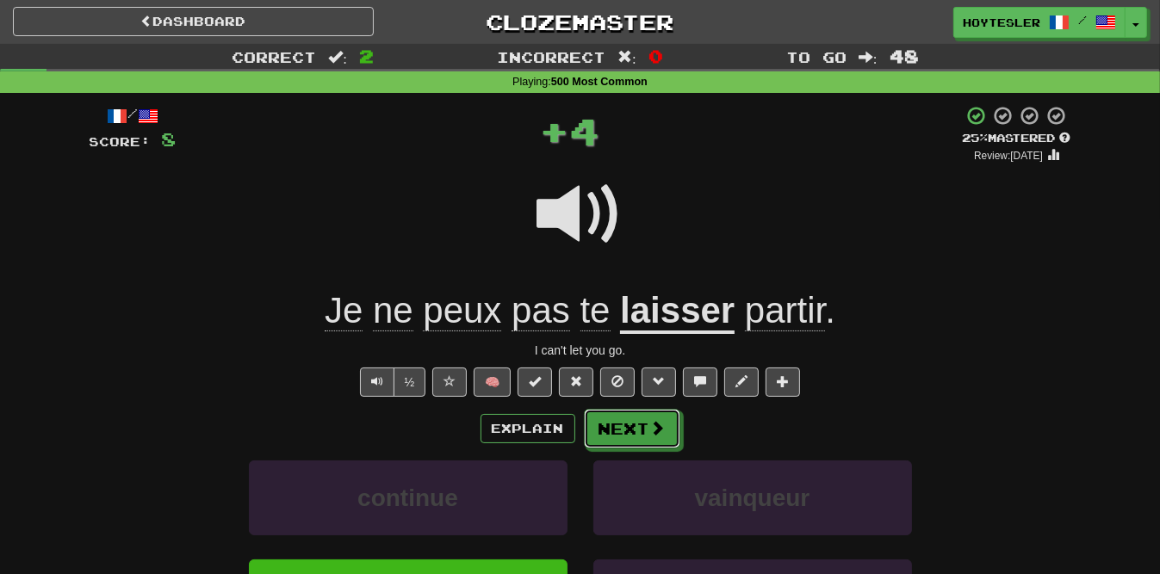
drag, startPoint x: 668, startPoint y: 438, endPoint x: 668, endPoint y: 452, distance: 13.8
click at [668, 452] on div "Explain Next continue vainqueur laisser lâches Learn more: continue vainqueur l…" at bounding box center [580, 547] width 981 height 276
click at [661, 433] on span at bounding box center [658, 428] width 15 height 15
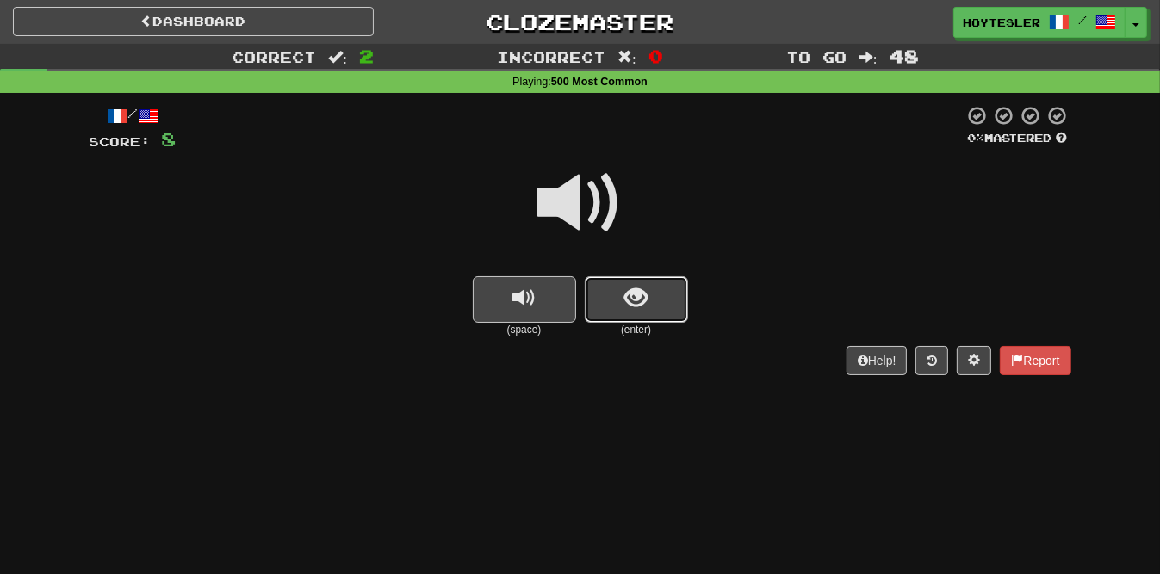
click at [666, 288] on button "show sentence" at bounding box center [636, 299] width 103 height 46
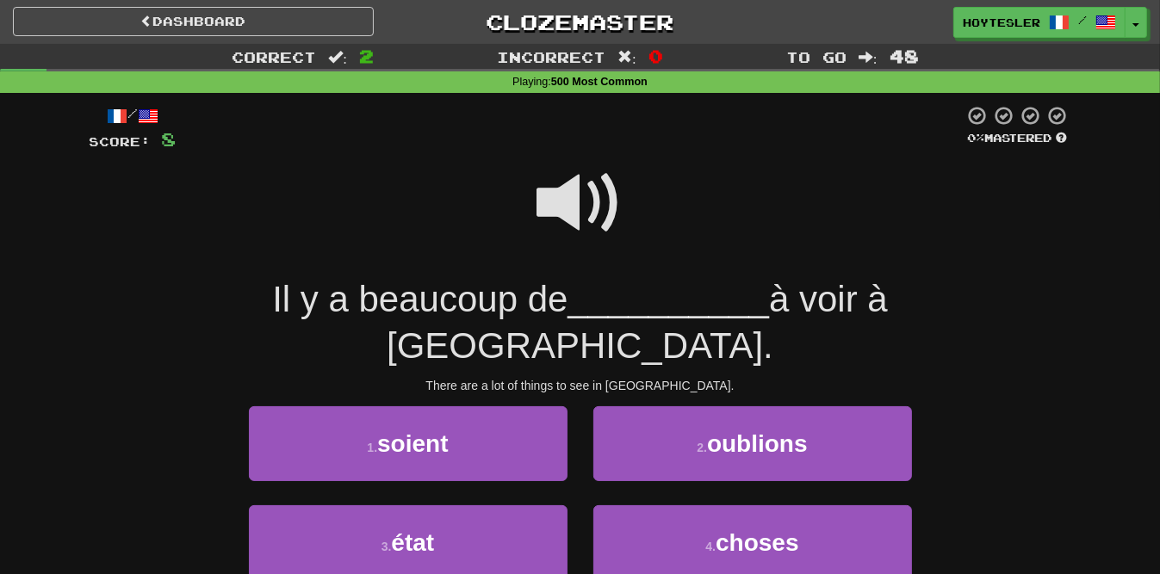
click at [560, 190] on span at bounding box center [580, 203] width 86 height 86
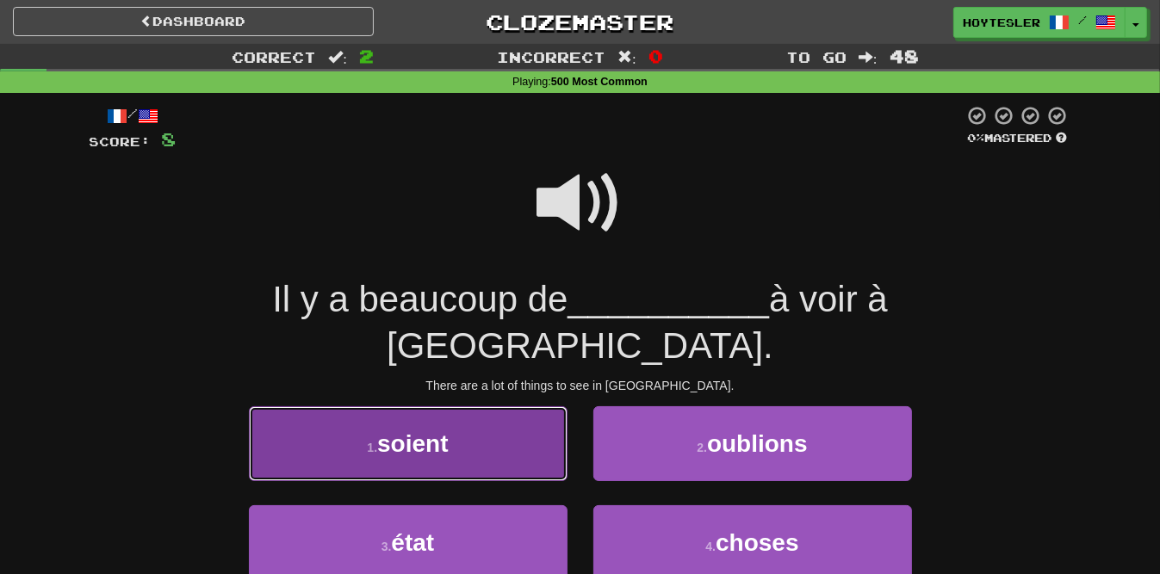
click at [464, 414] on button "1 . soient" at bounding box center [408, 443] width 319 height 75
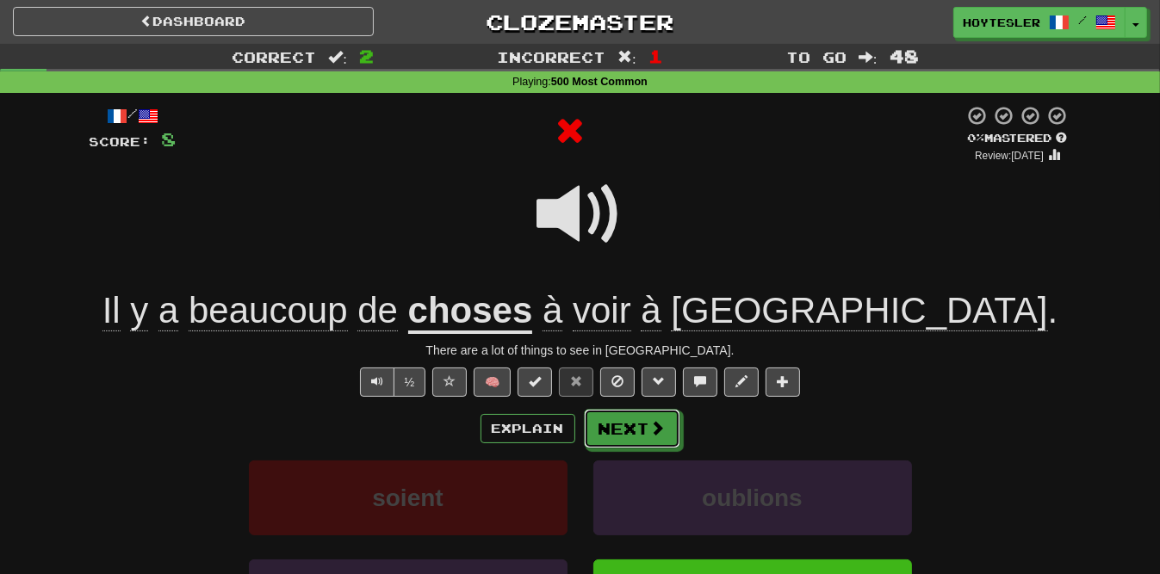
click at [622, 438] on button "Next" at bounding box center [632, 429] width 96 height 40
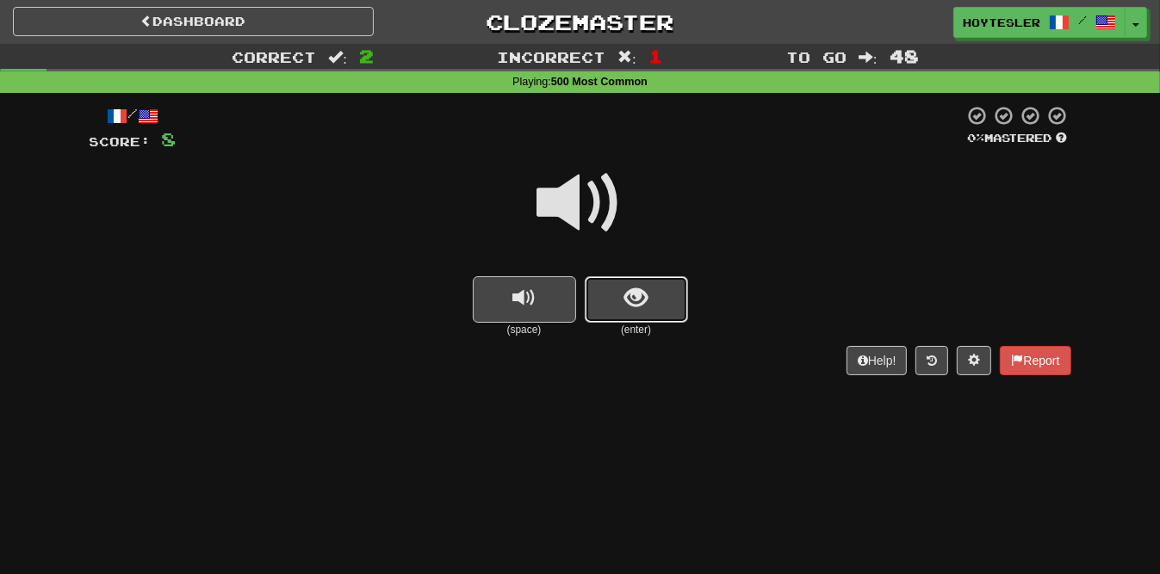
click at [659, 296] on button "show sentence" at bounding box center [636, 299] width 103 height 46
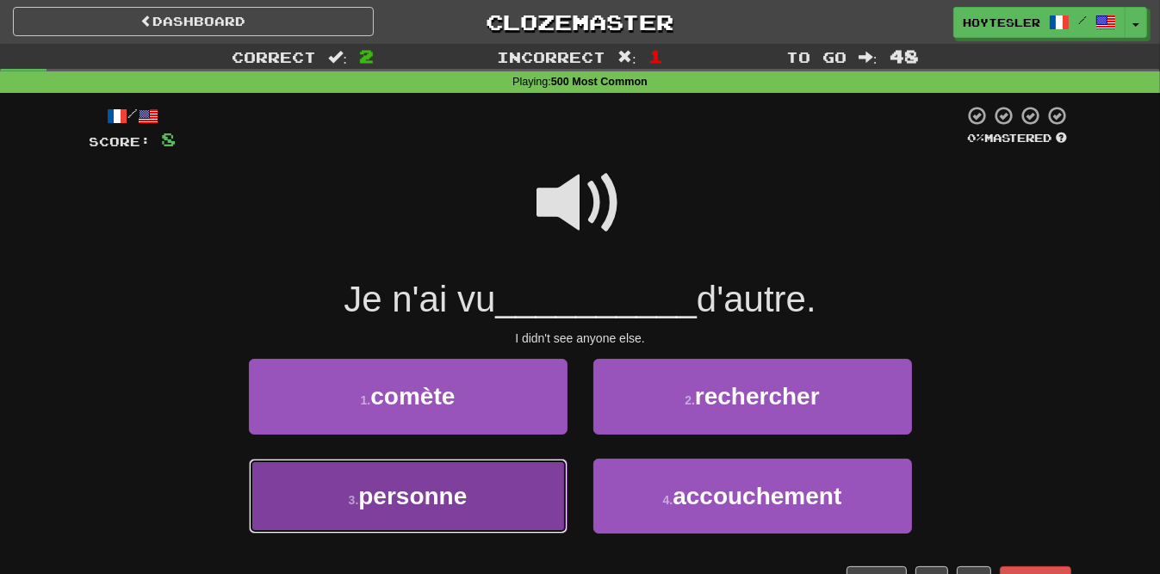
click at [512, 507] on button "3 . personne" at bounding box center [408, 496] width 319 height 75
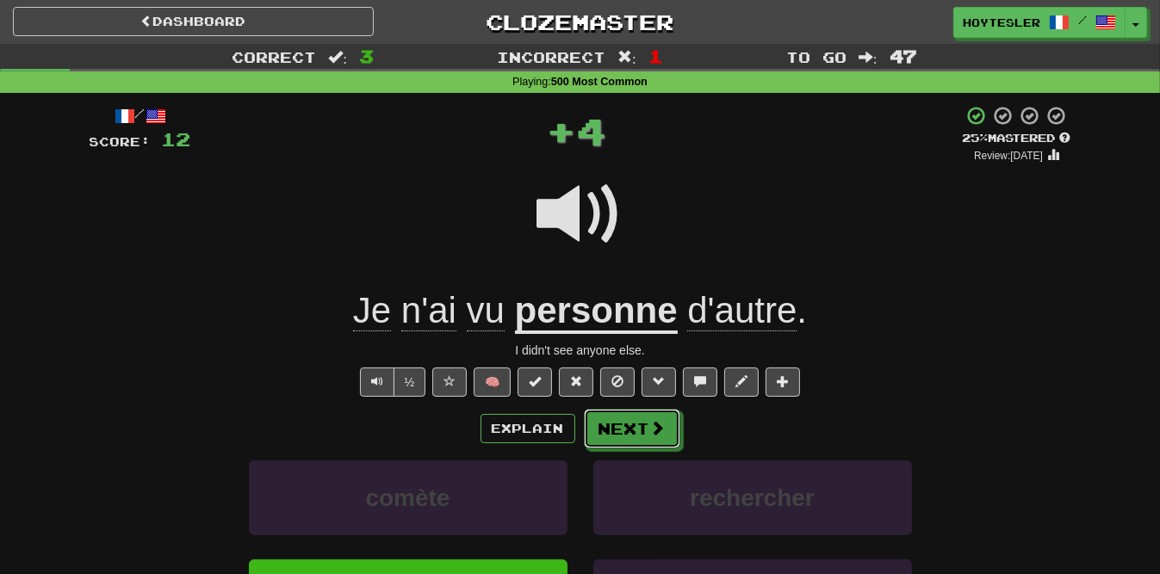
click at [640, 429] on button "Next" at bounding box center [632, 429] width 96 height 40
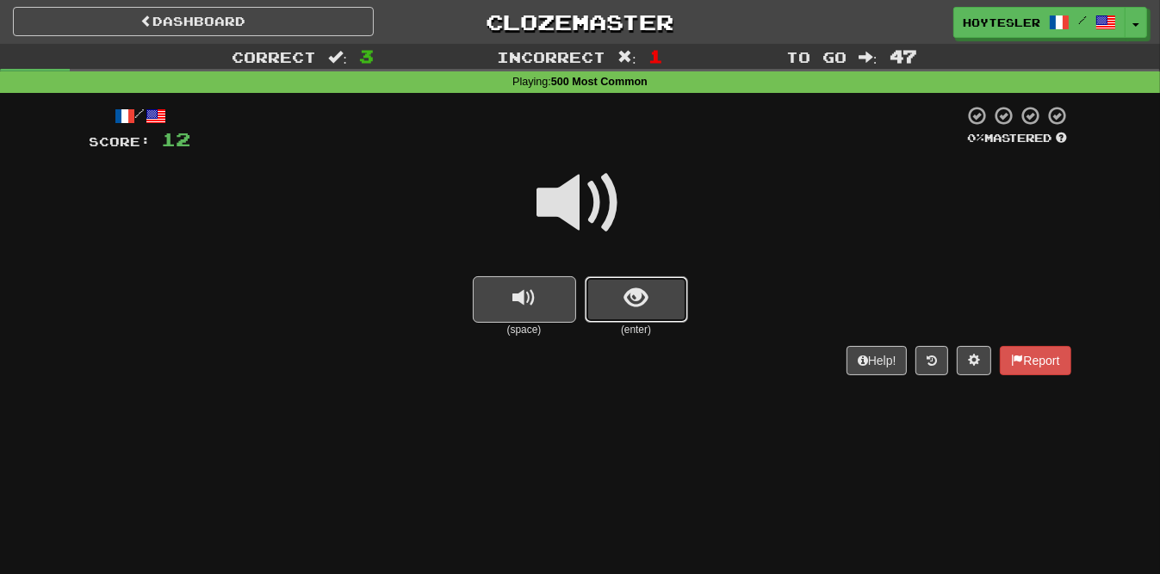
click at [666, 280] on button "show sentence" at bounding box center [636, 299] width 103 height 46
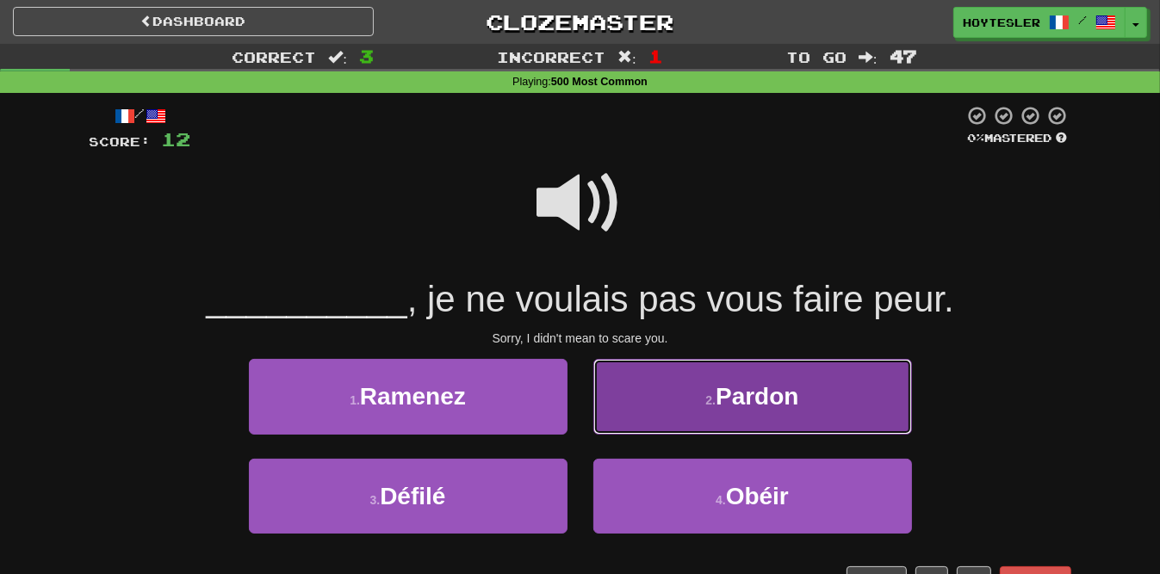
click at [724, 410] on span "Pardon" at bounding box center [756, 396] width 83 height 27
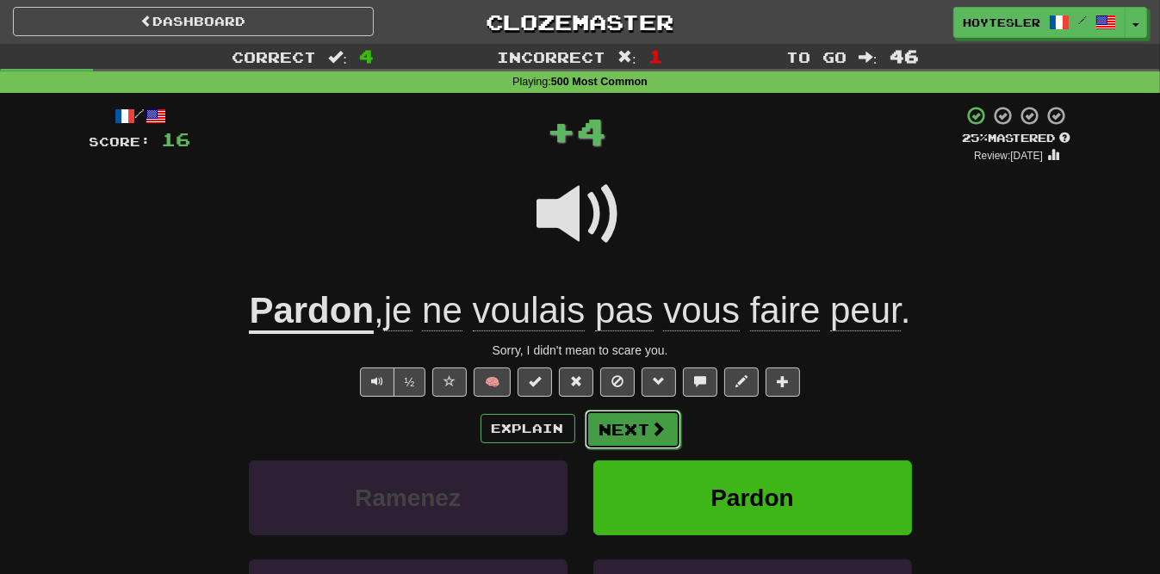
click at [668, 416] on button "Next" at bounding box center [633, 430] width 96 height 40
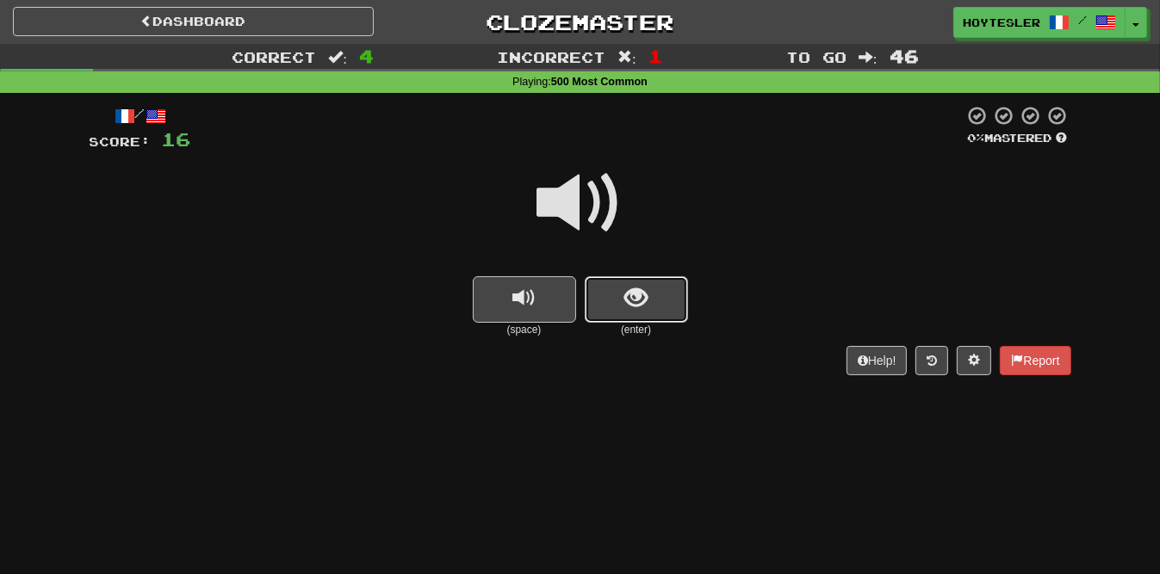
click at [644, 313] on button "show sentence" at bounding box center [636, 299] width 103 height 46
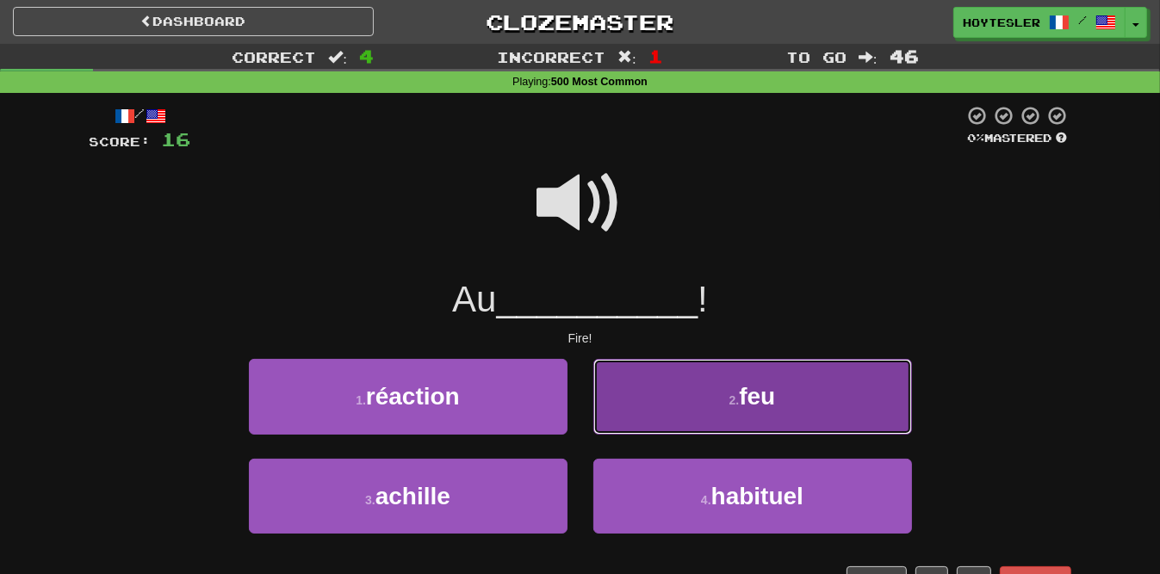
click at [734, 376] on button "2 . feu" at bounding box center [752, 396] width 319 height 75
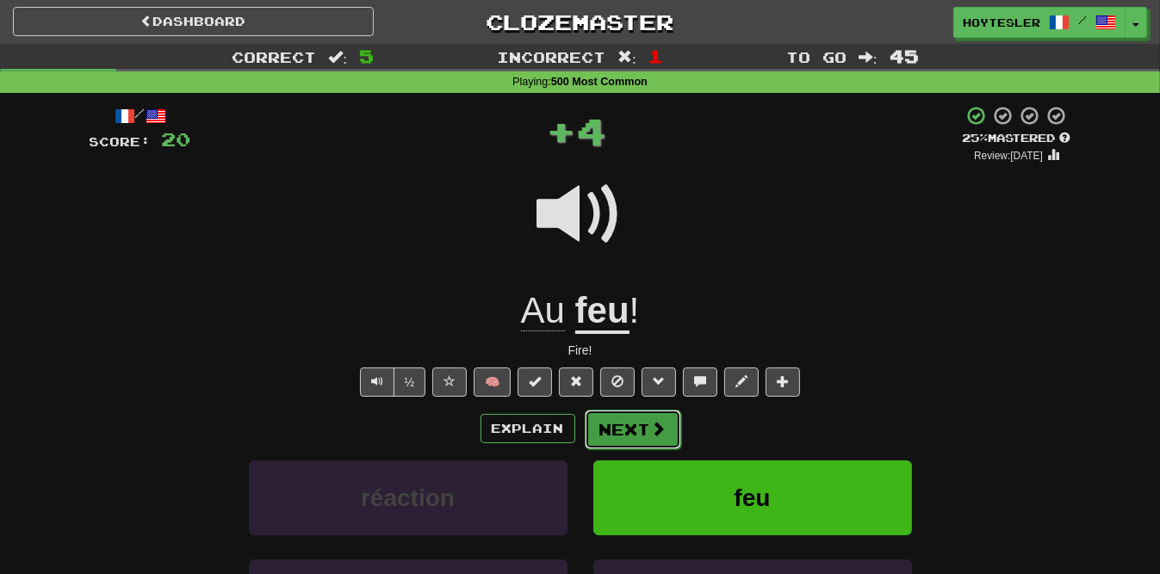
click at [651, 431] on span at bounding box center [658, 428] width 15 height 15
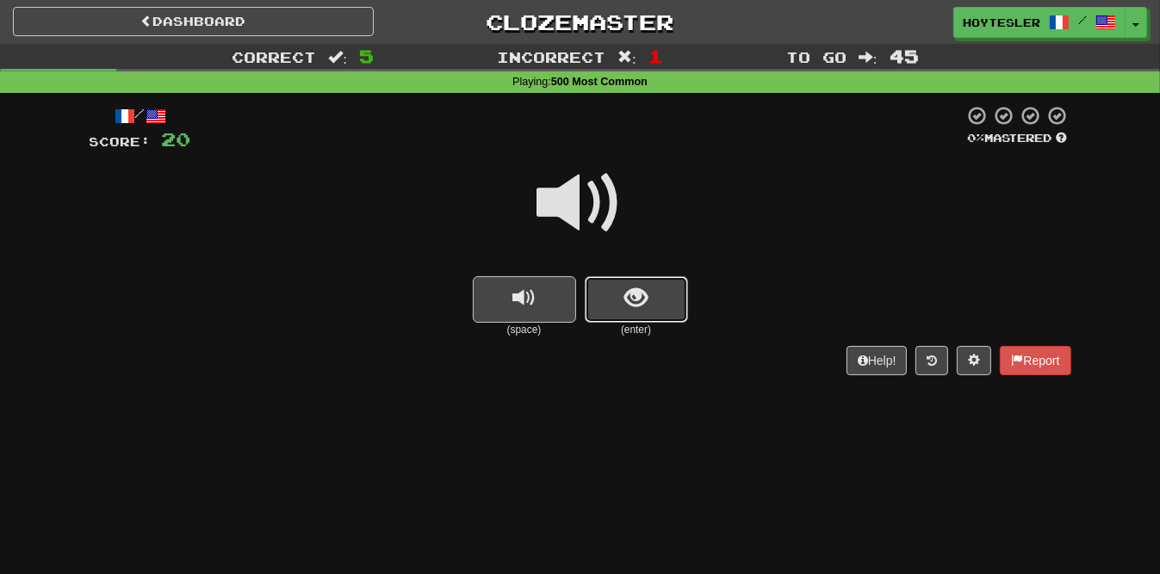
click at [647, 294] on button "show sentence" at bounding box center [636, 299] width 103 height 46
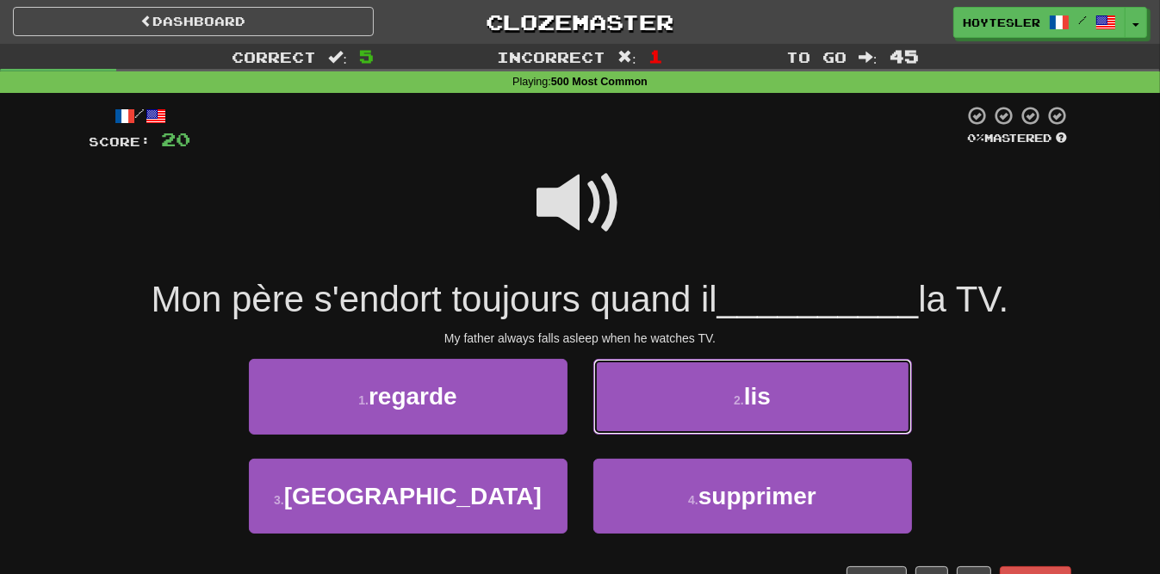
click at [654, 394] on button "2 . lis" at bounding box center [752, 396] width 319 height 75
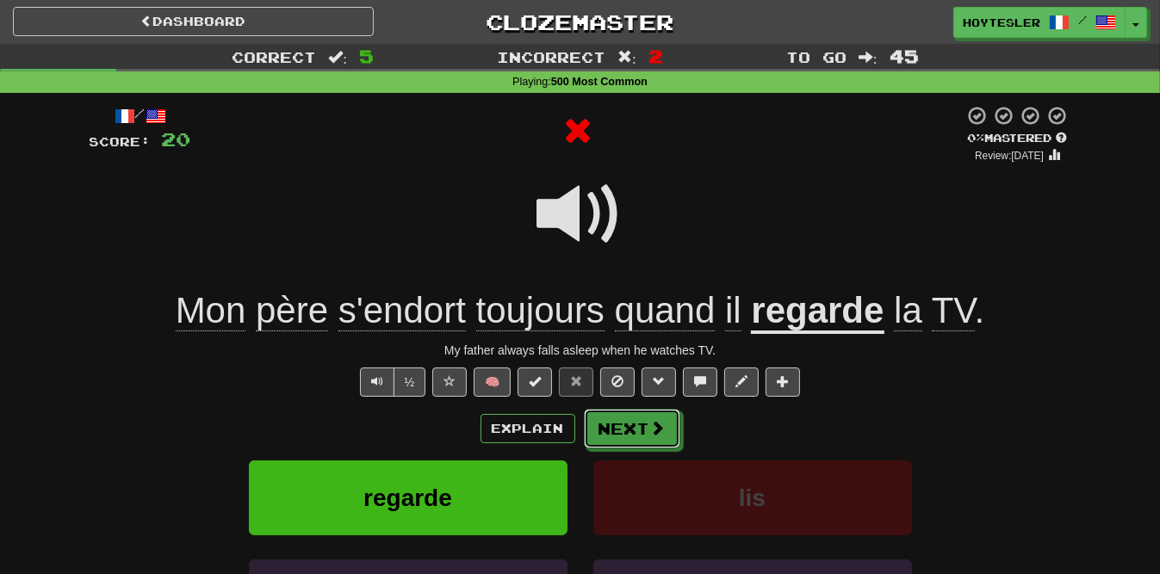
click at [641, 423] on button "Next" at bounding box center [632, 429] width 96 height 40
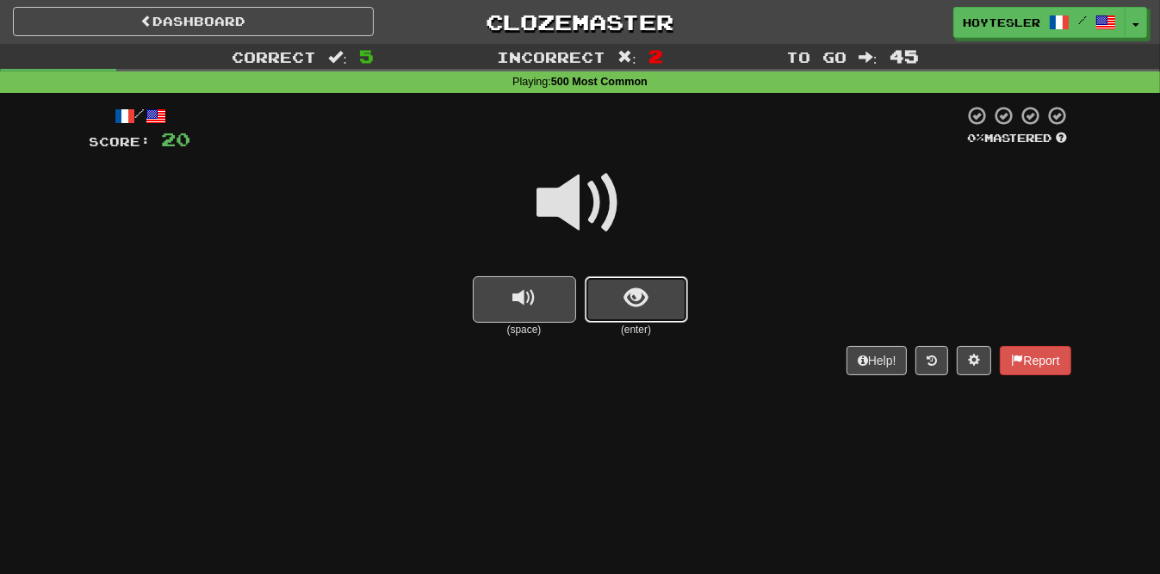
click at [599, 284] on button "show sentence" at bounding box center [636, 299] width 103 height 46
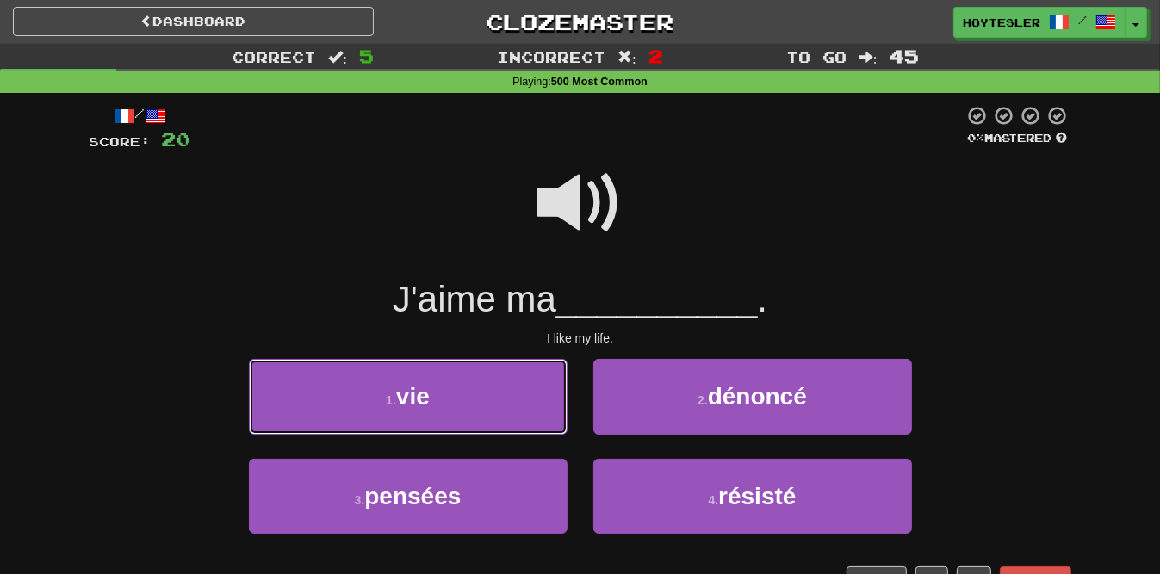
drag, startPoint x: 510, startPoint y: 391, endPoint x: 528, endPoint y: 398, distance: 19.3
click at [510, 391] on button "1 . vie" at bounding box center [408, 396] width 319 height 75
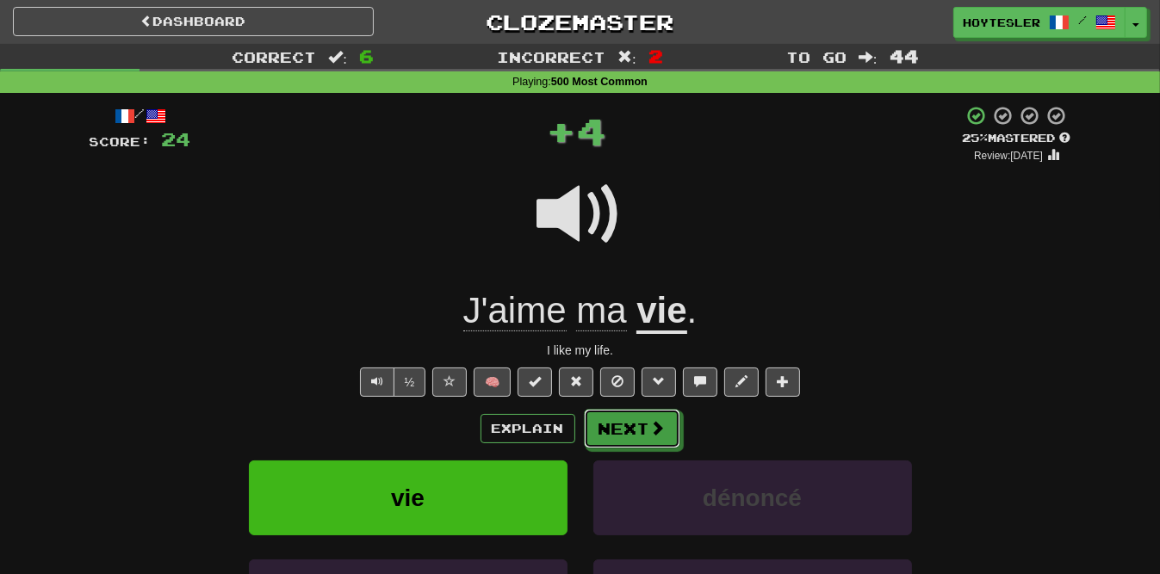
click at [625, 440] on button "Next" at bounding box center [632, 429] width 96 height 40
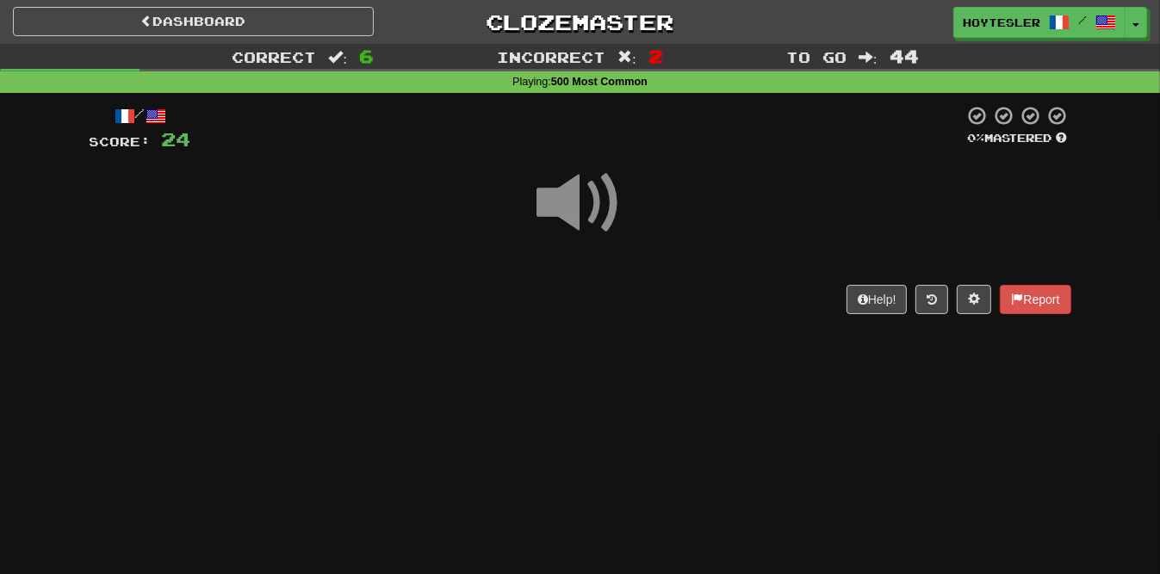
click at [642, 294] on div "Help! Report" at bounding box center [580, 299] width 981 height 29
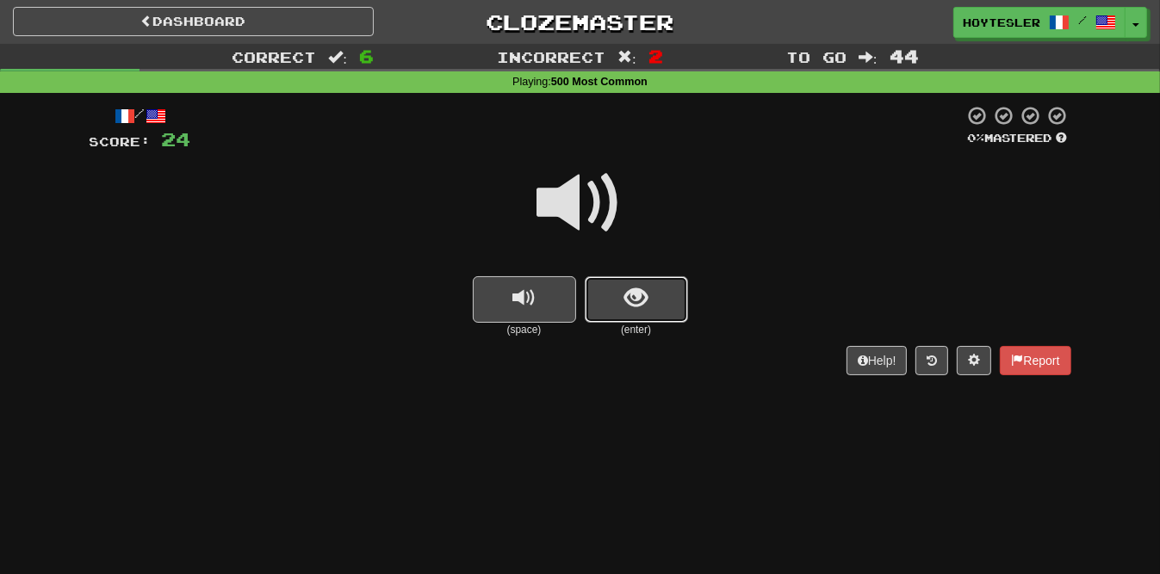
click at [637, 287] on span "show sentence" at bounding box center [635, 298] width 23 height 23
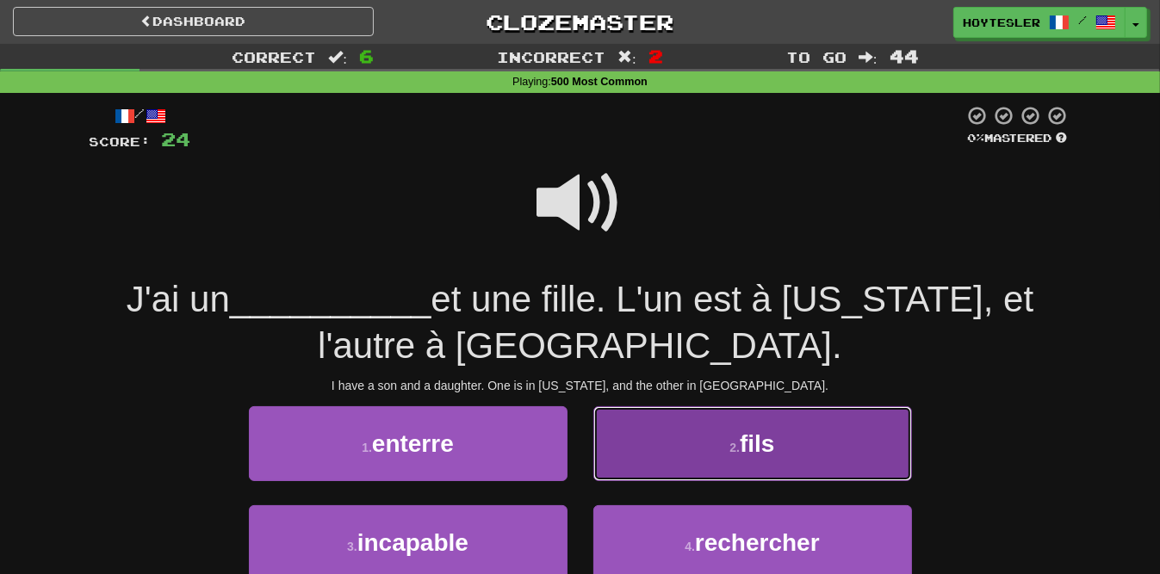
click at [690, 427] on button "2 . fils" at bounding box center [752, 443] width 319 height 75
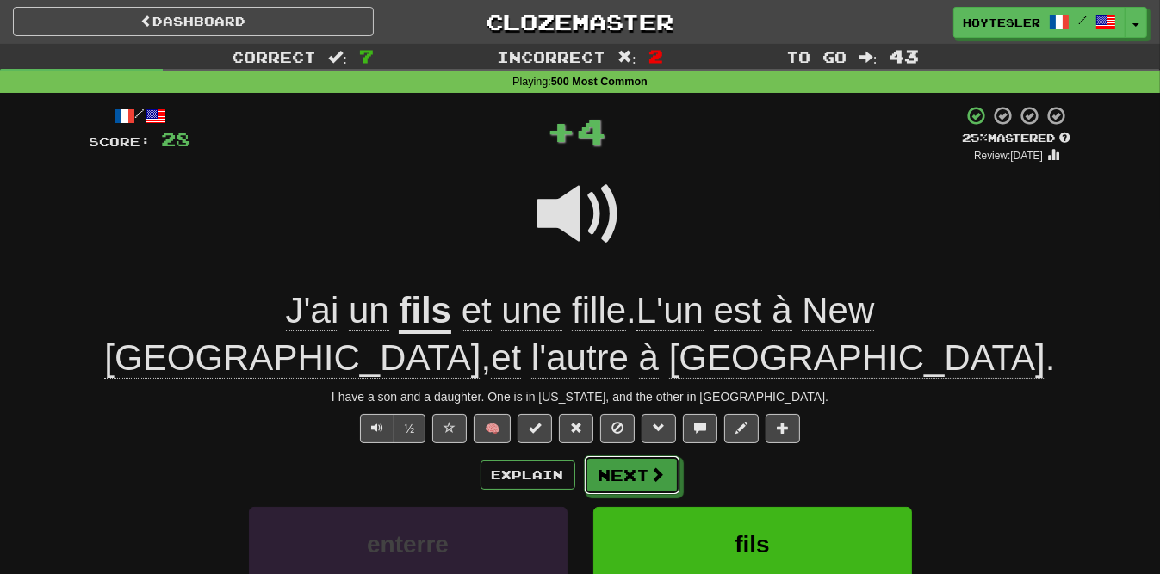
click at [611, 486] on button "Next" at bounding box center [633, 476] width 96 height 40
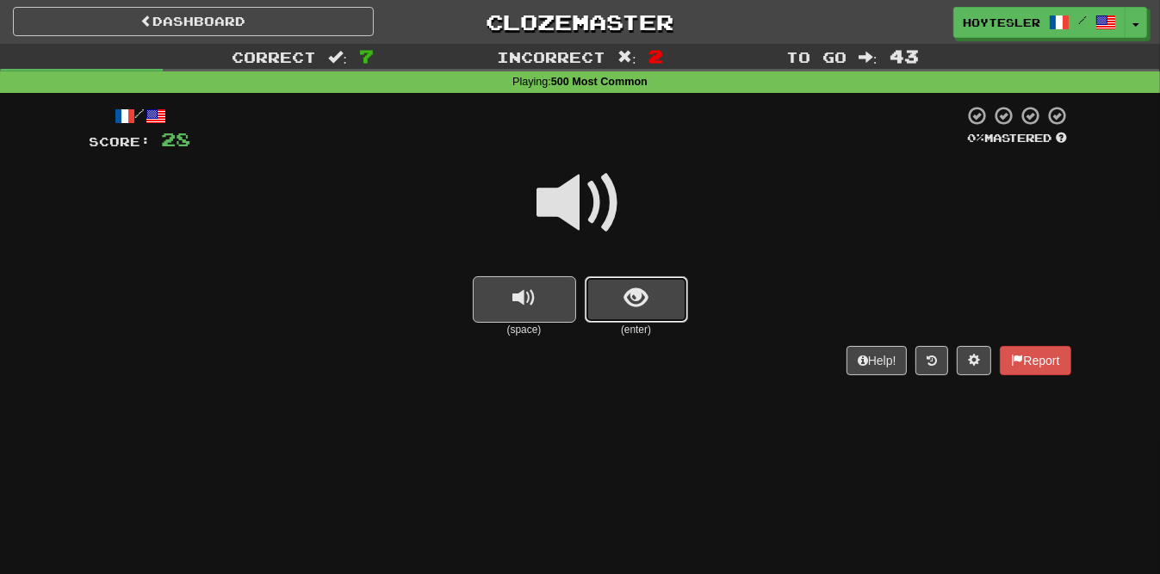
click at [676, 283] on button "show sentence" at bounding box center [636, 299] width 103 height 46
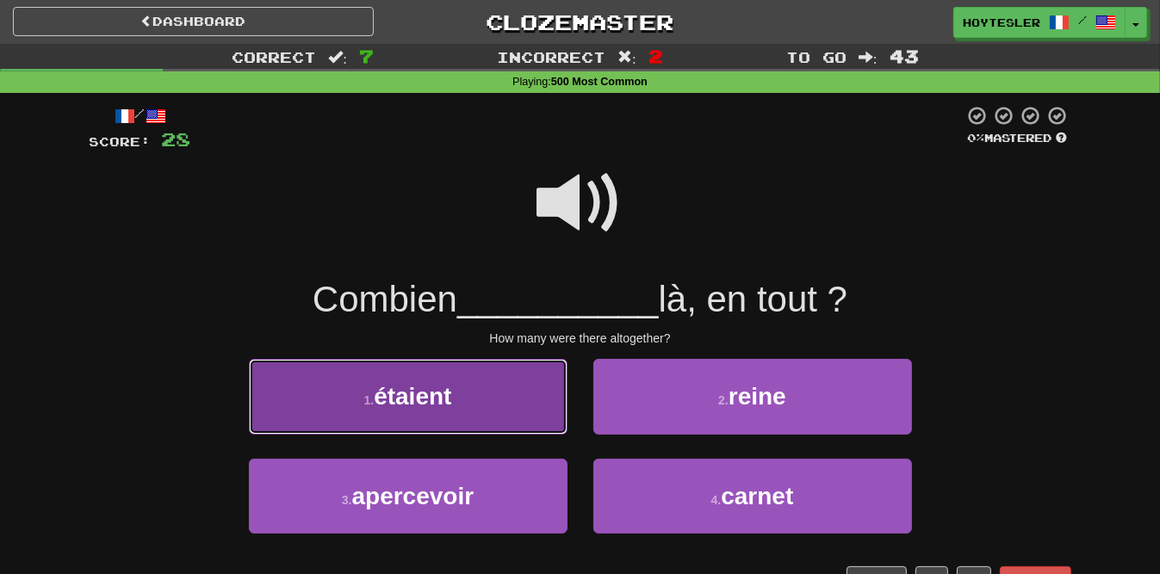
click at [561, 399] on button "1 . étaient" at bounding box center [408, 396] width 319 height 75
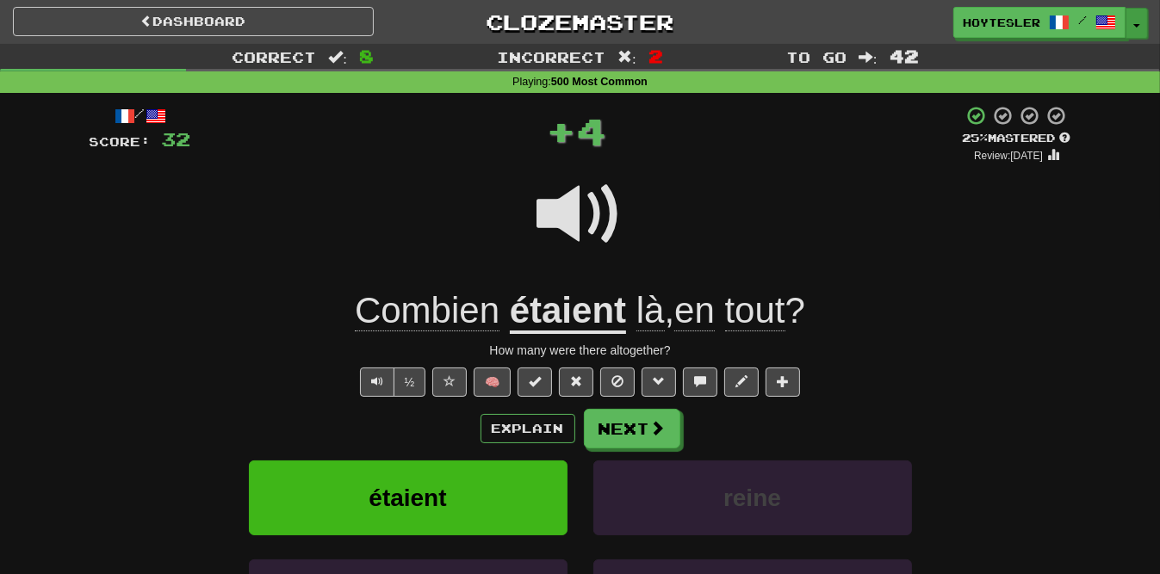
click at [1146, 18] on button "Toggle Dropdown" at bounding box center [1136, 23] width 22 height 31
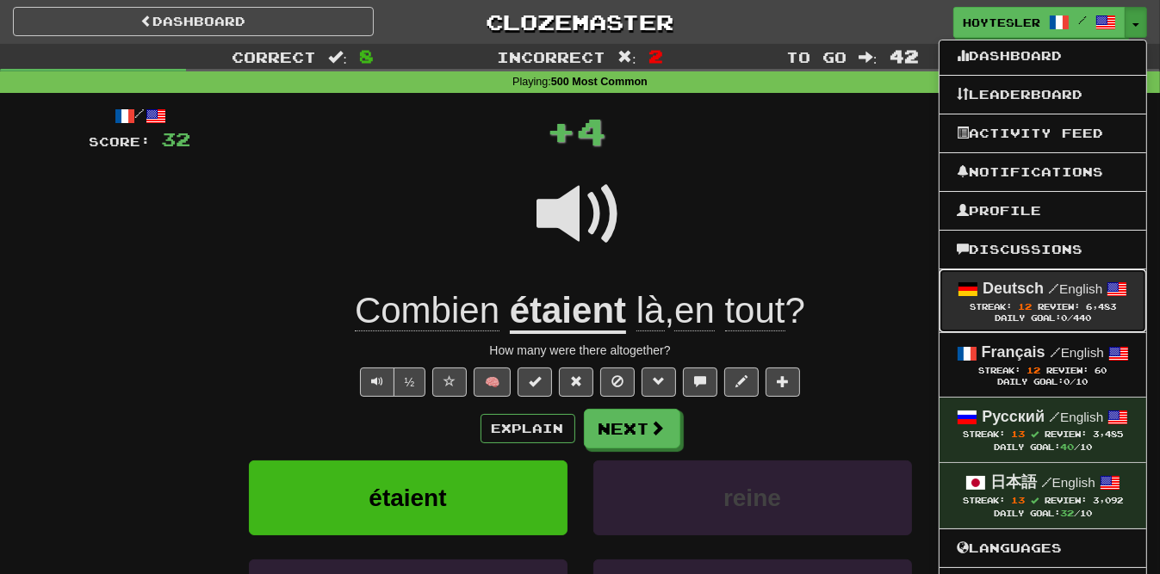
click at [1047, 306] on span "Review:" at bounding box center [1058, 306] width 42 height 9
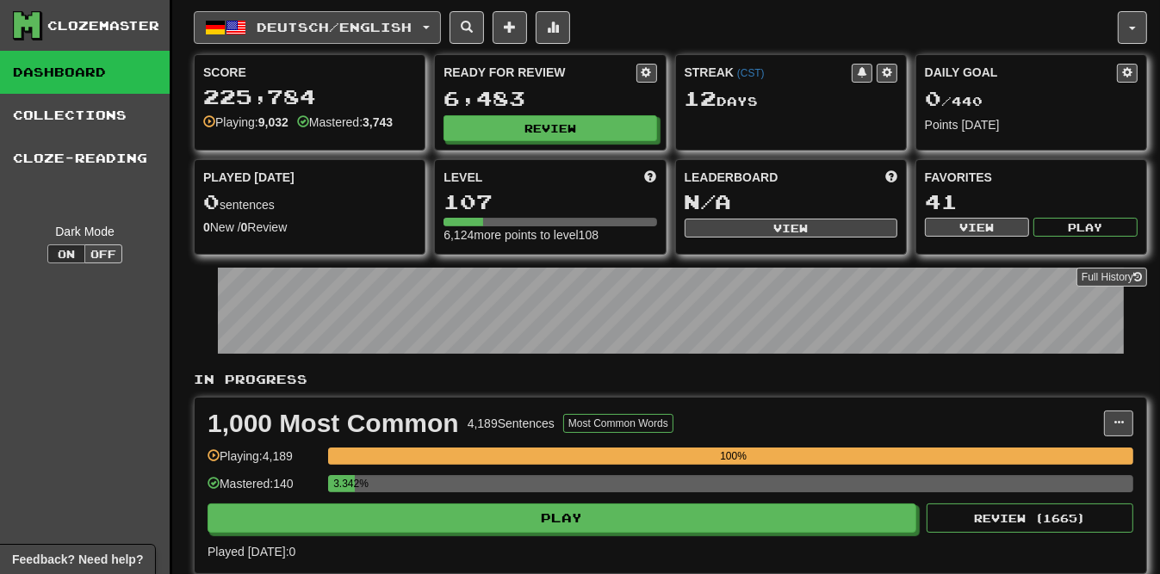
click at [391, 30] on span "Deutsch / English" at bounding box center [334, 27] width 155 height 15
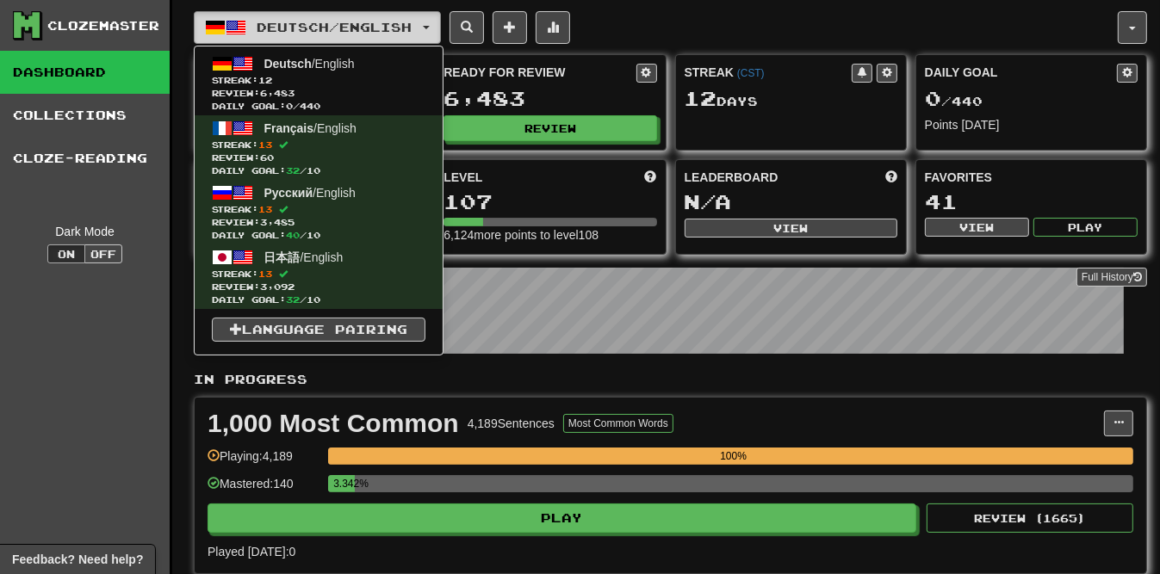
click at [391, 30] on span "Deutsch / English" at bounding box center [334, 27] width 155 height 15
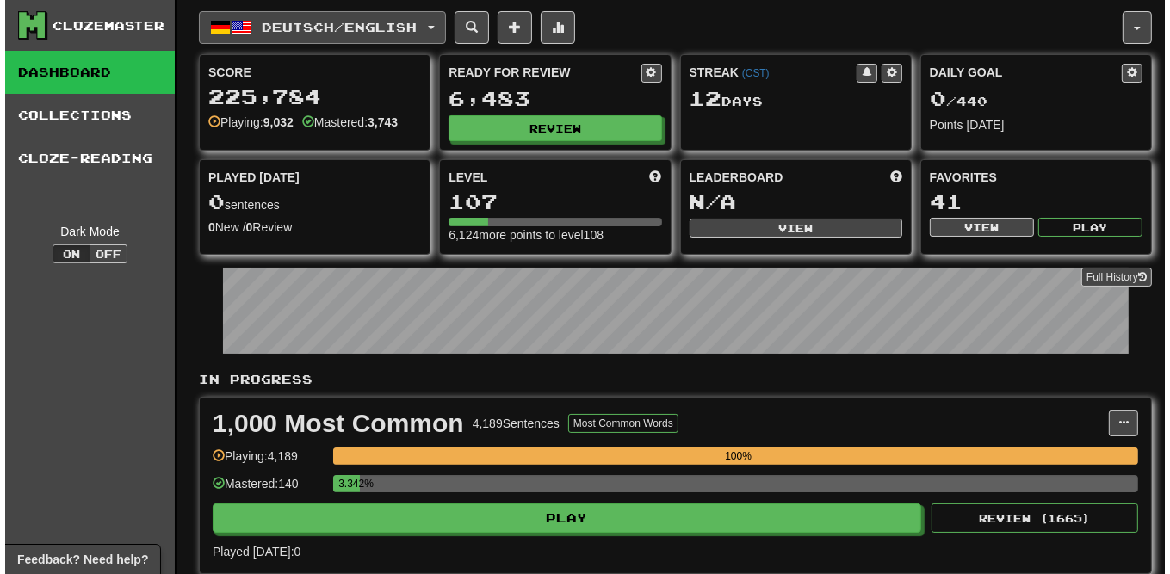
scroll to position [138, 0]
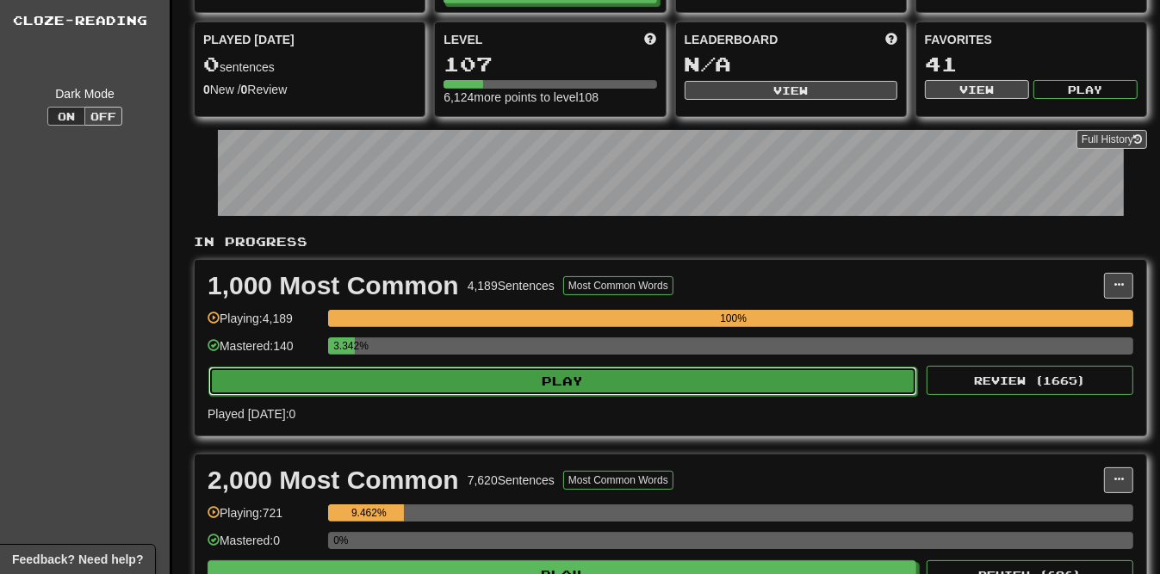
click at [656, 379] on button "Play" at bounding box center [562, 381] width 709 height 29
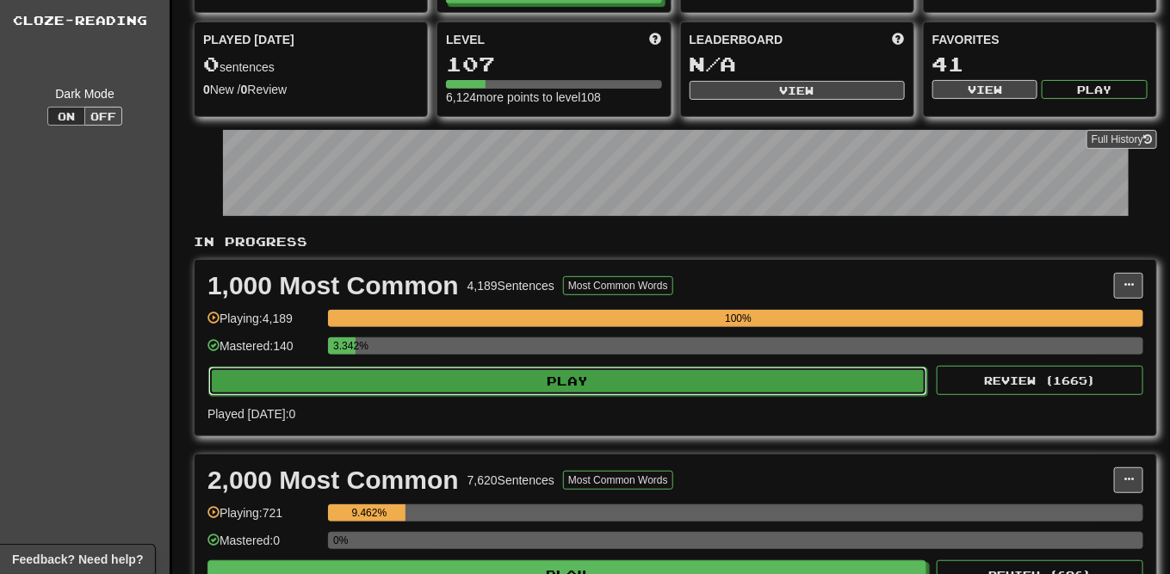
select select "**"
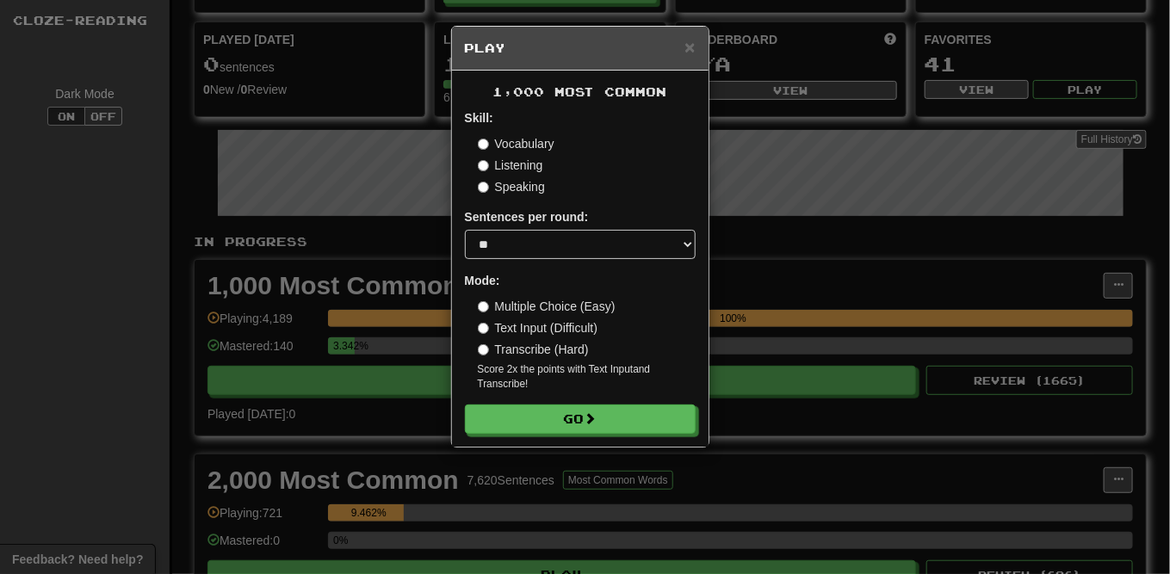
click at [678, 399] on form "Skill: Vocabulary Listening Speaking Sentences per round: * ** ** ** ** ** *** …" at bounding box center [580, 271] width 231 height 325
click at [680, 411] on button "Go" at bounding box center [581, 419] width 231 height 29
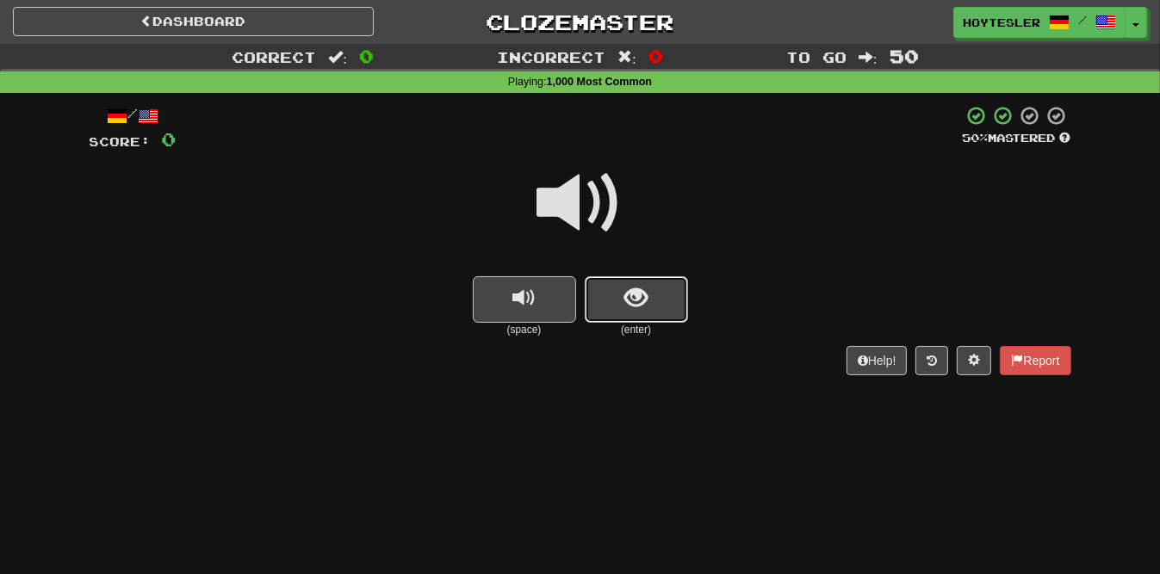
click at [647, 300] on button "show sentence" at bounding box center [636, 299] width 103 height 46
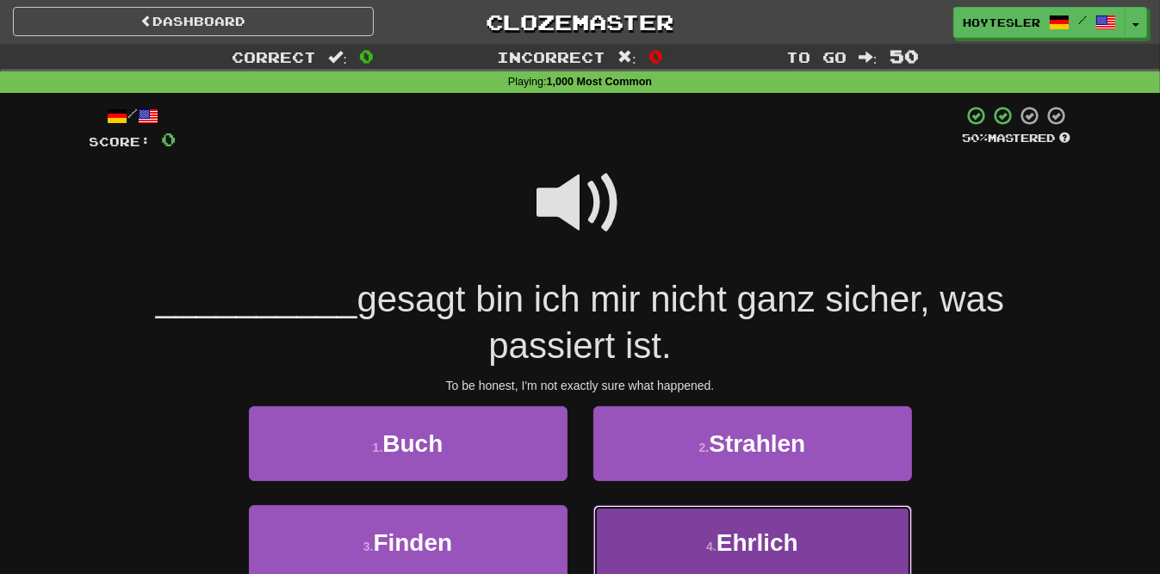
click at [868, 540] on button "4 . Ehrlich" at bounding box center [752, 542] width 319 height 75
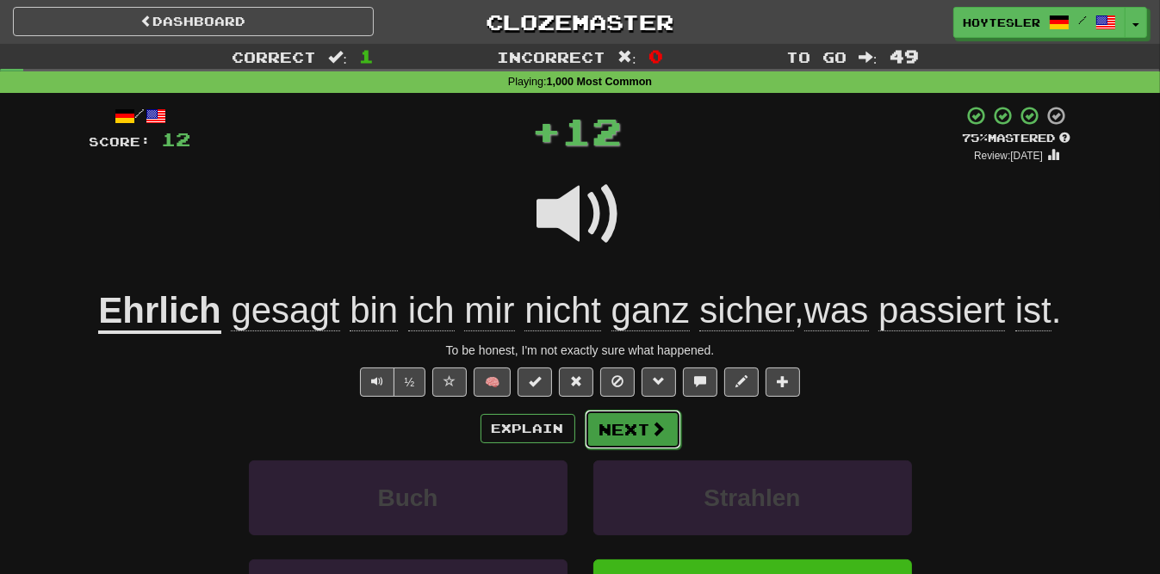
click at [621, 431] on button "Next" at bounding box center [633, 430] width 96 height 40
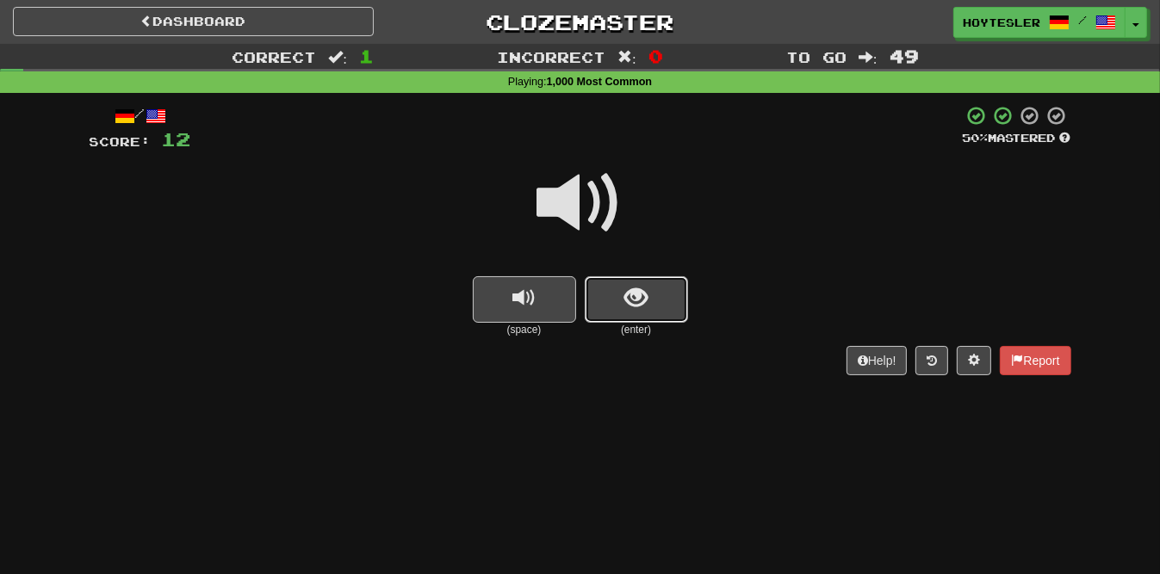
click at [634, 310] on span "show sentence" at bounding box center [635, 298] width 23 height 23
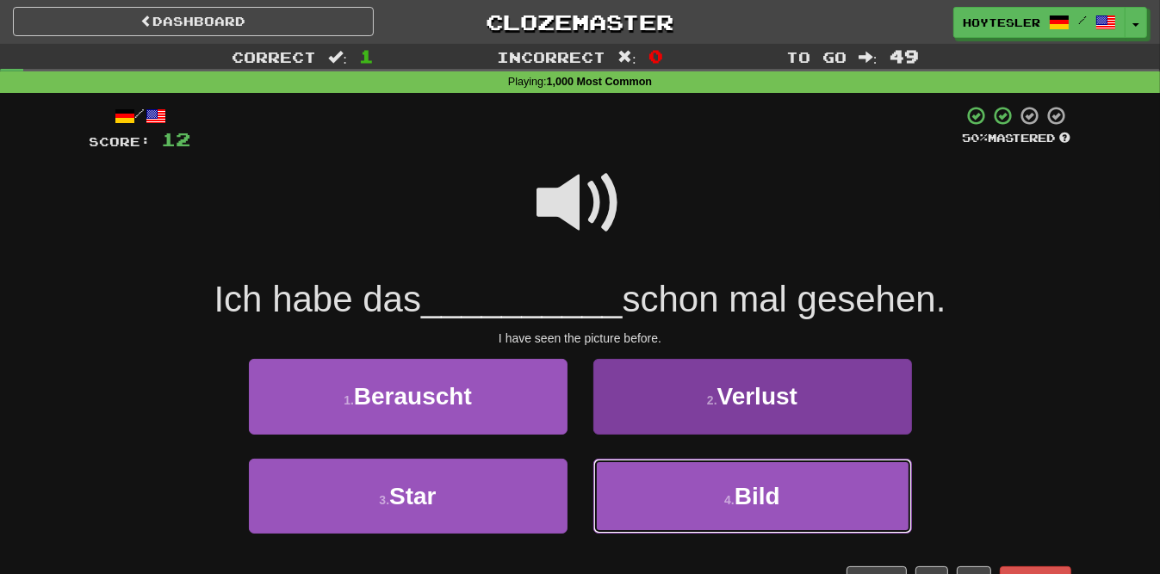
click at [823, 492] on button "4 . Bild" at bounding box center [752, 496] width 319 height 75
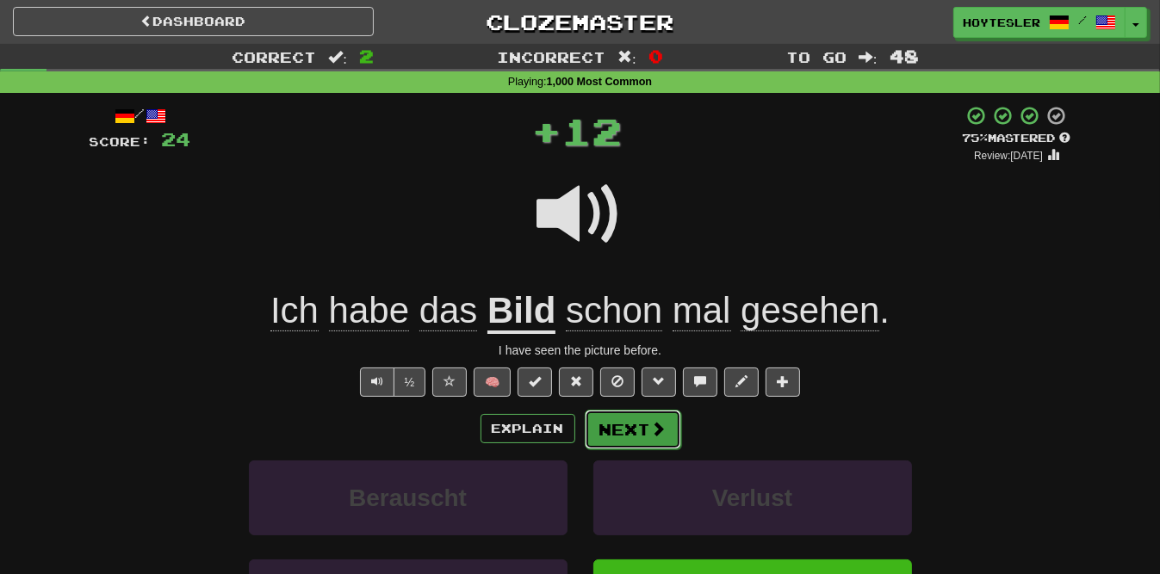
click at [616, 414] on button "Next" at bounding box center [633, 430] width 96 height 40
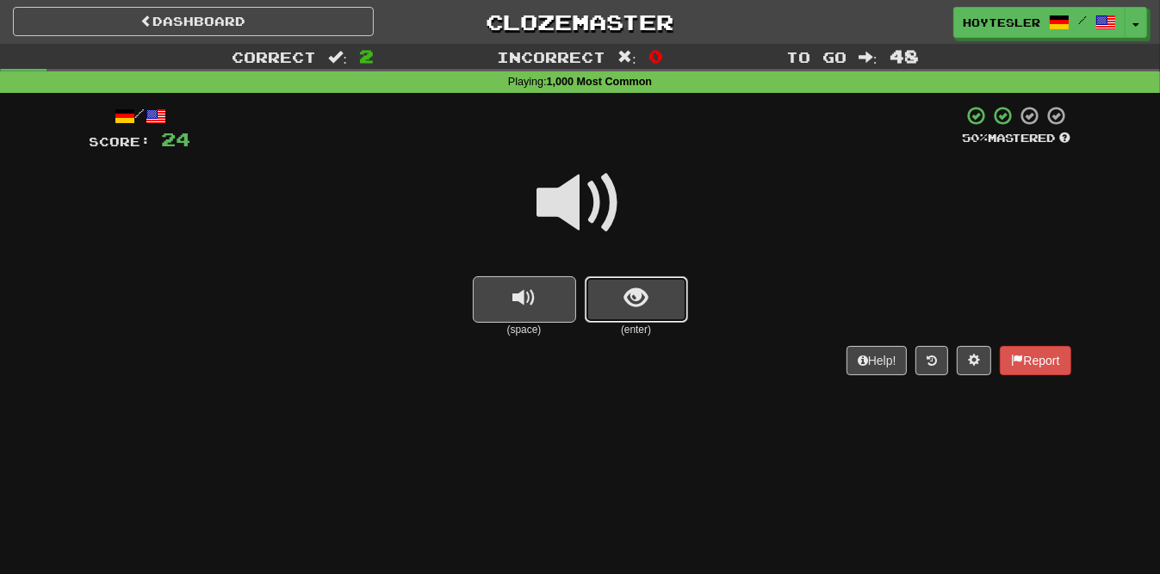
click at [638, 300] on span "show sentence" at bounding box center [635, 298] width 23 height 23
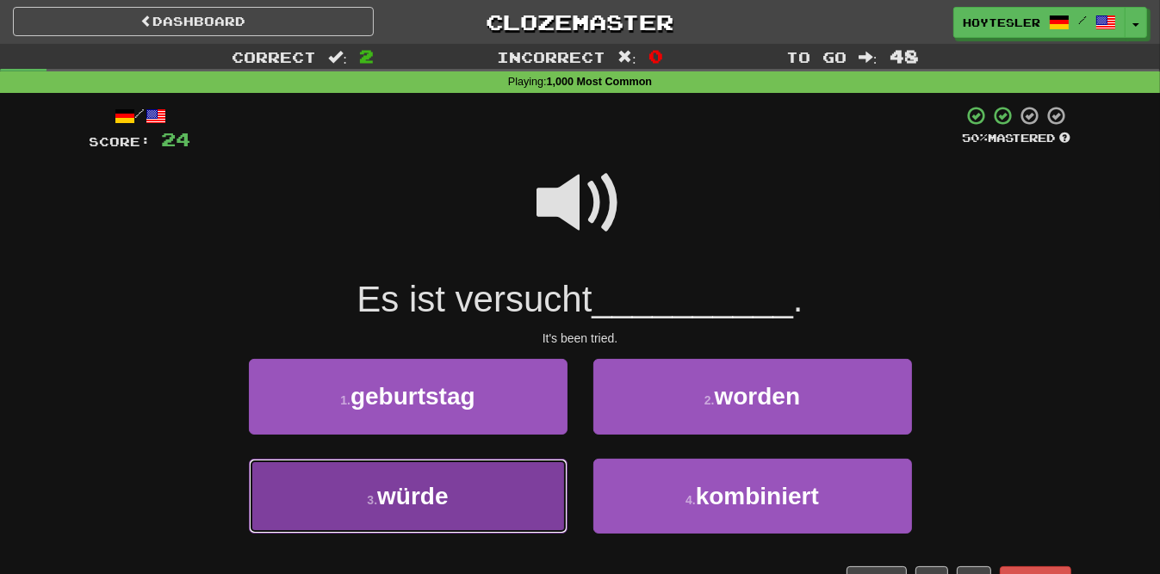
click at [496, 492] on button "3 . würde" at bounding box center [408, 496] width 319 height 75
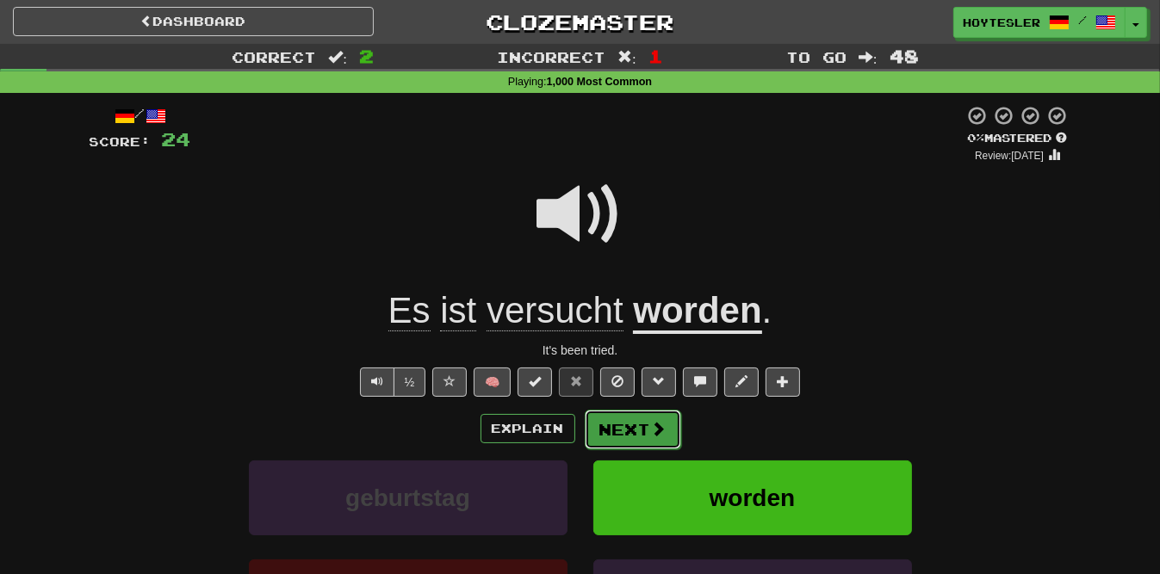
click at [650, 441] on button "Next" at bounding box center [633, 430] width 96 height 40
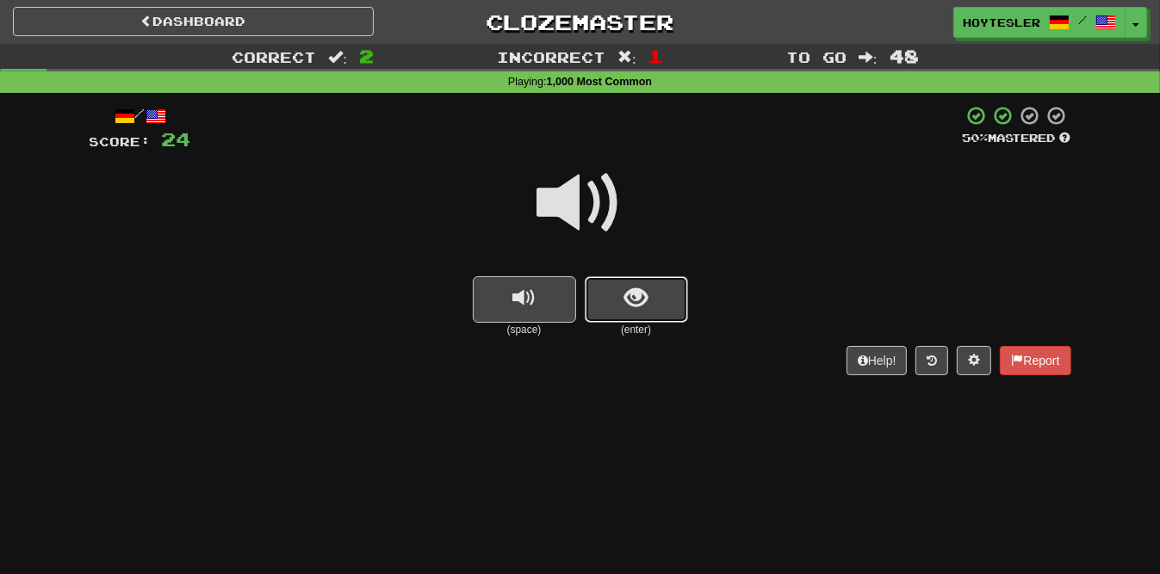
click at [670, 300] on button "show sentence" at bounding box center [636, 299] width 103 height 46
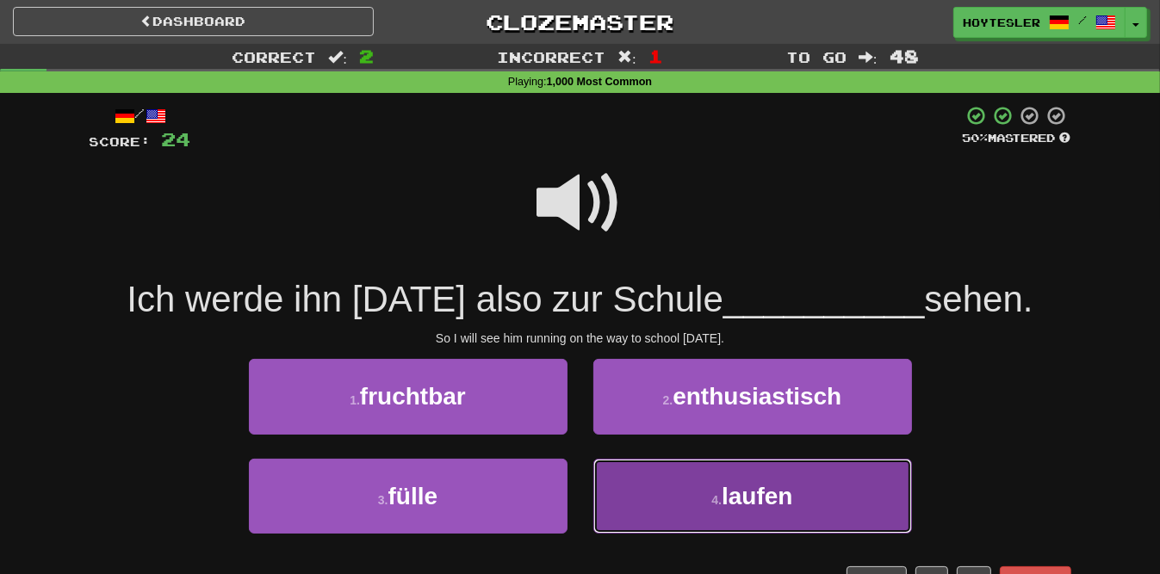
click at [895, 517] on button "4 . laufen" at bounding box center [752, 496] width 319 height 75
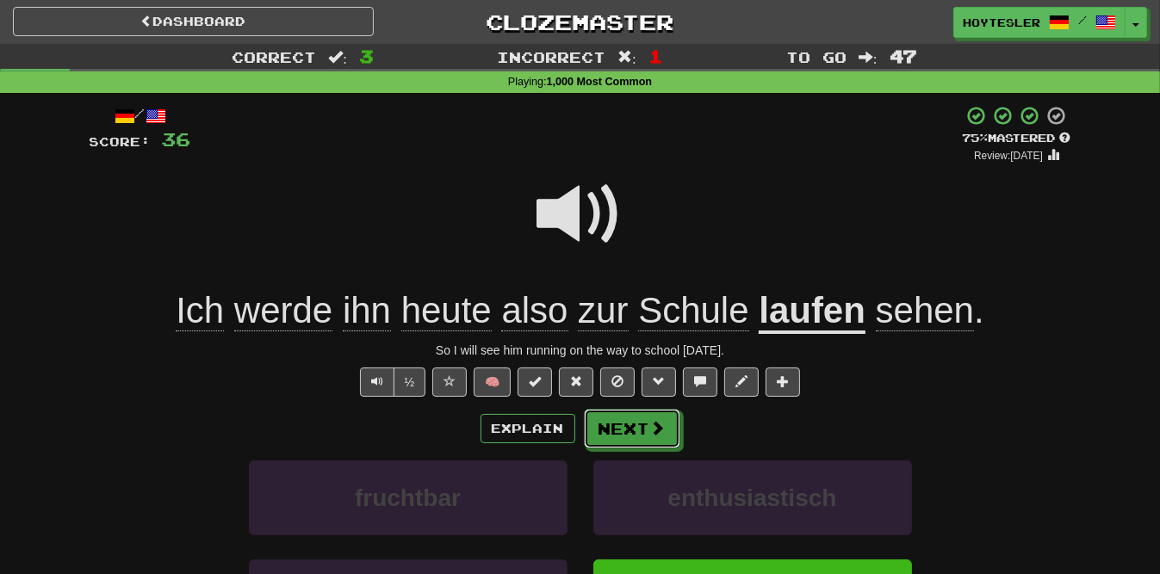
click at [656, 435] on span at bounding box center [657, 427] width 15 height 15
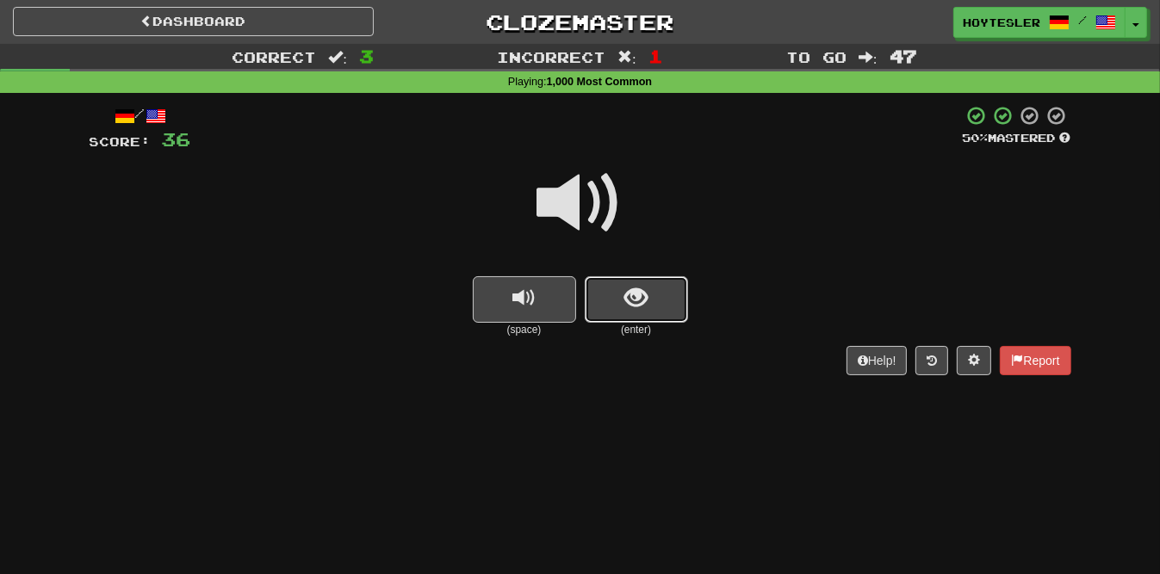
click at [648, 297] on button "show sentence" at bounding box center [636, 299] width 103 height 46
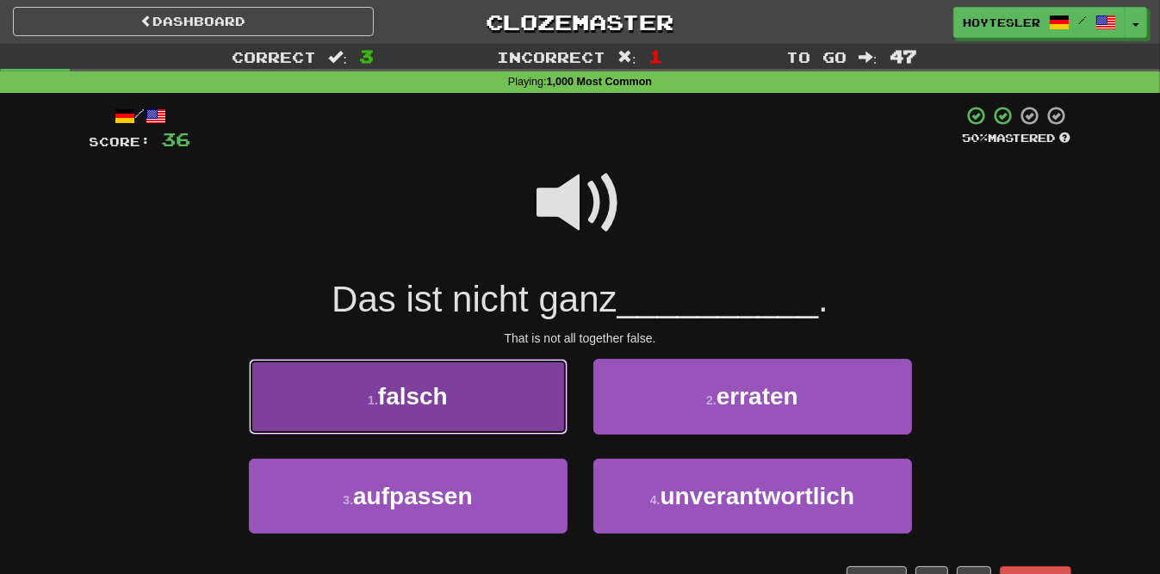
click at [486, 393] on button "1 . falsch" at bounding box center [408, 396] width 319 height 75
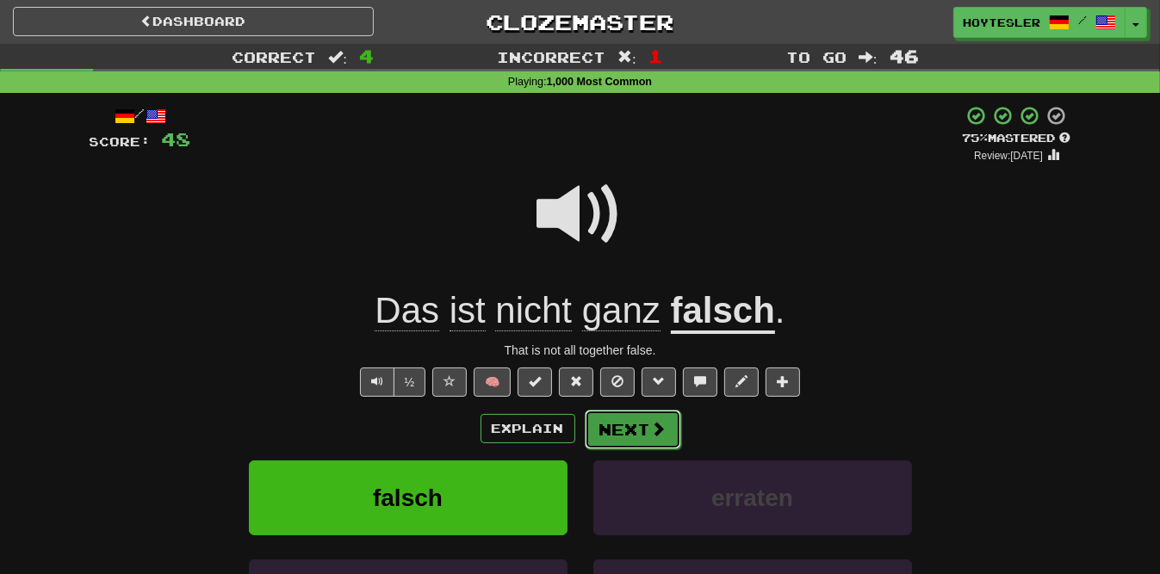
click at [656, 423] on span at bounding box center [658, 428] width 15 height 15
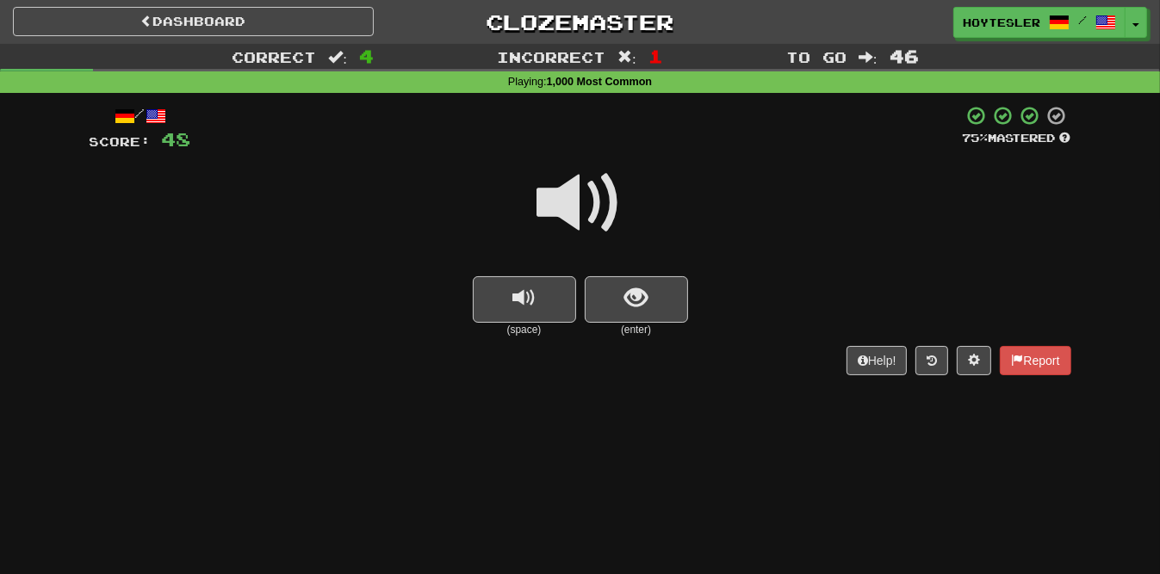
click at [671, 269] on div at bounding box center [580, 214] width 981 height 123
click at [669, 292] on button "show sentence" at bounding box center [636, 299] width 103 height 46
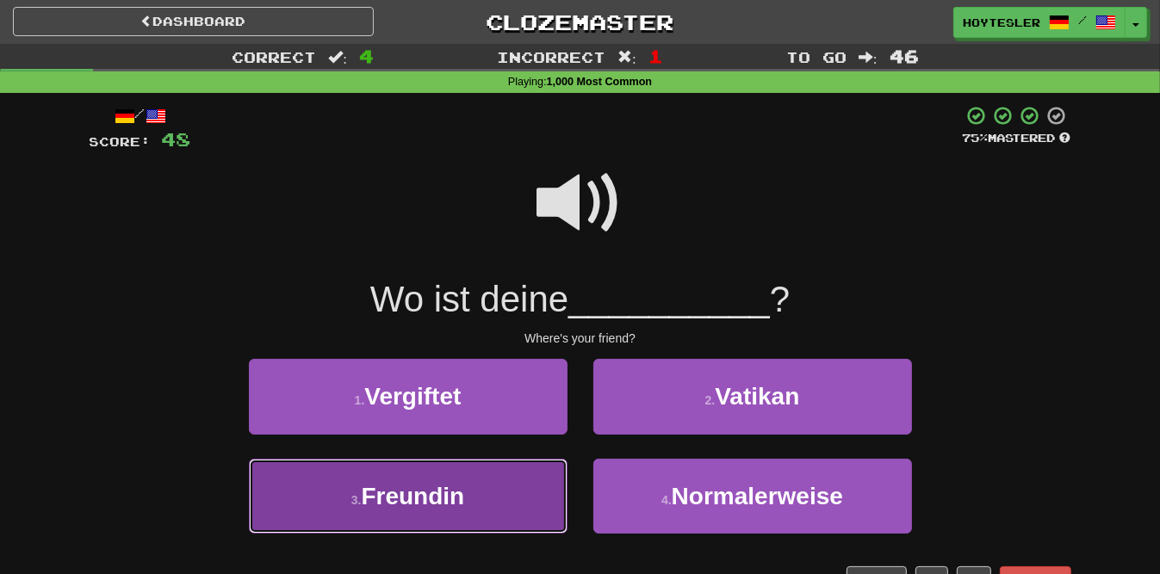
click at [380, 483] on span "Freundin" at bounding box center [412, 496] width 103 height 27
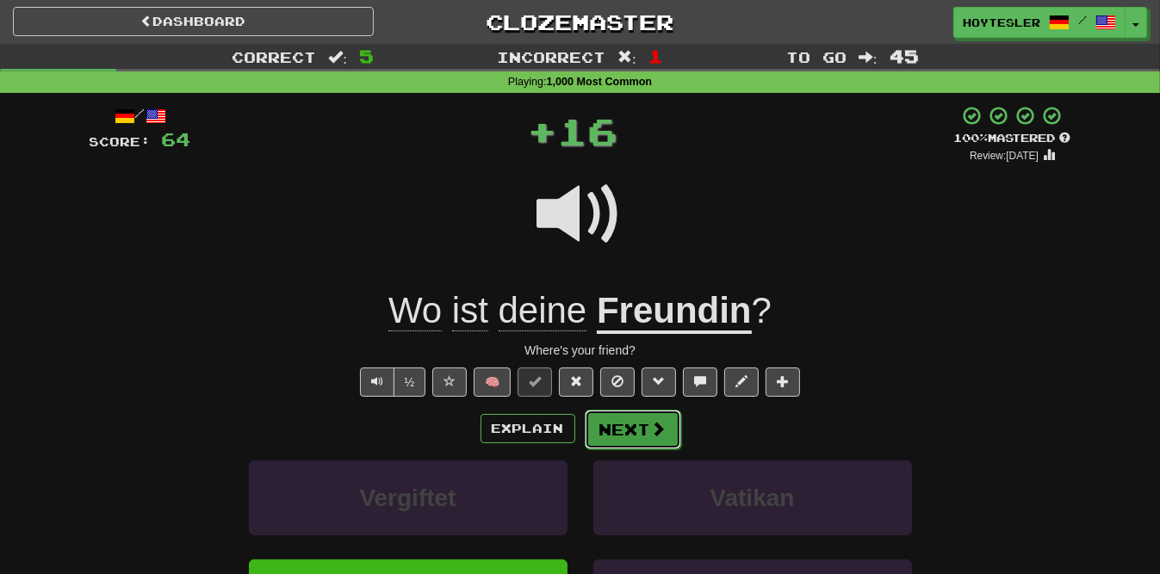
click at [616, 438] on button "Next" at bounding box center [633, 430] width 96 height 40
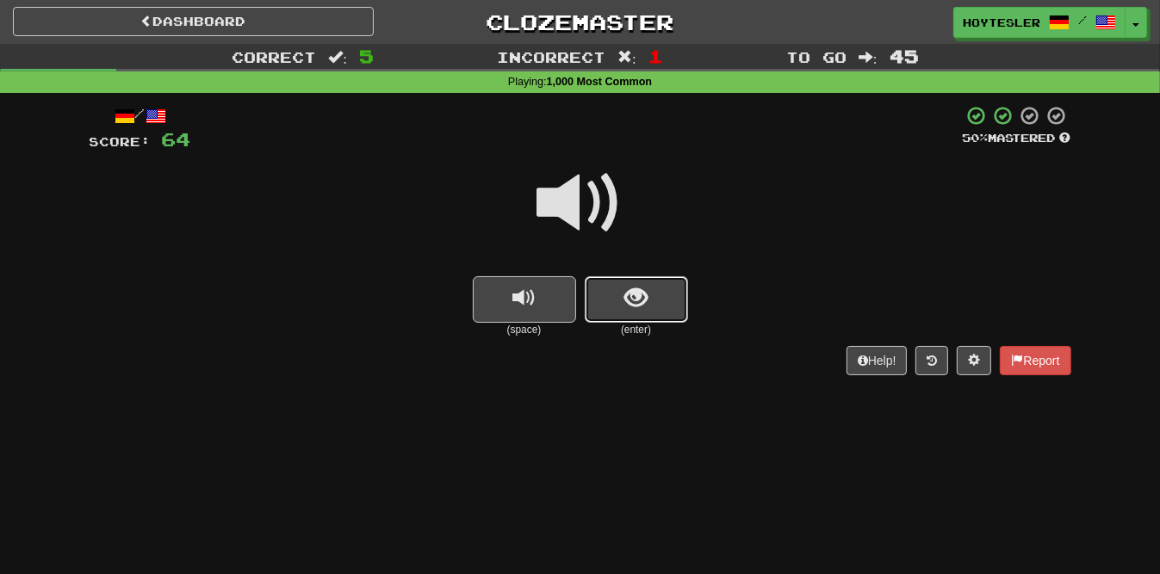
click at [673, 298] on button "show sentence" at bounding box center [636, 299] width 103 height 46
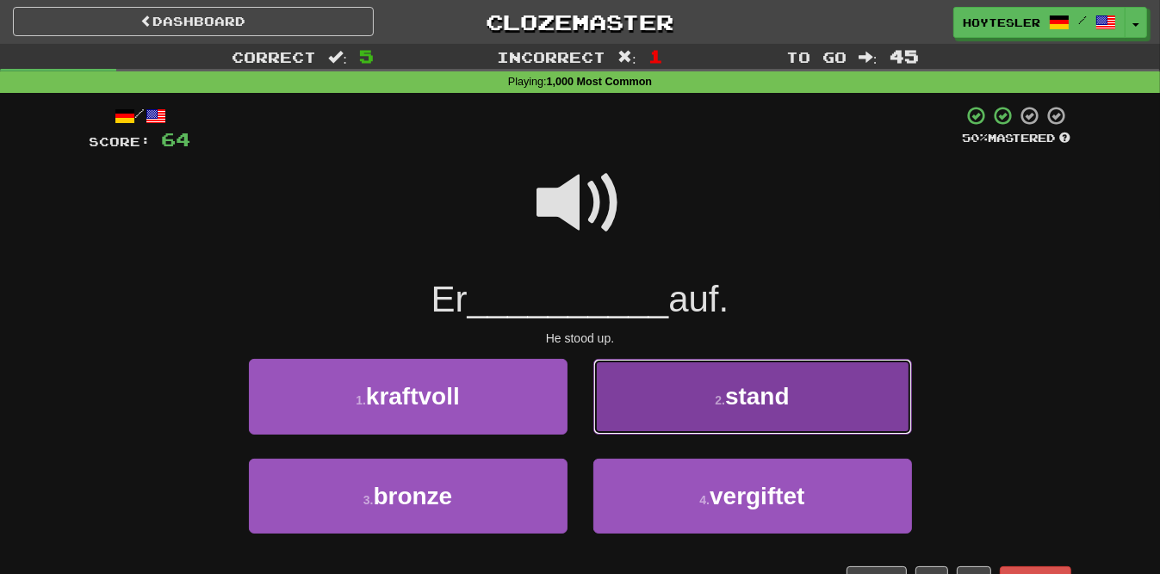
click at [870, 380] on button "2 . stand" at bounding box center [752, 396] width 319 height 75
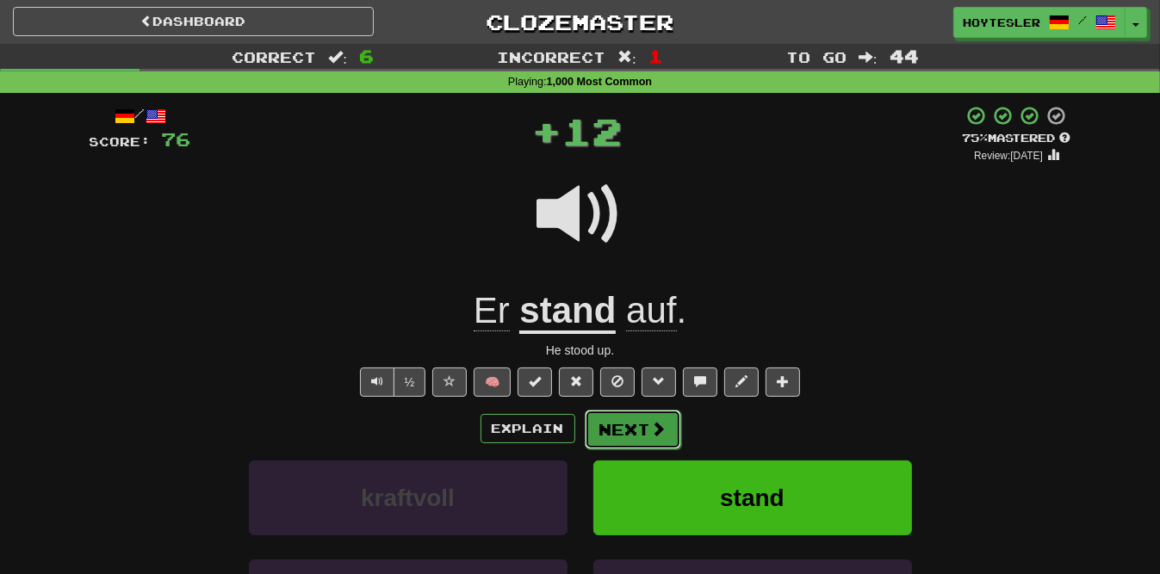
click at [676, 430] on button "Next" at bounding box center [633, 430] width 96 height 40
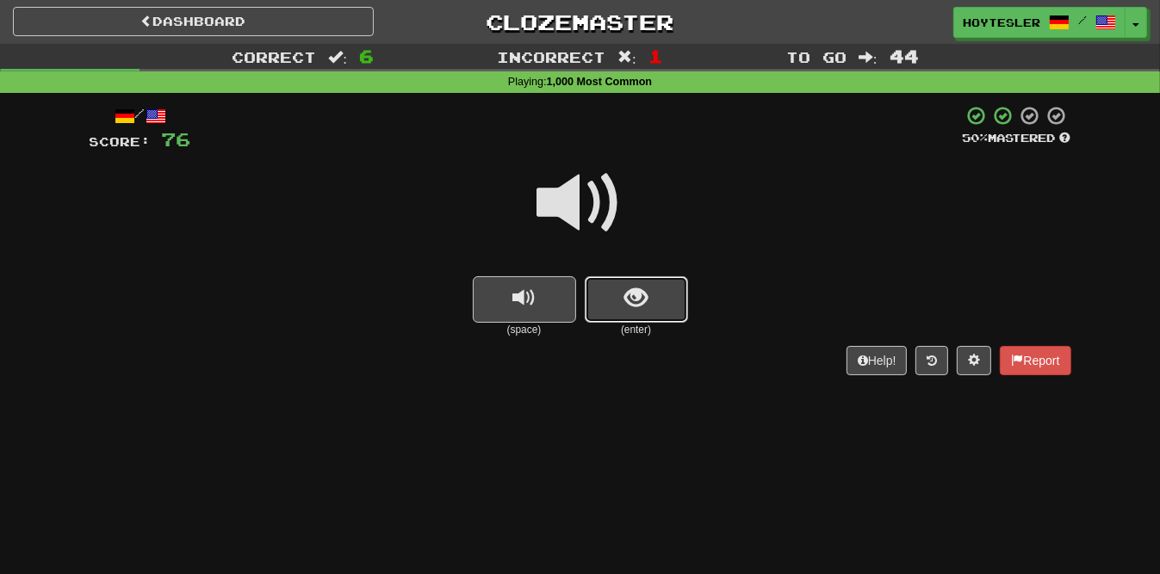
click at [641, 308] on span "show sentence" at bounding box center [635, 298] width 23 height 23
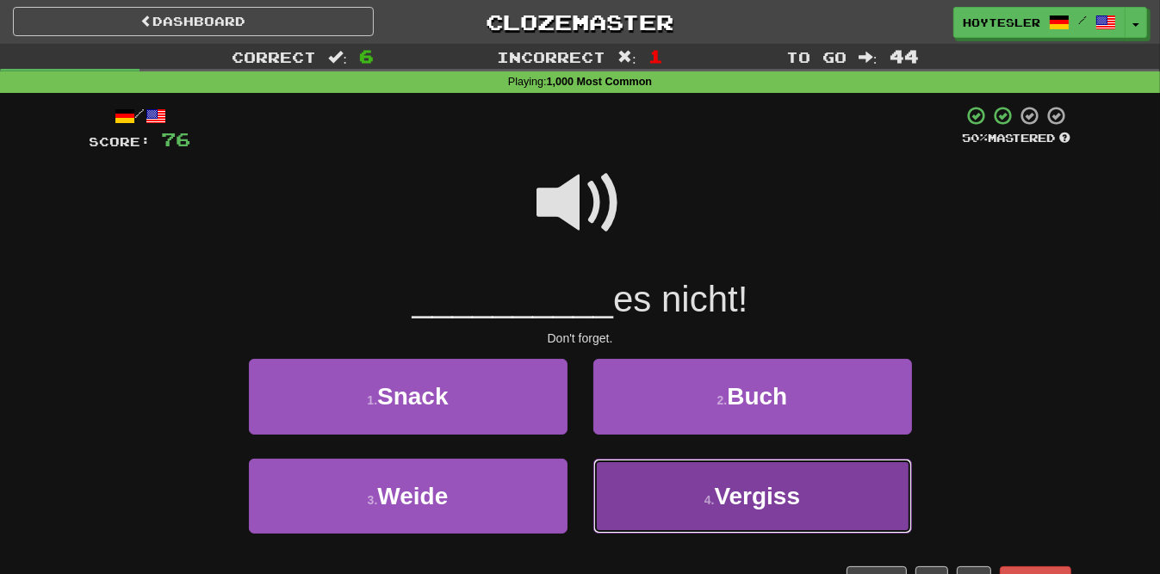
click at [667, 482] on button "4 . Vergiss" at bounding box center [752, 496] width 319 height 75
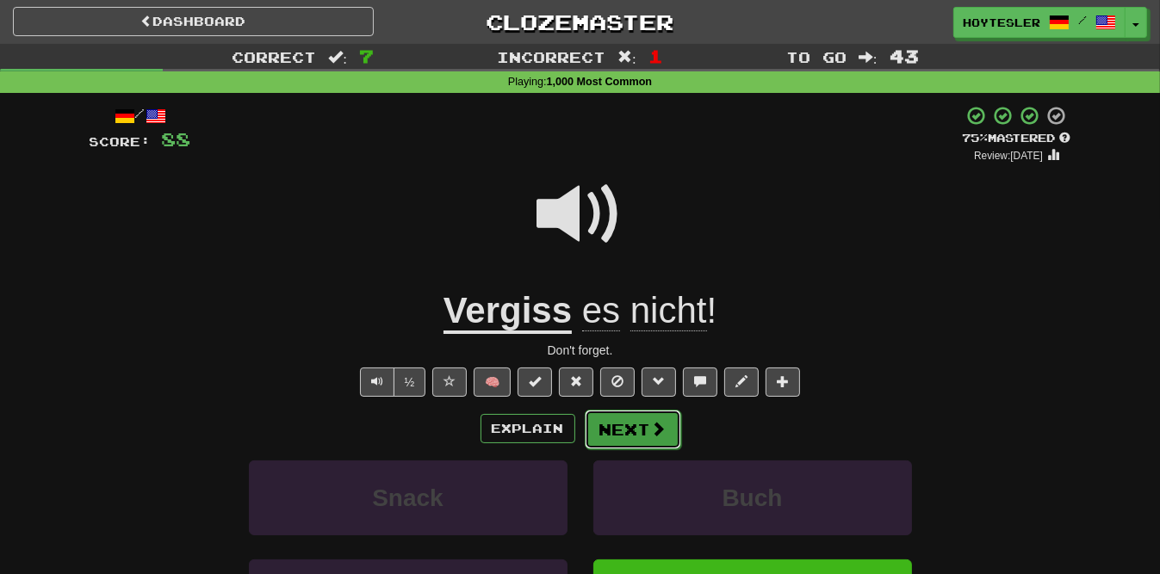
click at [656, 438] on button "Next" at bounding box center [633, 430] width 96 height 40
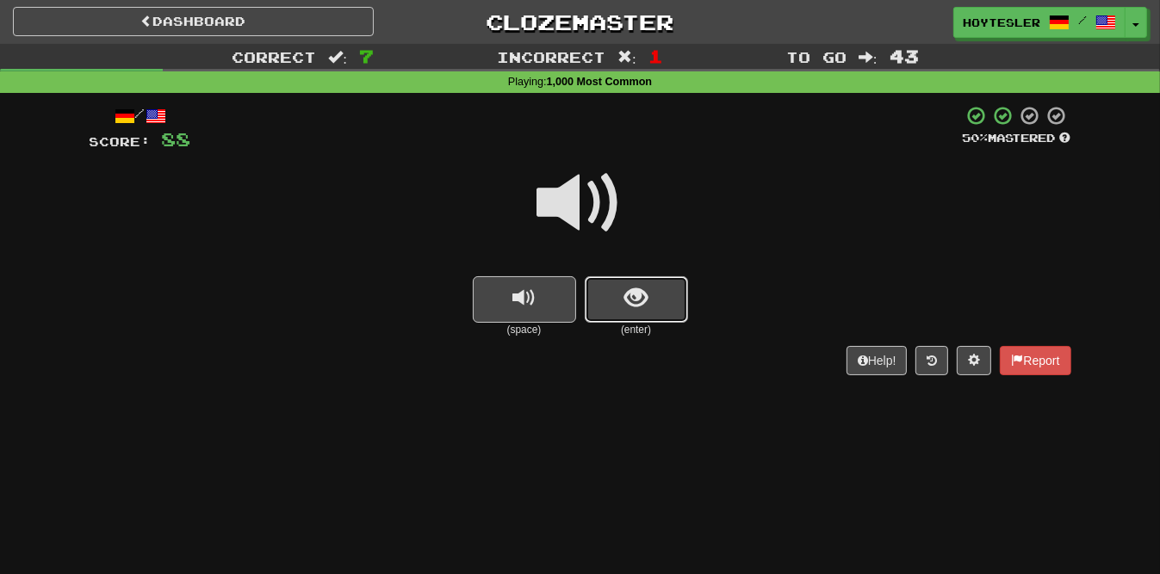
click at [672, 281] on button "show sentence" at bounding box center [636, 299] width 103 height 46
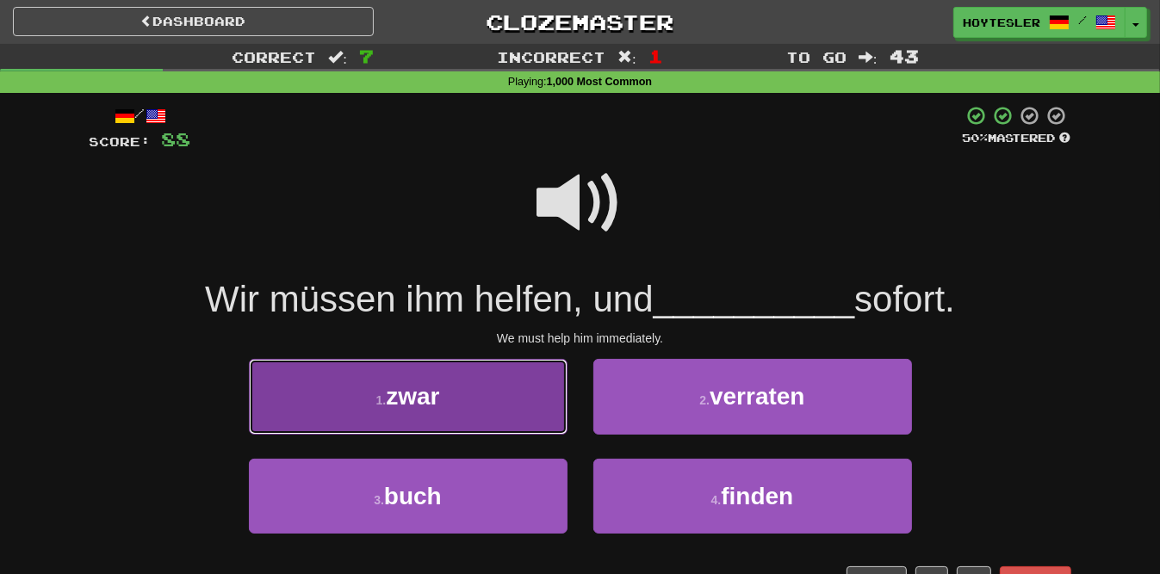
click at [445, 406] on button "1 . zwar" at bounding box center [408, 396] width 319 height 75
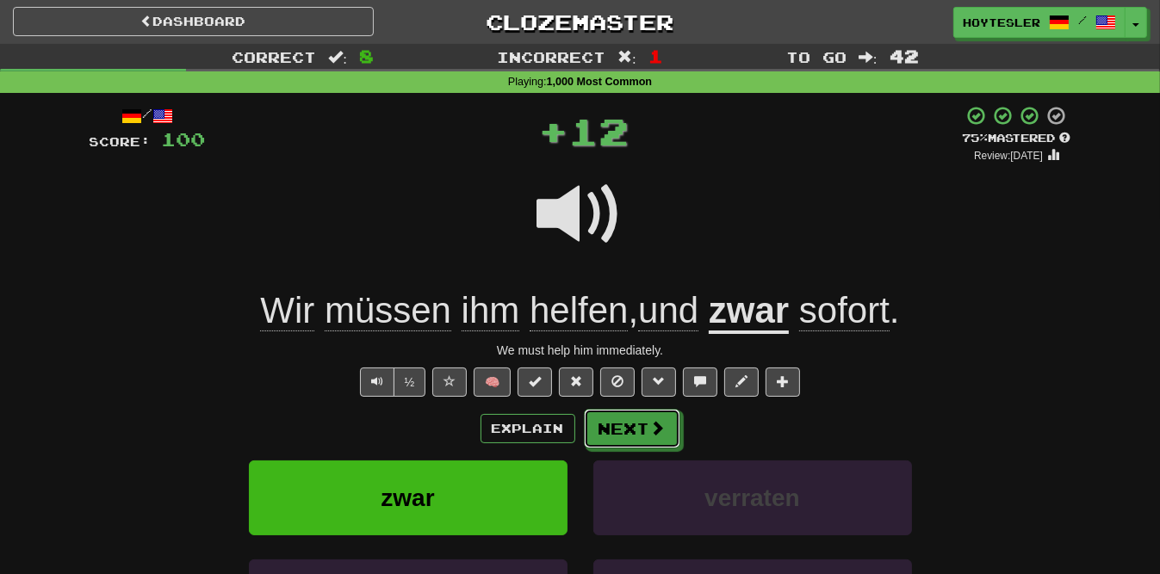
click at [609, 434] on button "Next" at bounding box center [632, 429] width 96 height 40
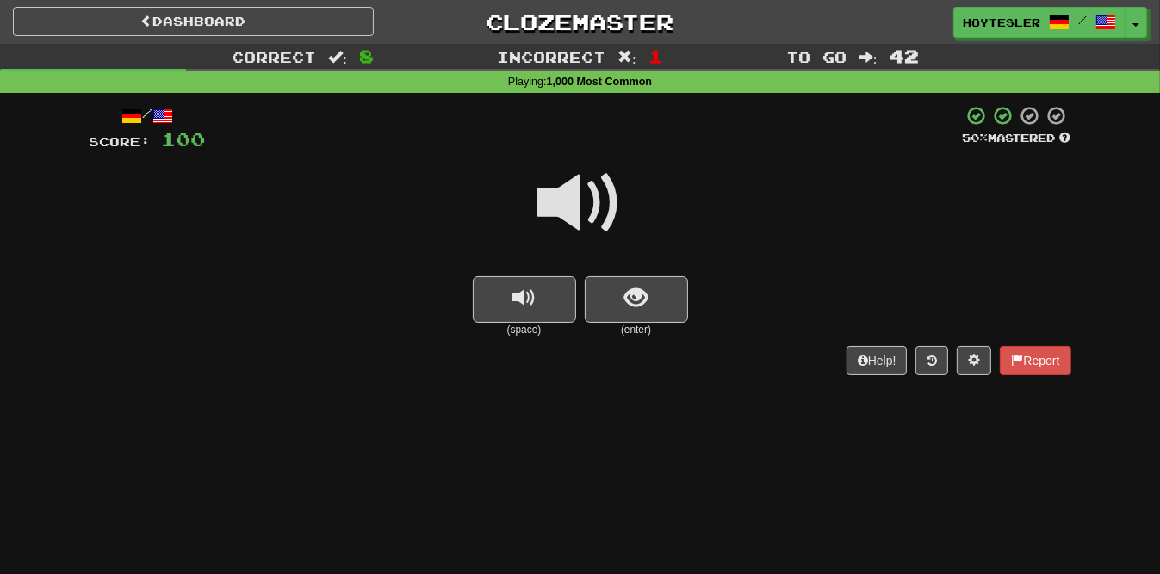
click at [637, 329] on small "(enter)" at bounding box center [636, 330] width 103 height 15
click at [641, 321] on button "show sentence" at bounding box center [636, 299] width 103 height 46
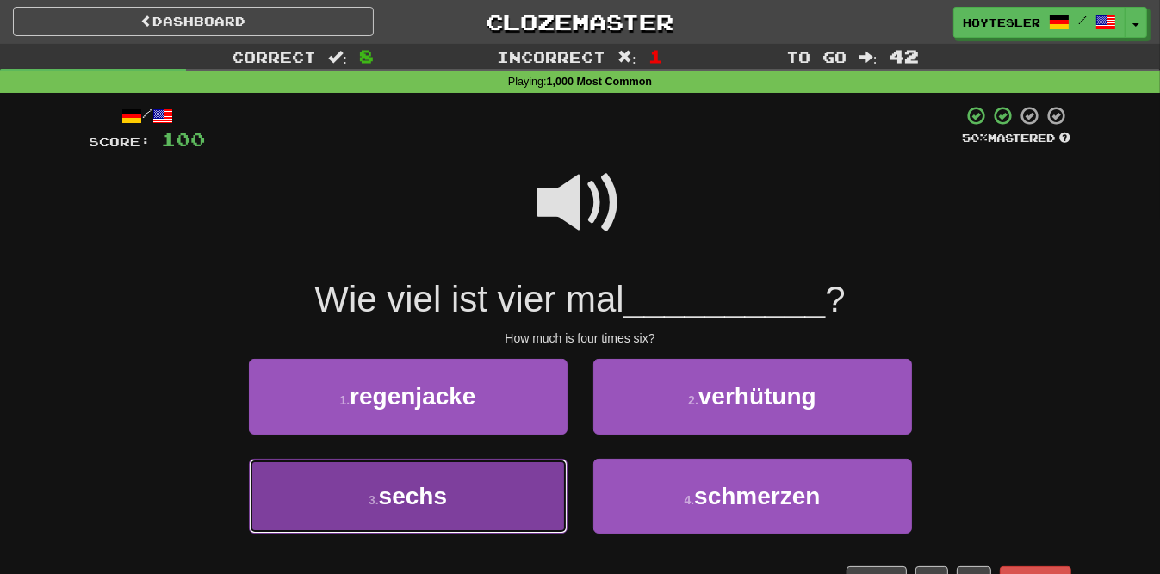
click at [515, 501] on button "3 . sechs" at bounding box center [408, 496] width 319 height 75
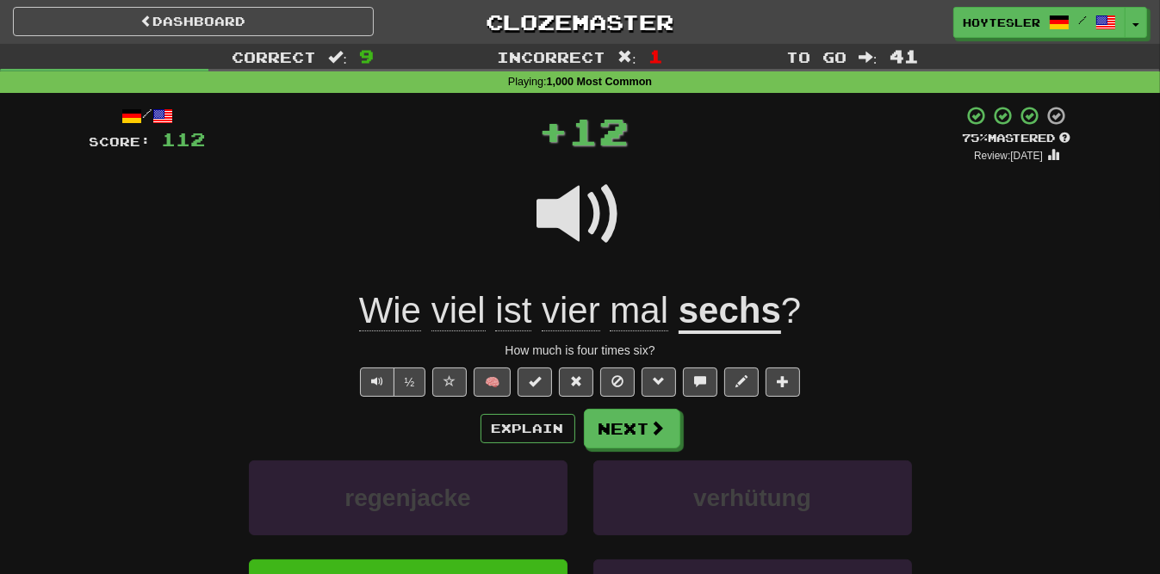
click at [616, 450] on div "Explain Next regenjacke verhütung sechs schmerzen Learn more: regenjacke verhüt…" at bounding box center [580, 547] width 981 height 276
drag, startPoint x: 626, startPoint y: 431, endPoint x: 592, endPoint y: 408, distance: 40.8
click at [626, 431] on button "Next" at bounding box center [632, 429] width 96 height 40
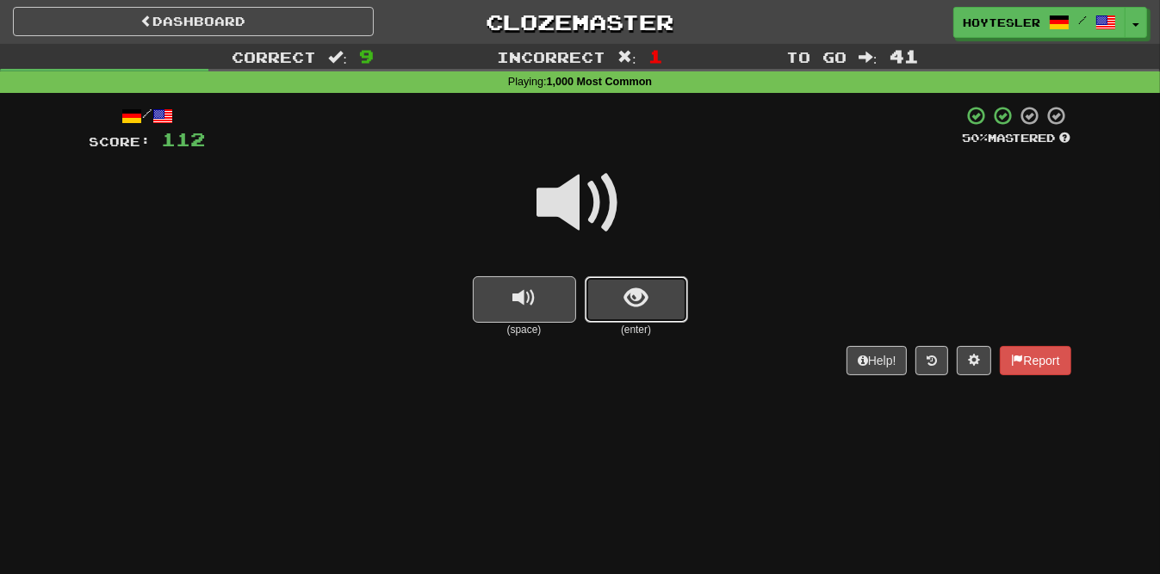
click at [652, 300] on button "show sentence" at bounding box center [636, 299] width 103 height 46
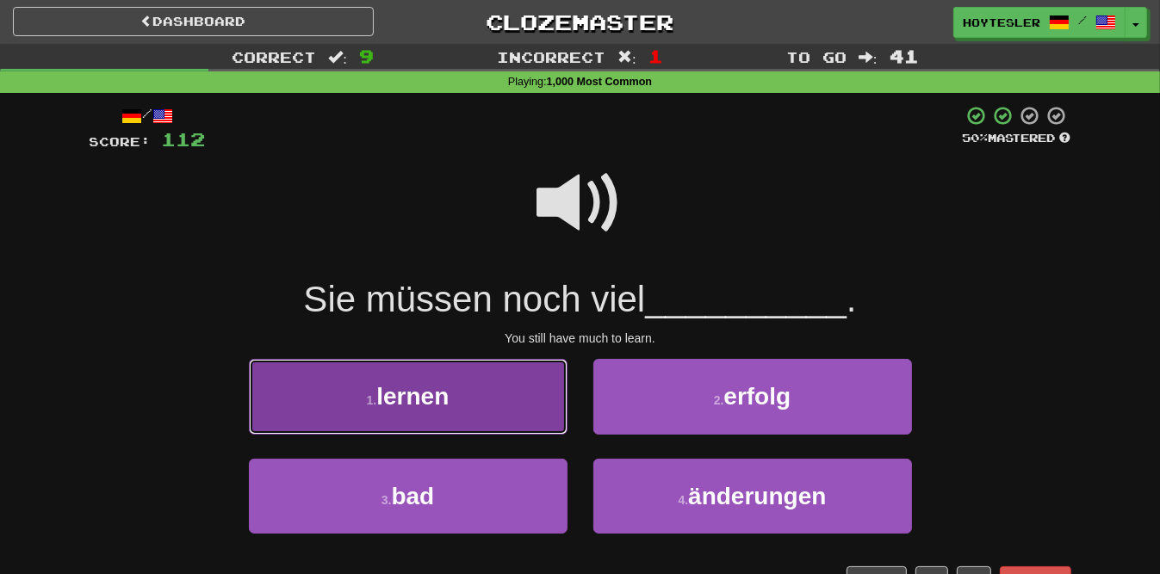
click at [486, 392] on button "1 . lernen" at bounding box center [408, 396] width 319 height 75
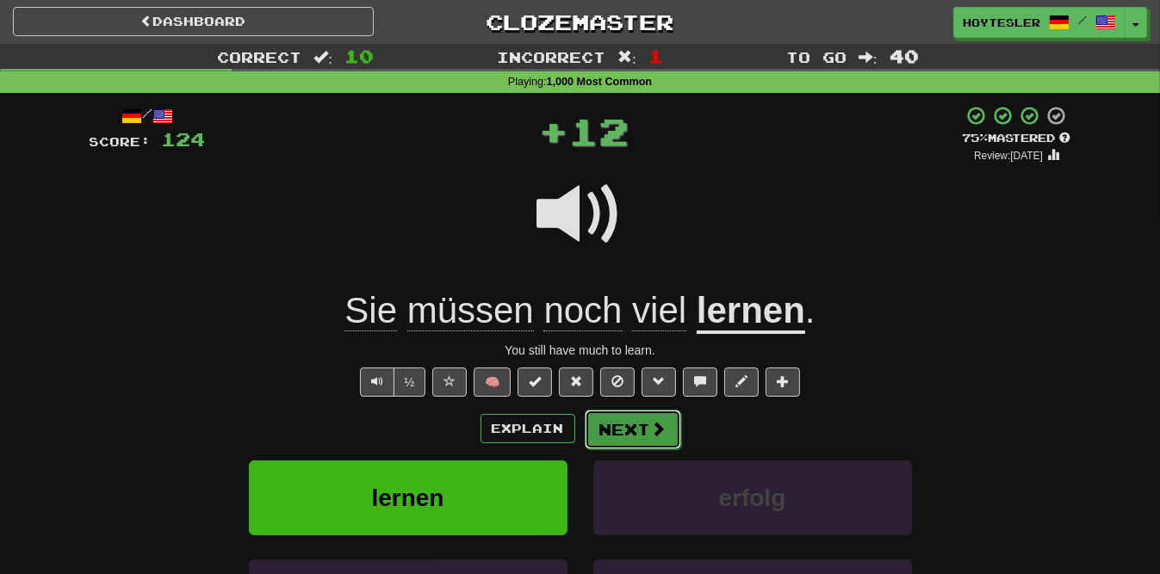
click at [631, 438] on button "Next" at bounding box center [633, 430] width 96 height 40
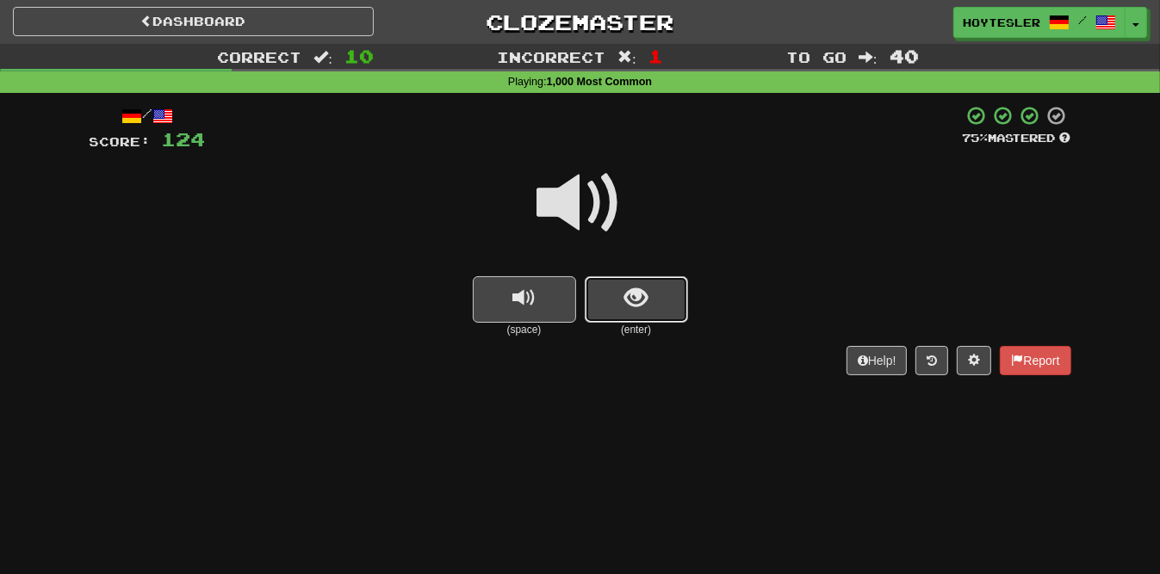
drag, startPoint x: 700, startPoint y: 360, endPoint x: 659, endPoint y: 281, distance: 88.9
click at [659, 281] on button "show sentence" at bounding box center [636, 299] width 103 height 46
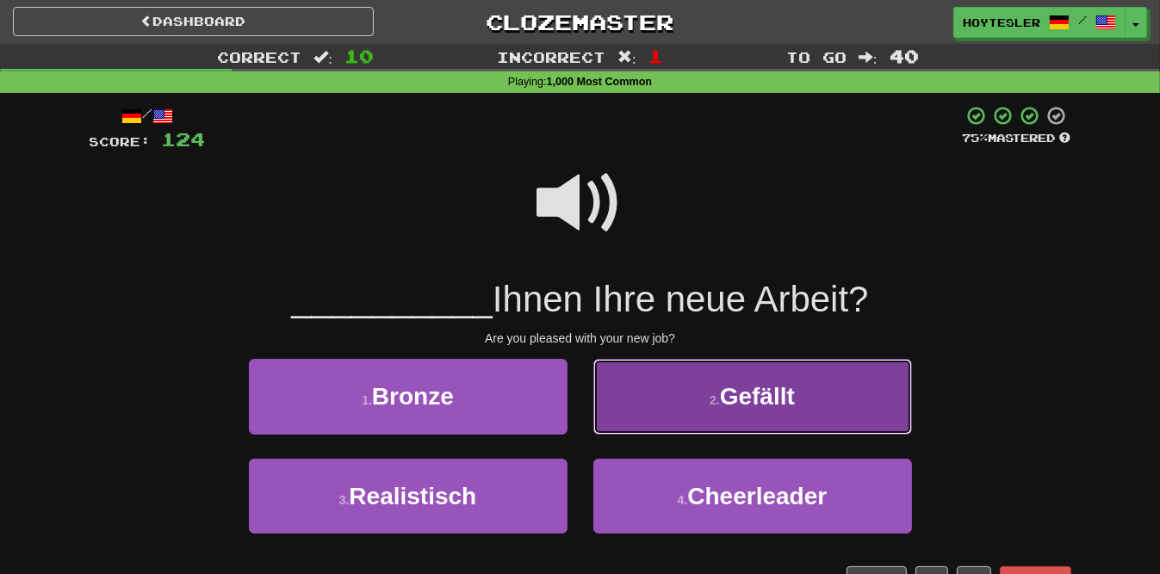
click at [801, 412] on button "2 . Gefällt" at bounding box center [752, 396] width 319 height 75
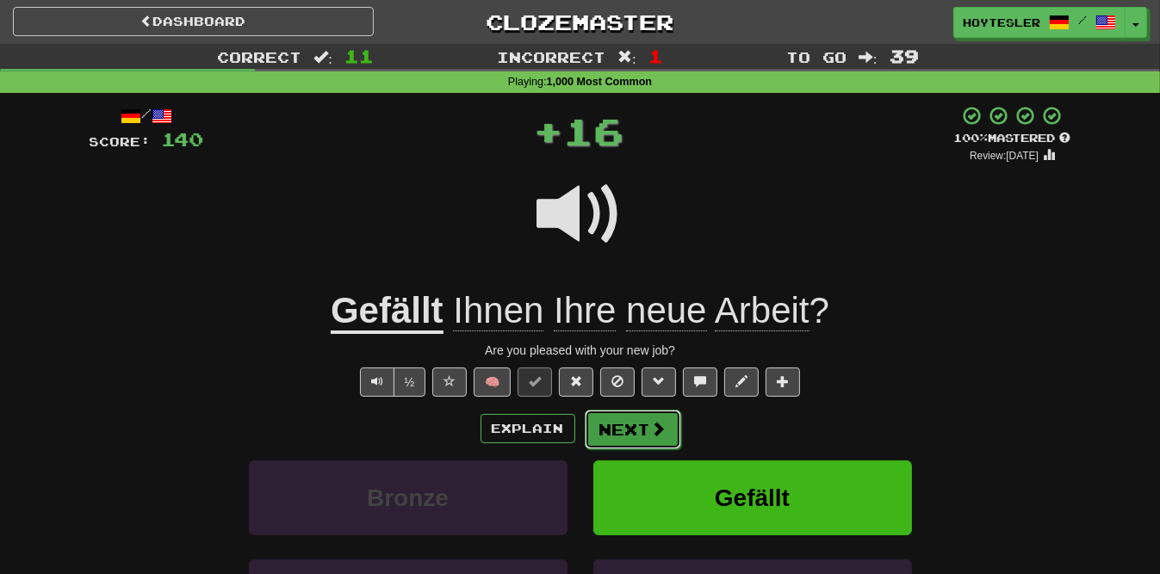
click at [665, 436] on button "Next" at bounding box center [633, 430] width 96 height 40
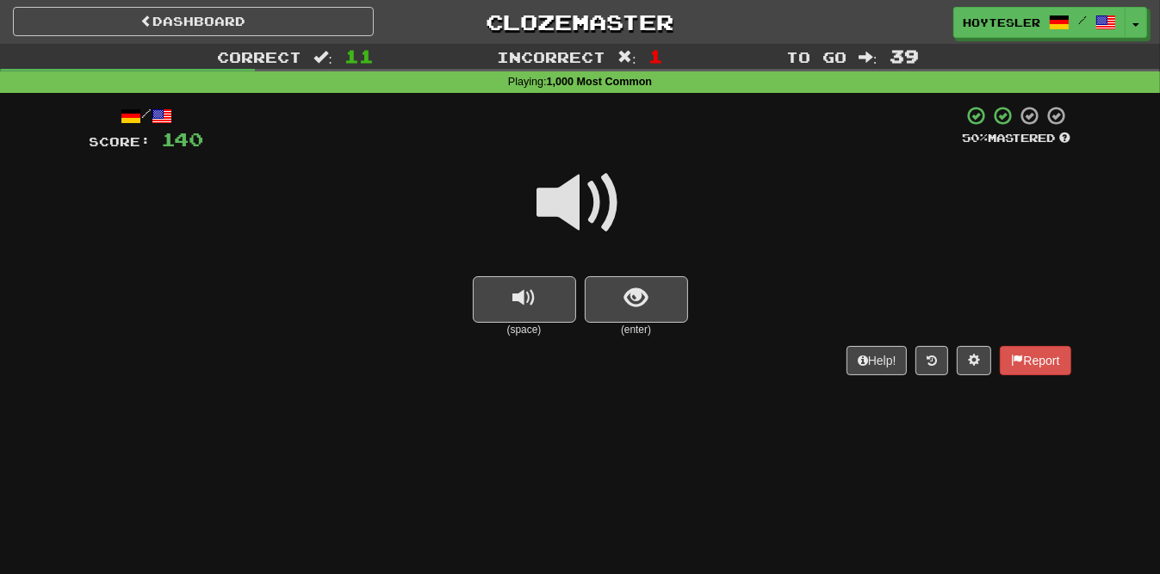
click at [632, 344] on div "/ Score: 140 50 % Mastered (space) (enter) Help! Report" at bounding box center [580, 239] width 981 height 269
click at [645, 310] on span "show sentence" at bounding box center [635, 298] width 23 height 23
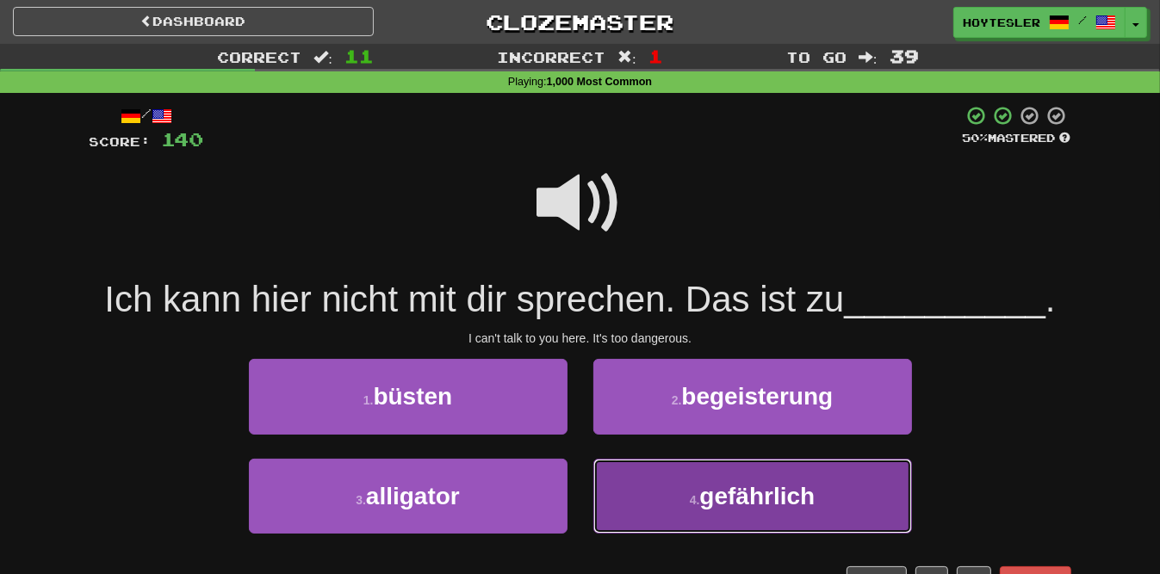
drag, startPoint x: 684, startPoint y: 503, endPoint x: 711, endPoint y: 502, distance: 26.7
click at [686, 503] on button "4 . gefährlich" at bounding box center [752, 496] width 319 height 75
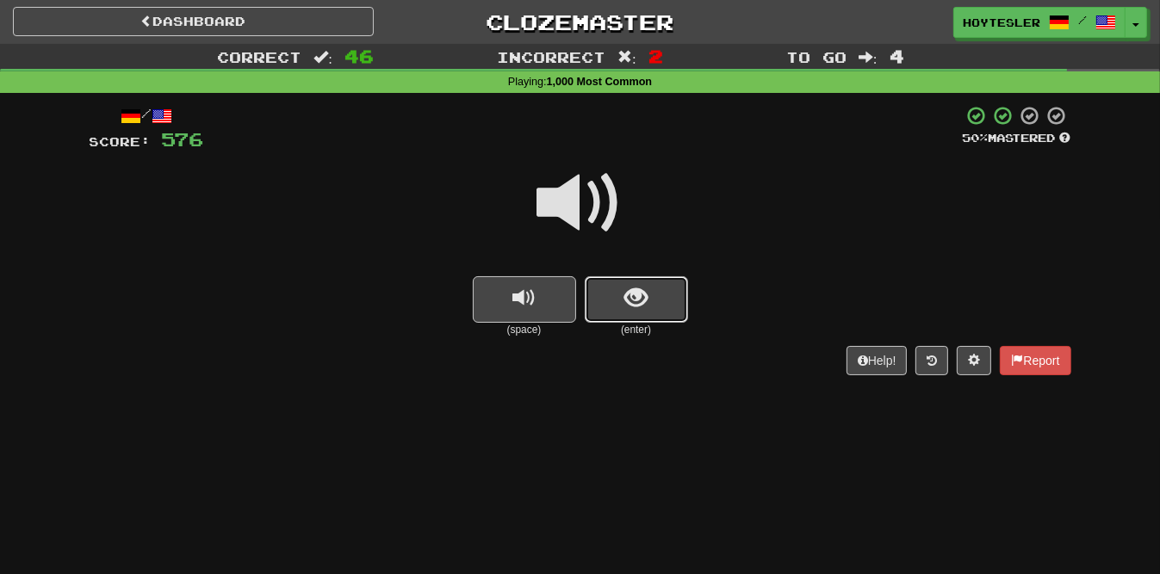
click at [647, 312] on button "show sentence" at bounding box center [636, 299] width 103 height 46
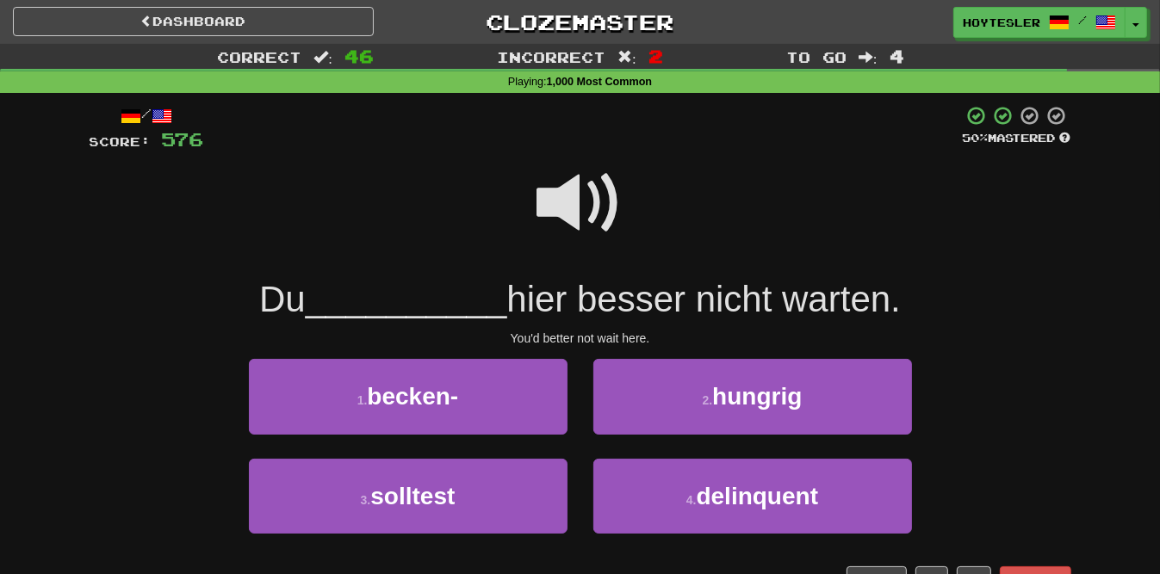
click at [483, 533] on div "3 . solltest" at bounding box center [408, 508] width 344 height 99
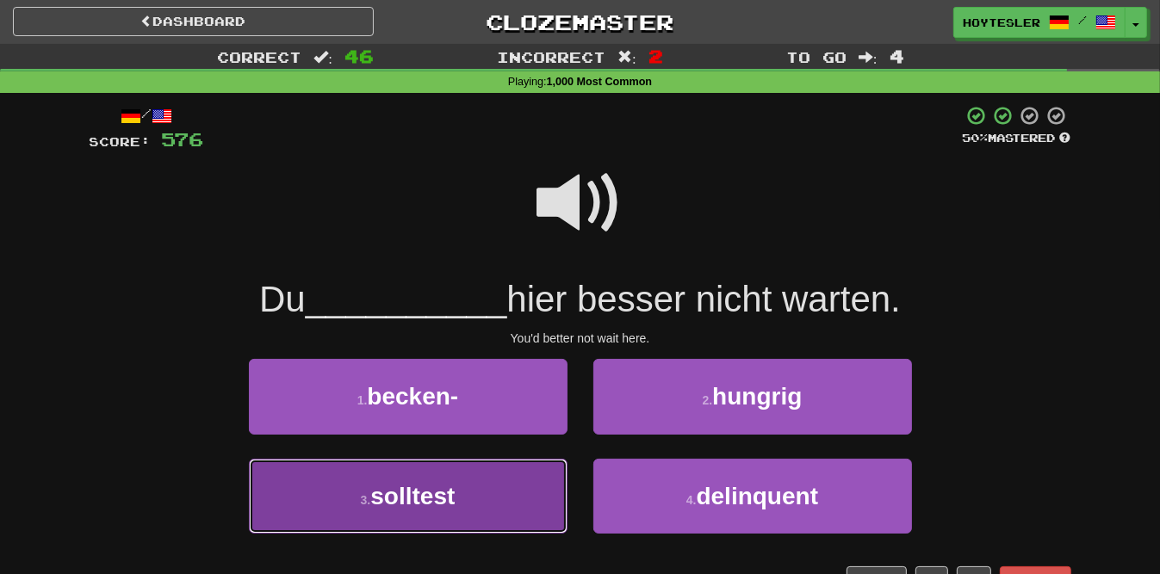
click at [499, 521] on button "3 . solltest" at bounding box center [408, 496] width 319 height 75
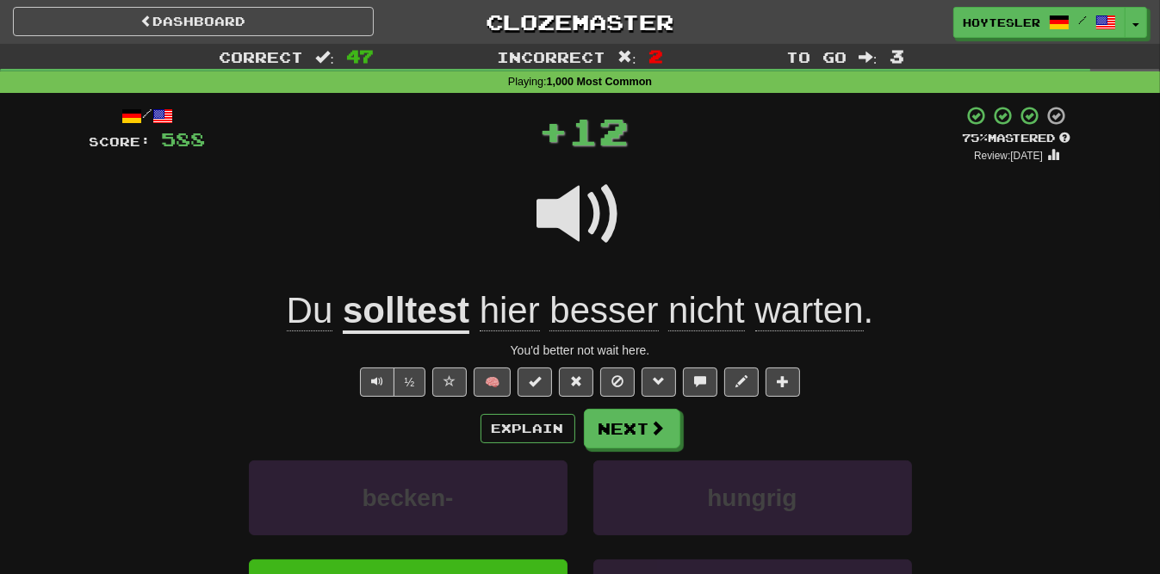
click at [616, 447] on div "Explain Next becken- hungrig solltest delinquent Learn more: becken- hungrig so…" at bounding box center [580, 547] width 981 height 276
click at [615, 435] on button "Next" at bounding box center [633, 430] width 96 height 40
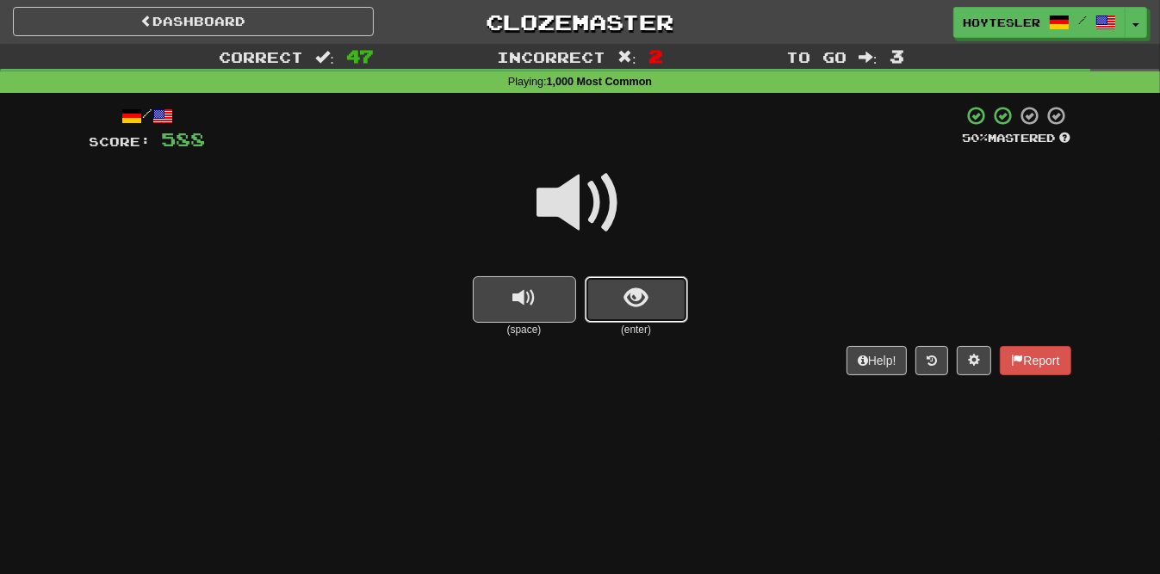
click at [609, 286] on button "show sentence" at bounding box center [636, 299] width 103 height 46
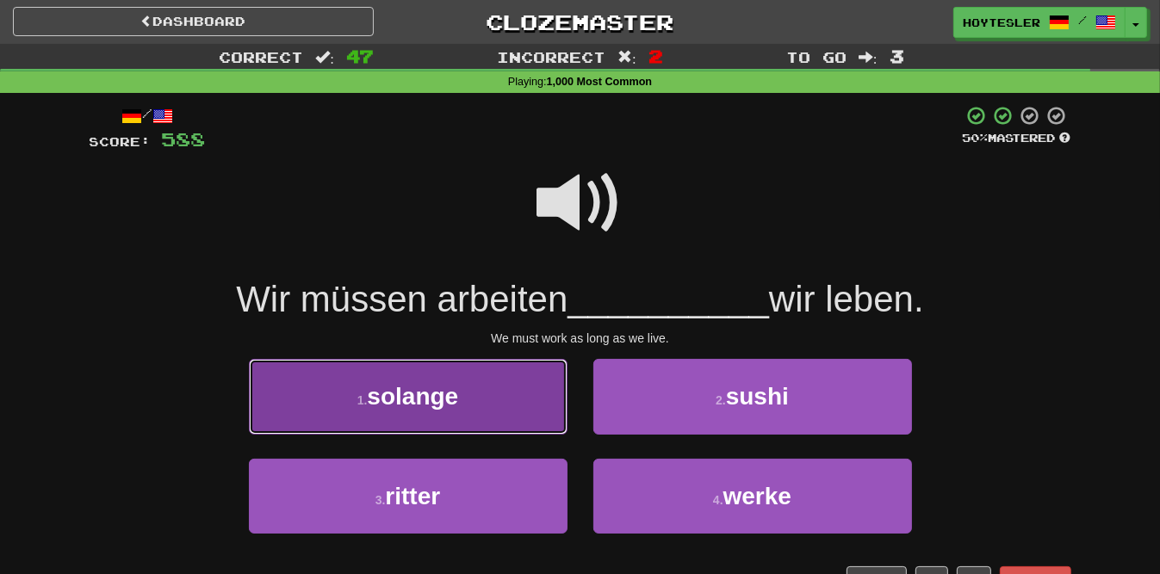
click at [497, 410] on button "1 . [PERSON_NAME]" at bounding box center [408, 396] width 319 height 75
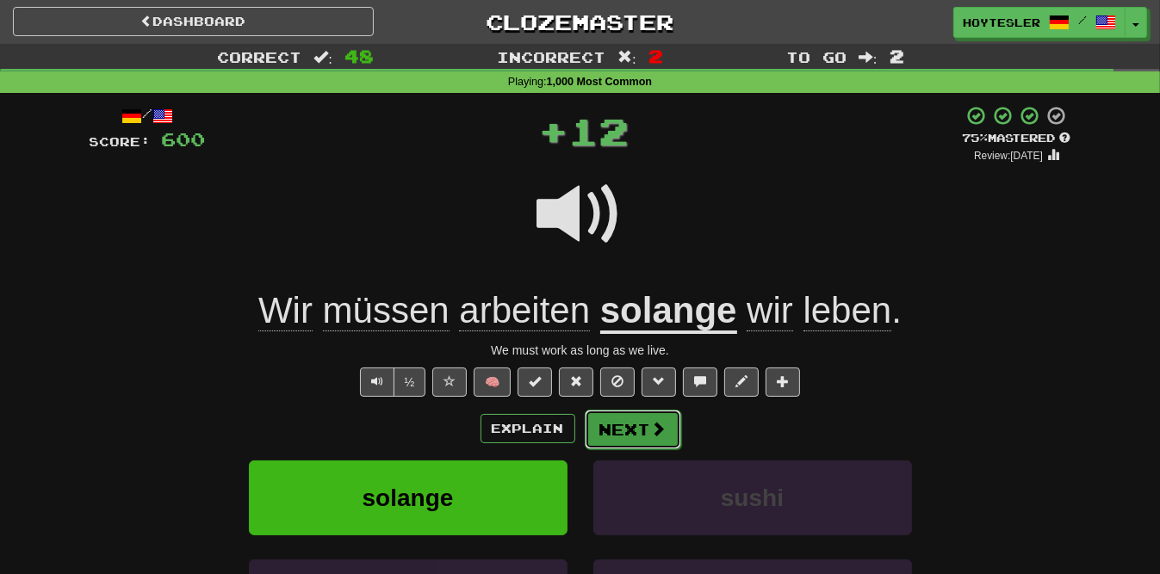
click at [667, 437] on button "Next" at bounding box center [633, 430] width 96 height 40
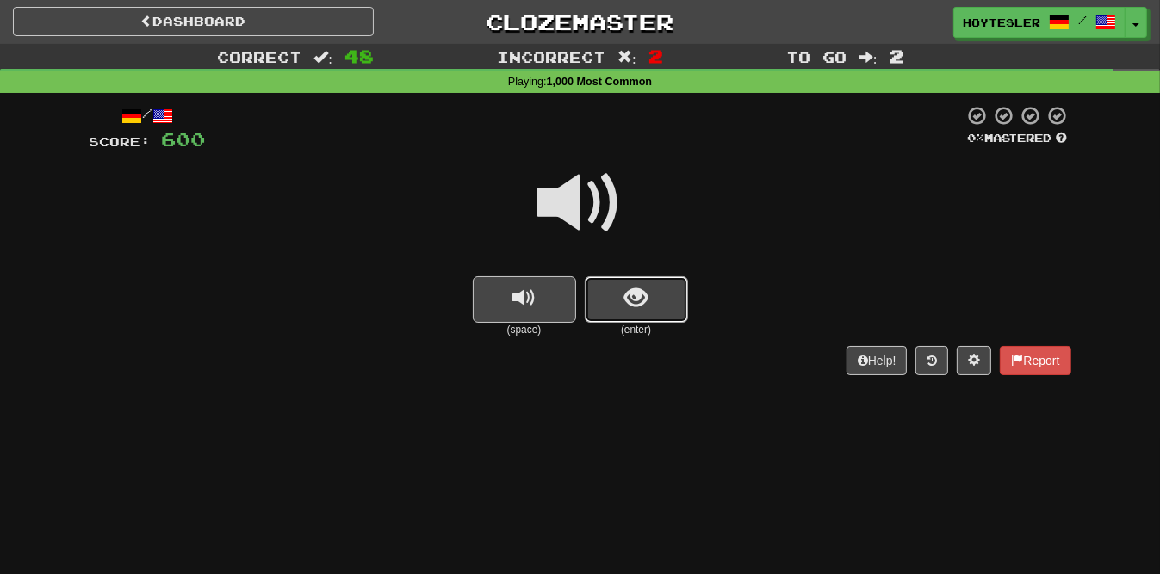
click at [661, 311] on button "show sentence" at bounding box center [636, 299] width 103 height 46
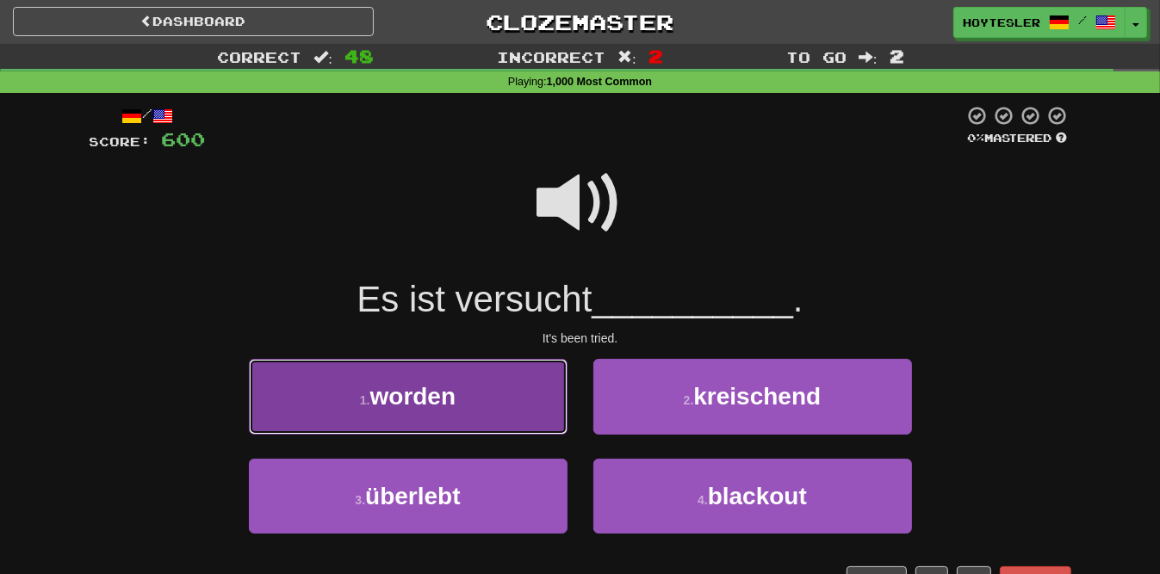
click at [507, 417] on button "1 . worden" at bounding box center [408, 396] width 319 height 75
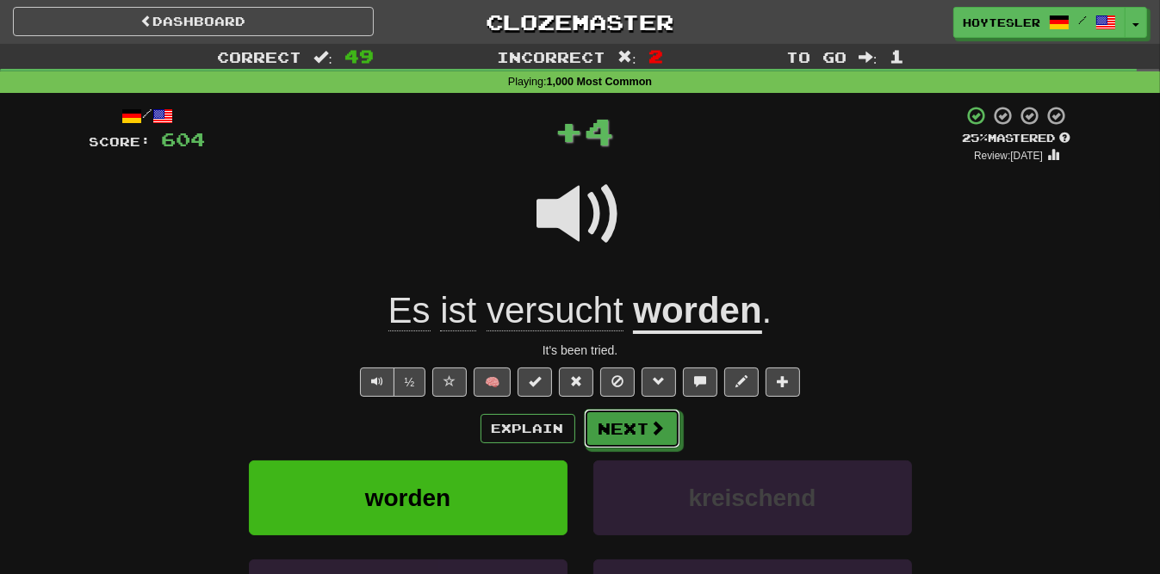
drag, startPoint x: 620, startPoint y: 434, endPoint x: 611, endPoint y: 437, distance: 9.3
click at [621, 434] on button "Next" at bounding box center [632, 429] width 96 height 40
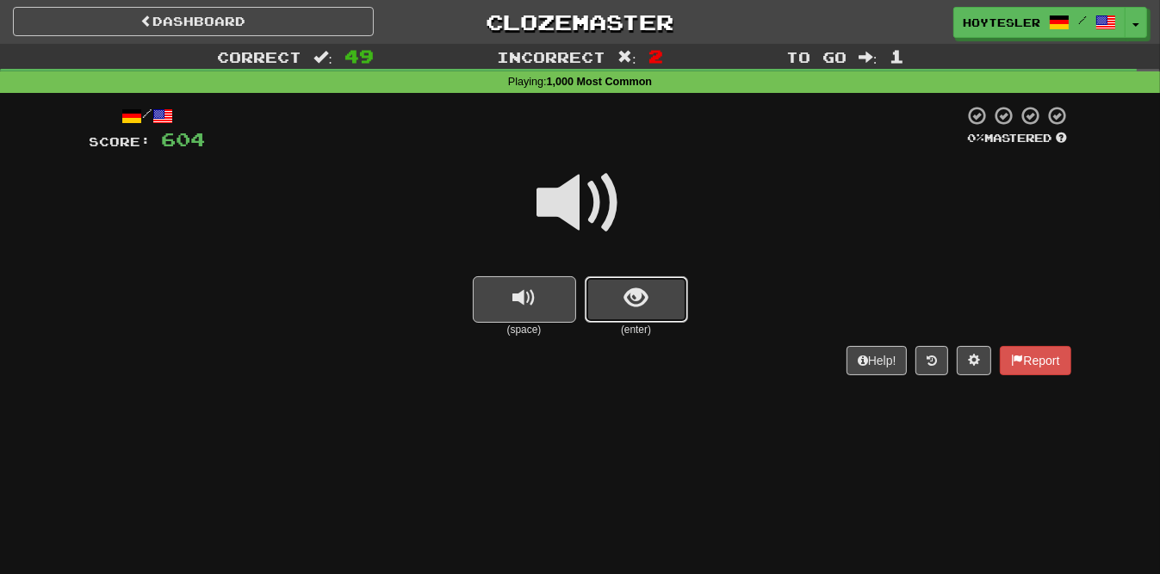
click at [659, 300] on button "show sentence" at bounding box center [636, 299] width 103 height 46
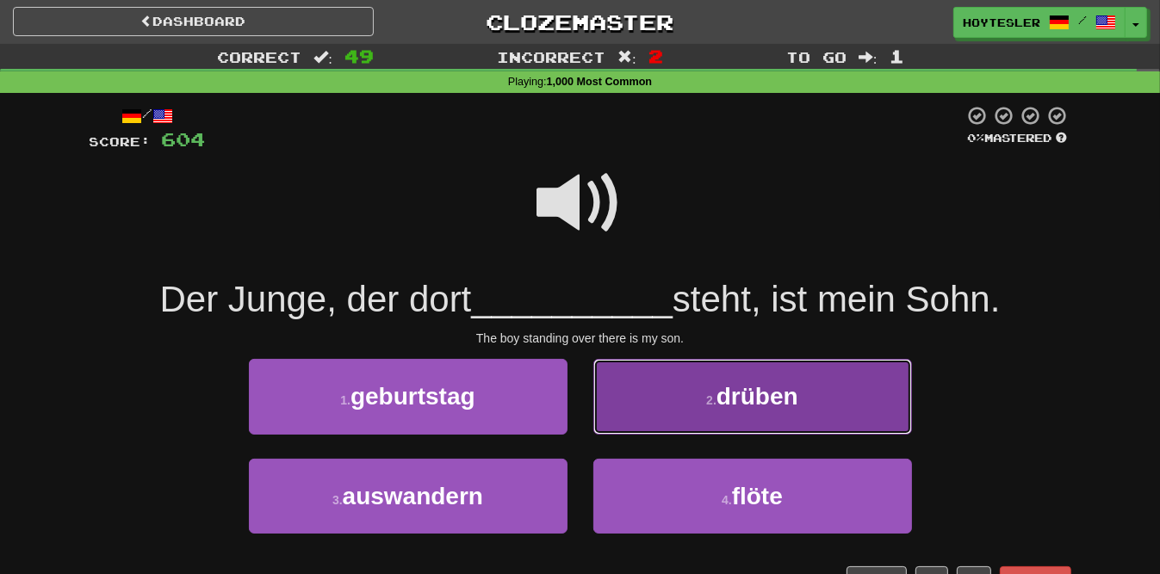
click at [823, 391] on button "2 . drüben" at bounding box center [752, 396] width 319 height 75
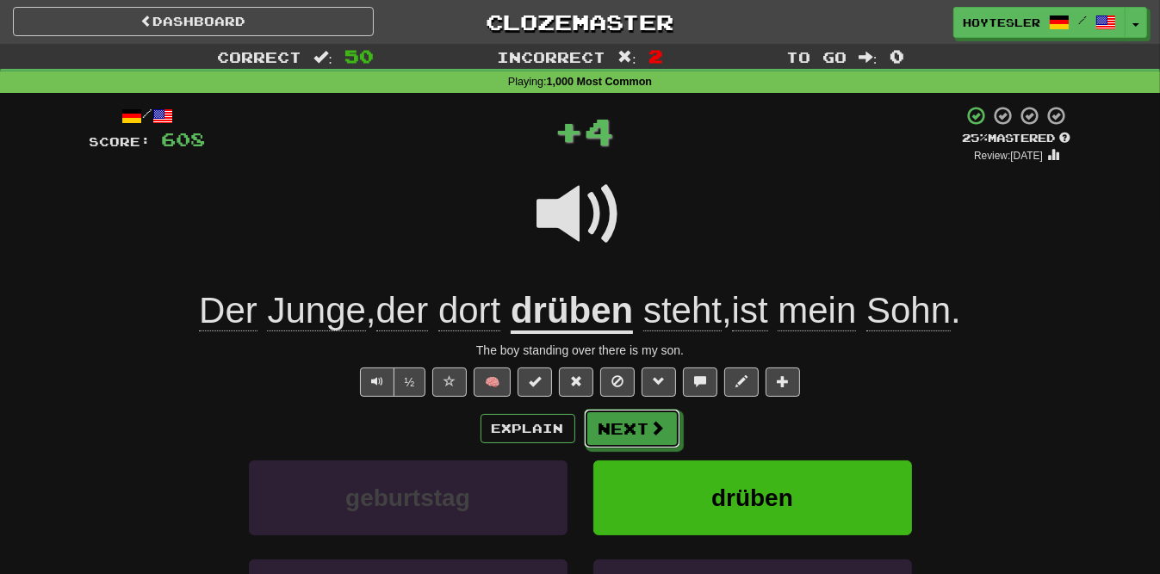
click at [665, 418] on button "Next" at bounding box center [632, 429] width 96 height 40
